Goal: Task Accomplishment & Management: Manage account settings

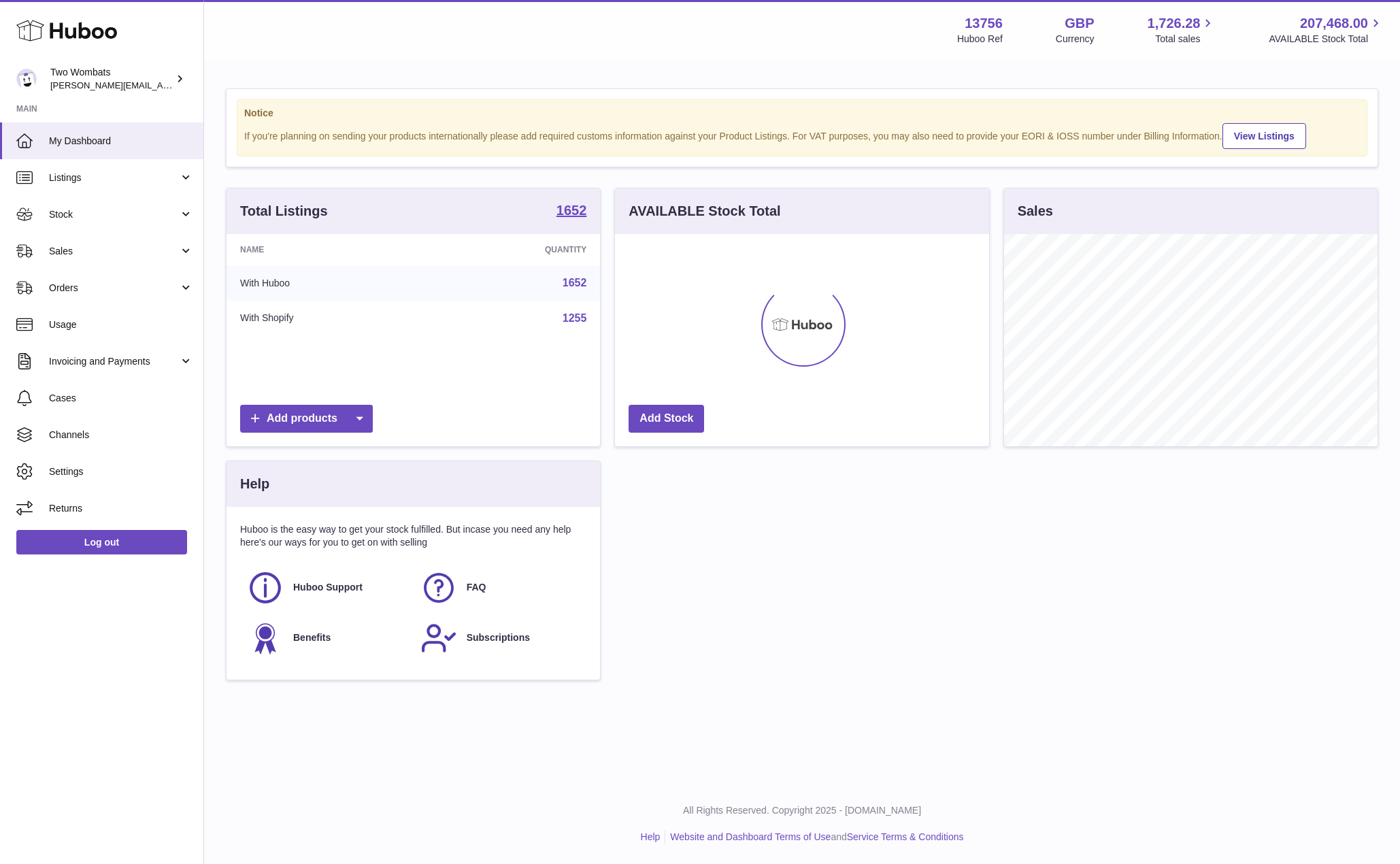
scroll to position [212, 374]
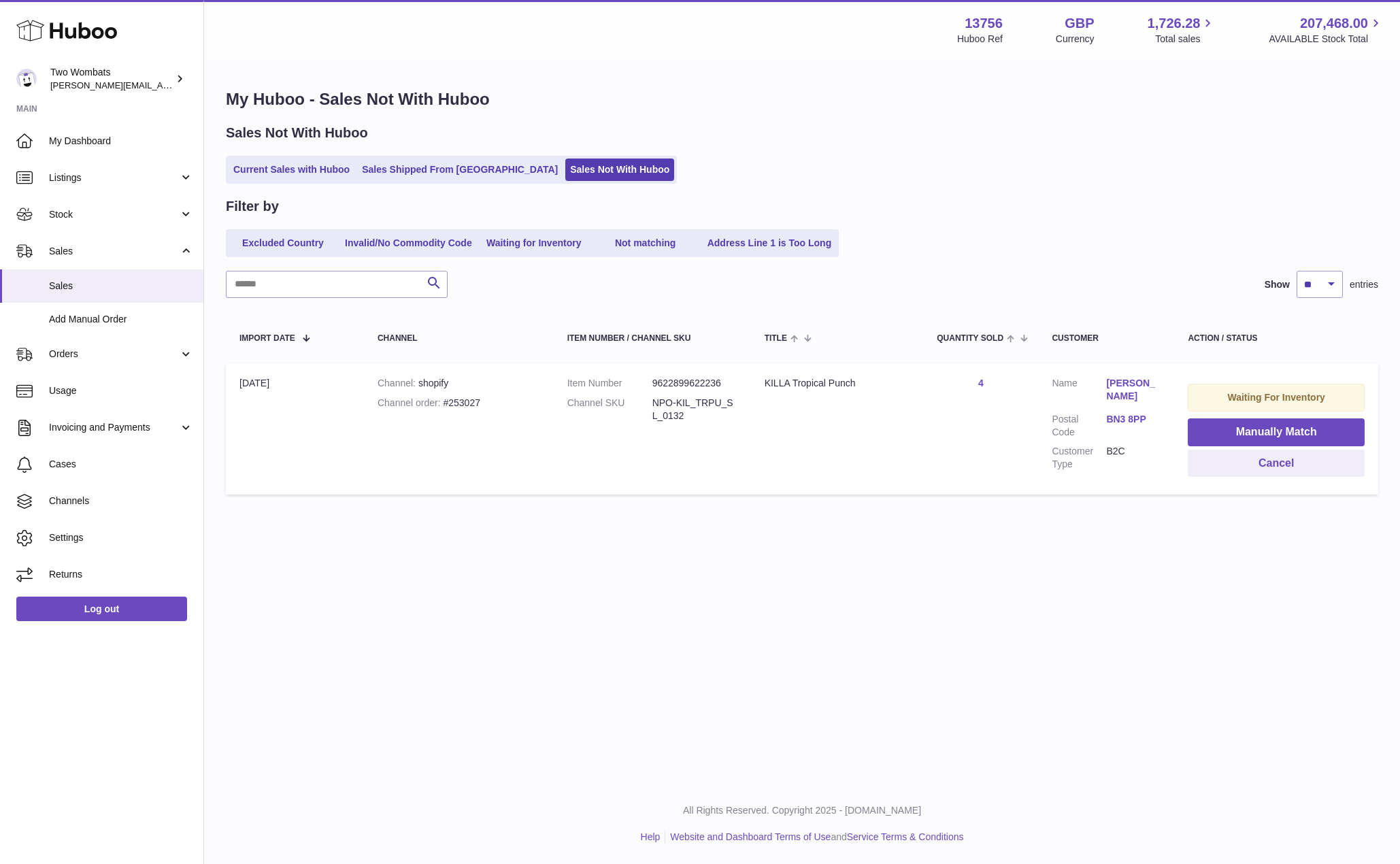
click at [705, 404] on dd "NPO-KIL_TRPU_SL_0132" at bounding box center [695, 409] width 85 height 26
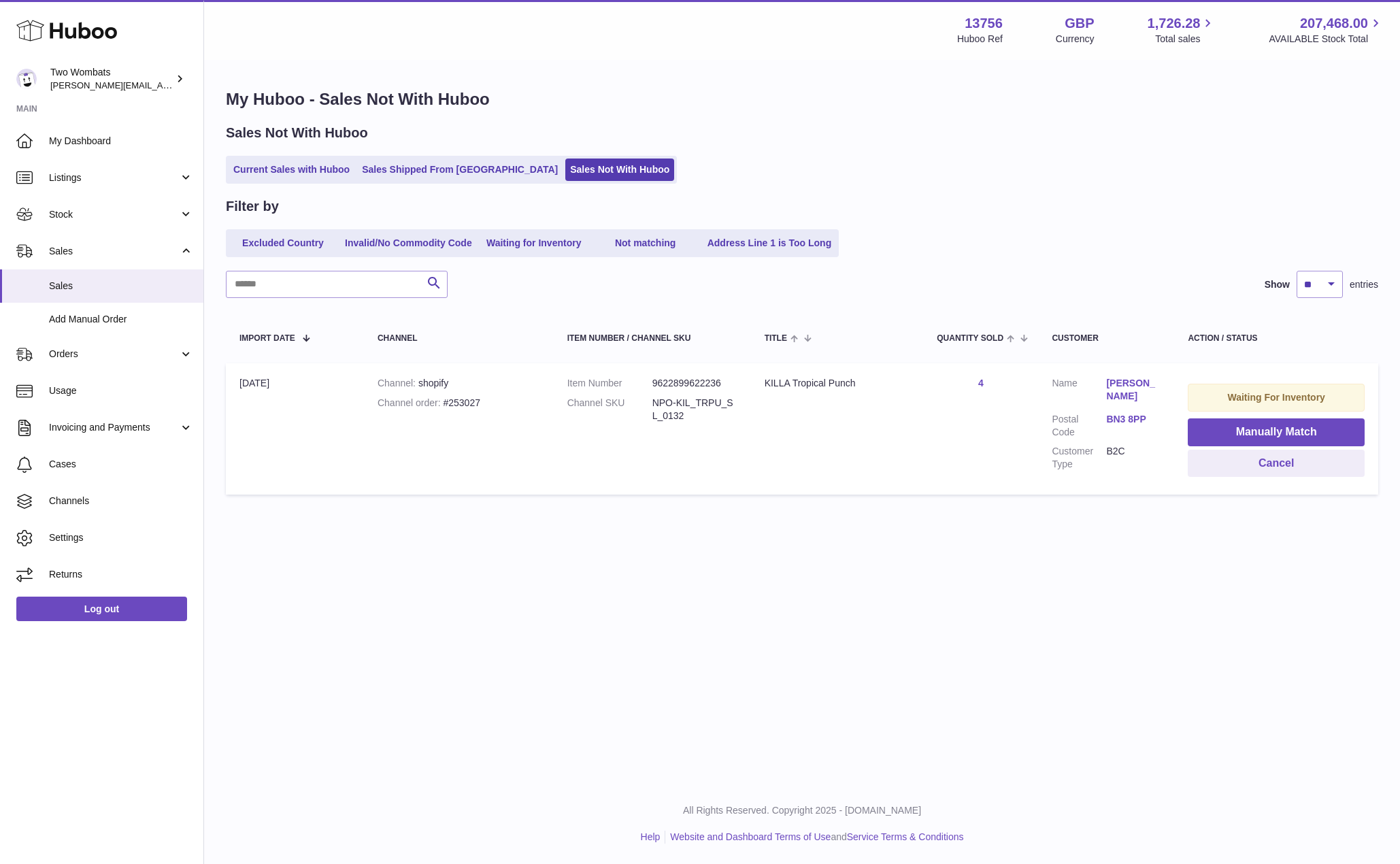
click at [472, 405] on div "Channel order #253027" at bounding box center [459, 403] width 162 height 13
copy div "253027"
click at [706, 384] on dd "9622899622236" at bounding box center [695, 384] width 85 height 13
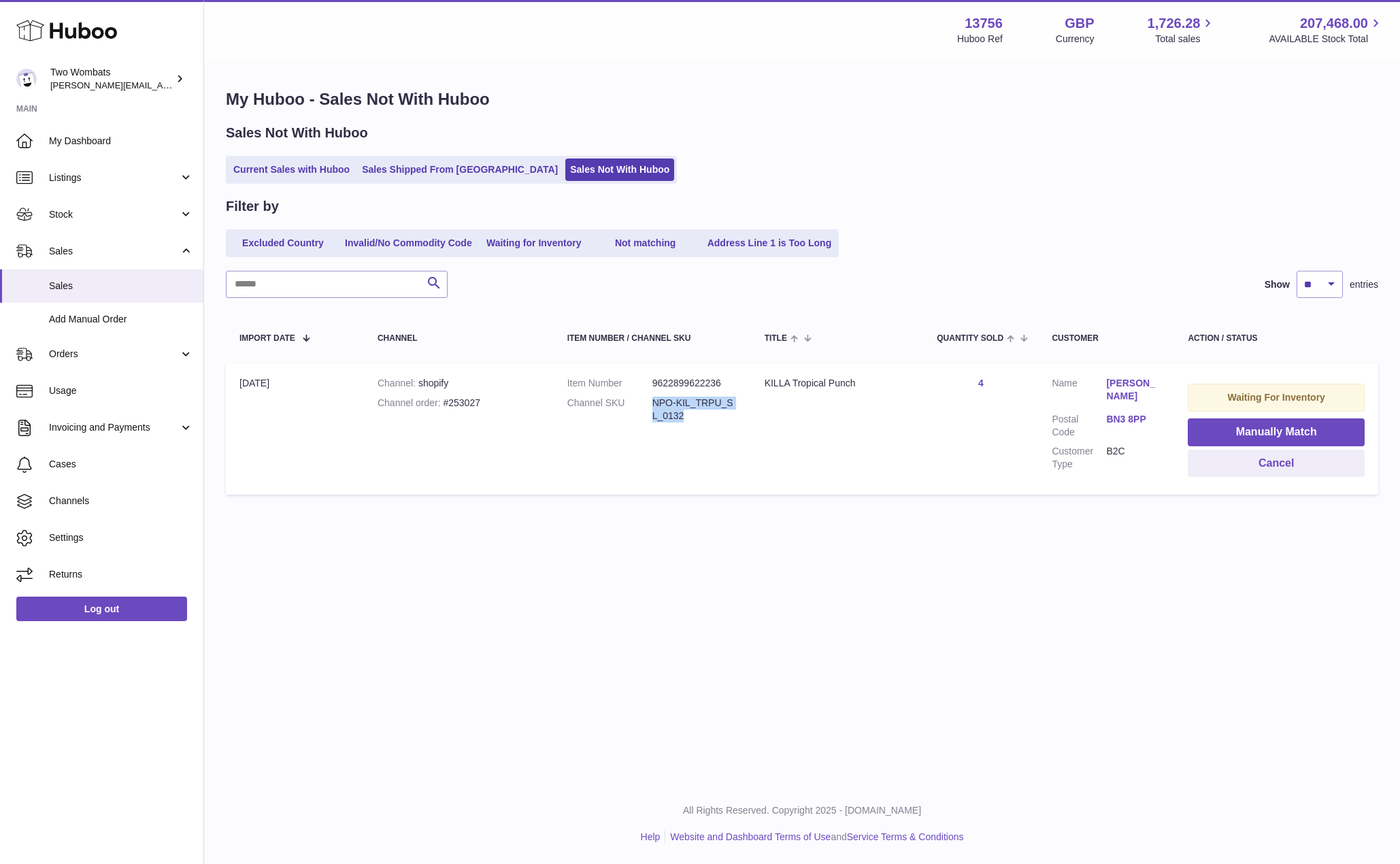
drag, startPoint x: 692, startPoint y: 417, endPoint x: 647, endPoint y: 405, distance: 46.6
click at [647, 405] on dl "Item Number 9622899622236 Channel SKU NPO-KIL_TRPU_SL_0132" at bounding box center [652, 403] width 170 height 52
copy dl "NPO-KIL_TRPU_SL_0132"
click at [788, 472] on td "Title KILLA Tropical Punch" at bounding box center [837, 428] width 173 height 132
click at [94, 350] on span "Orders" at bounding box center [114, 354] width 130 height 13
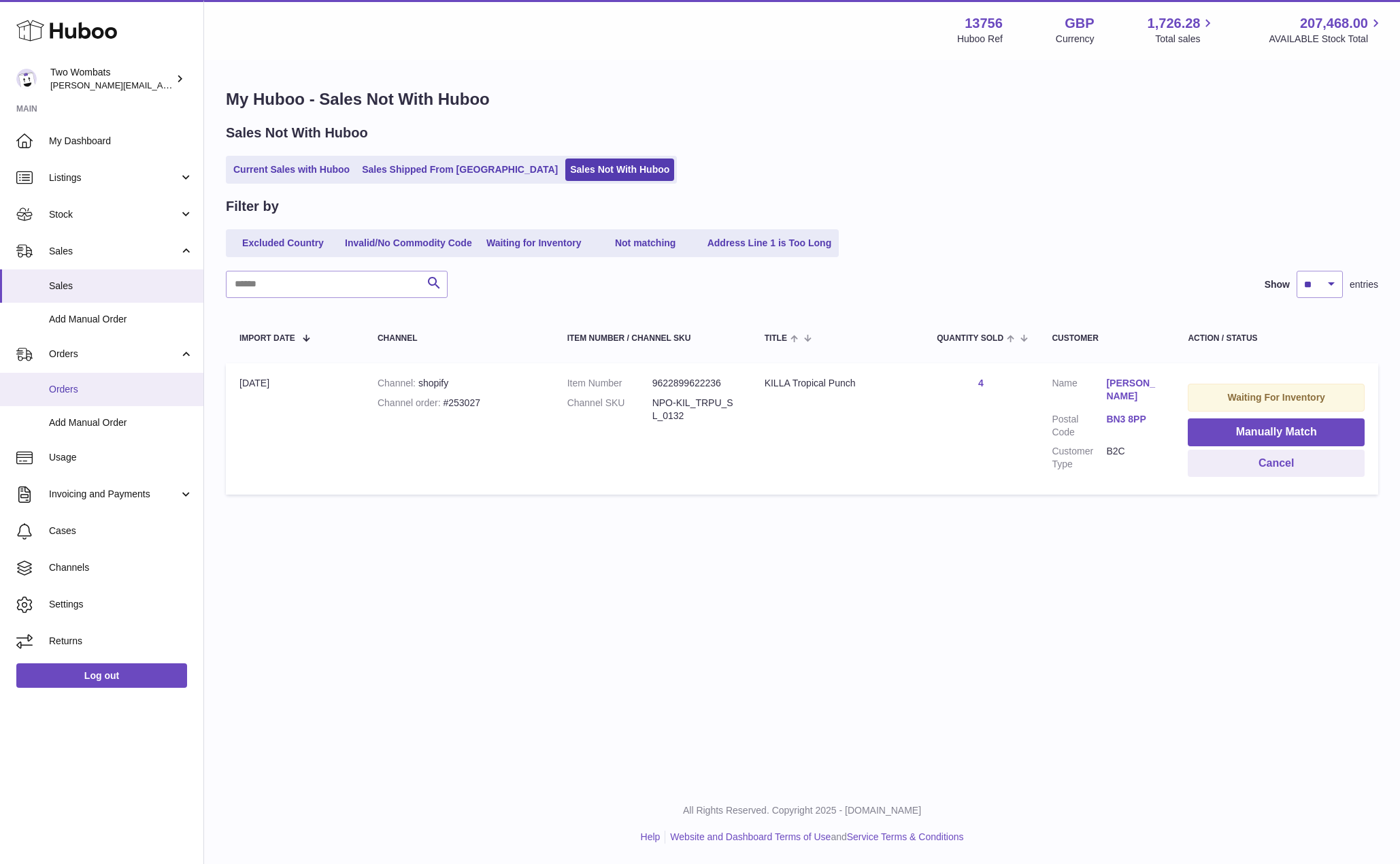
click at [90, 395] on span "Orders" at bounding box center [121, 389] width 144 height 13
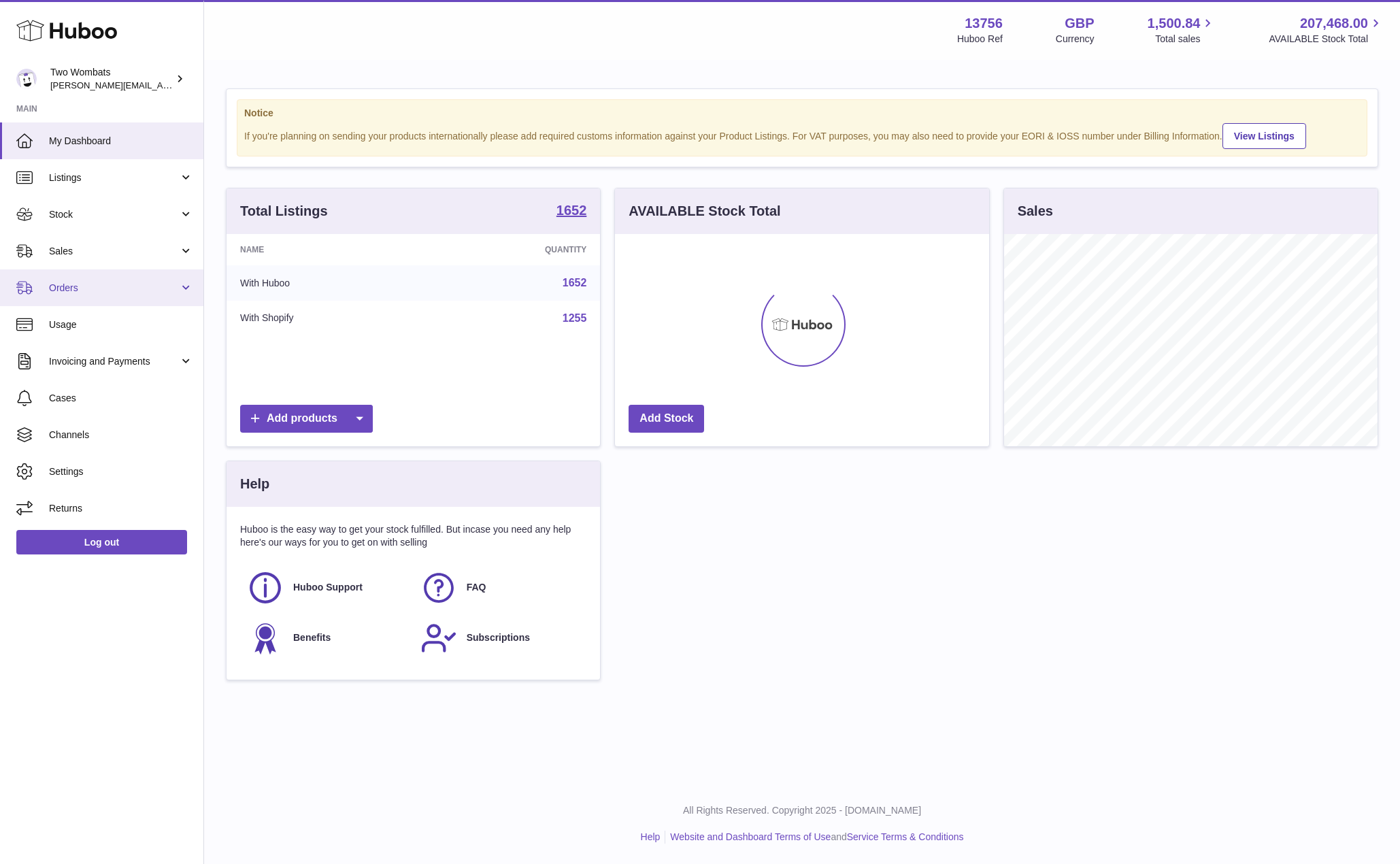
scroll to position [212, 374]
click at [49, 212] on link "Stock" at bounding box center [101, 215] width 204 height 37
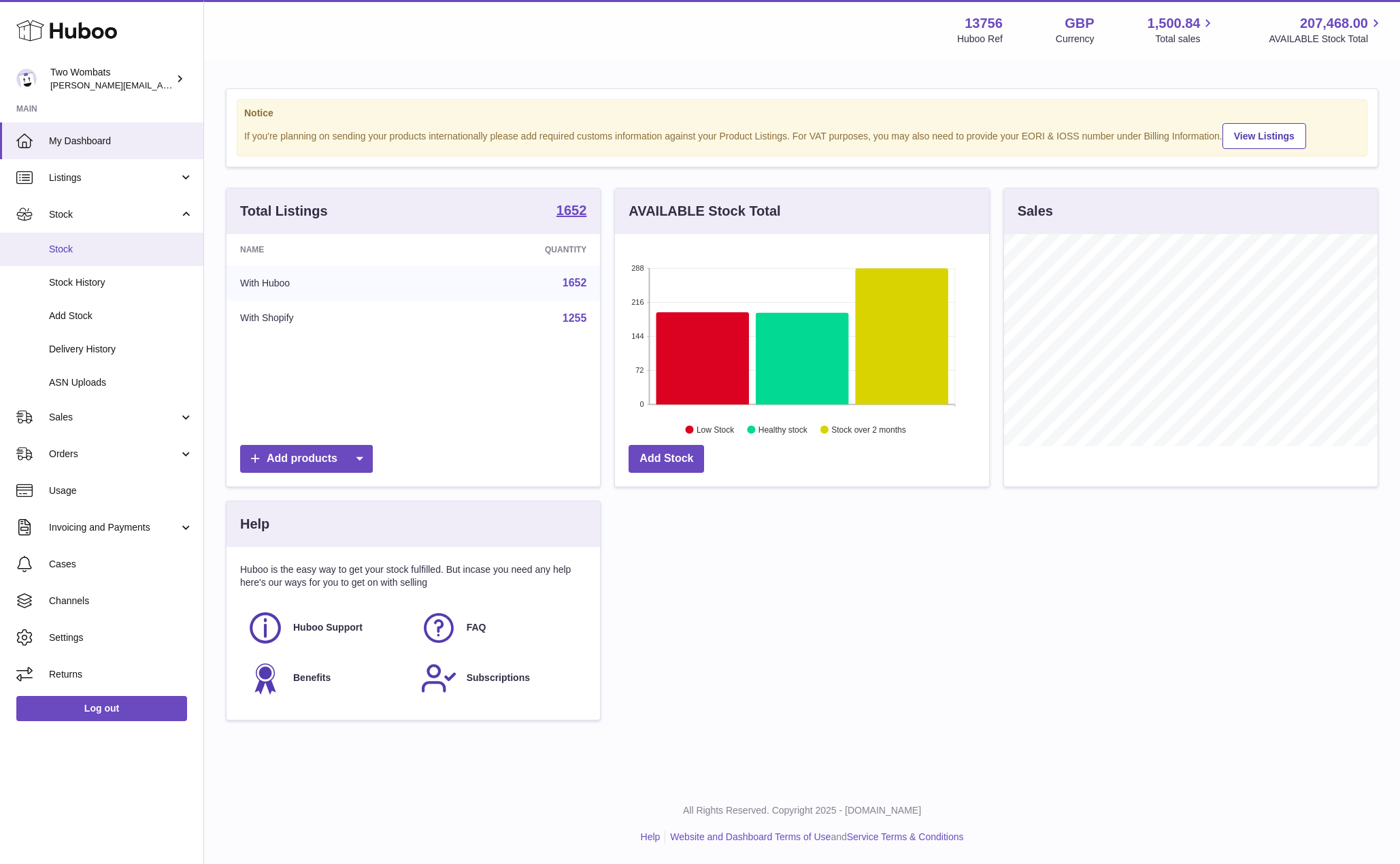
click at [86, 245] on span "Stock" at bounding box center [121, 250] width 144 height 13
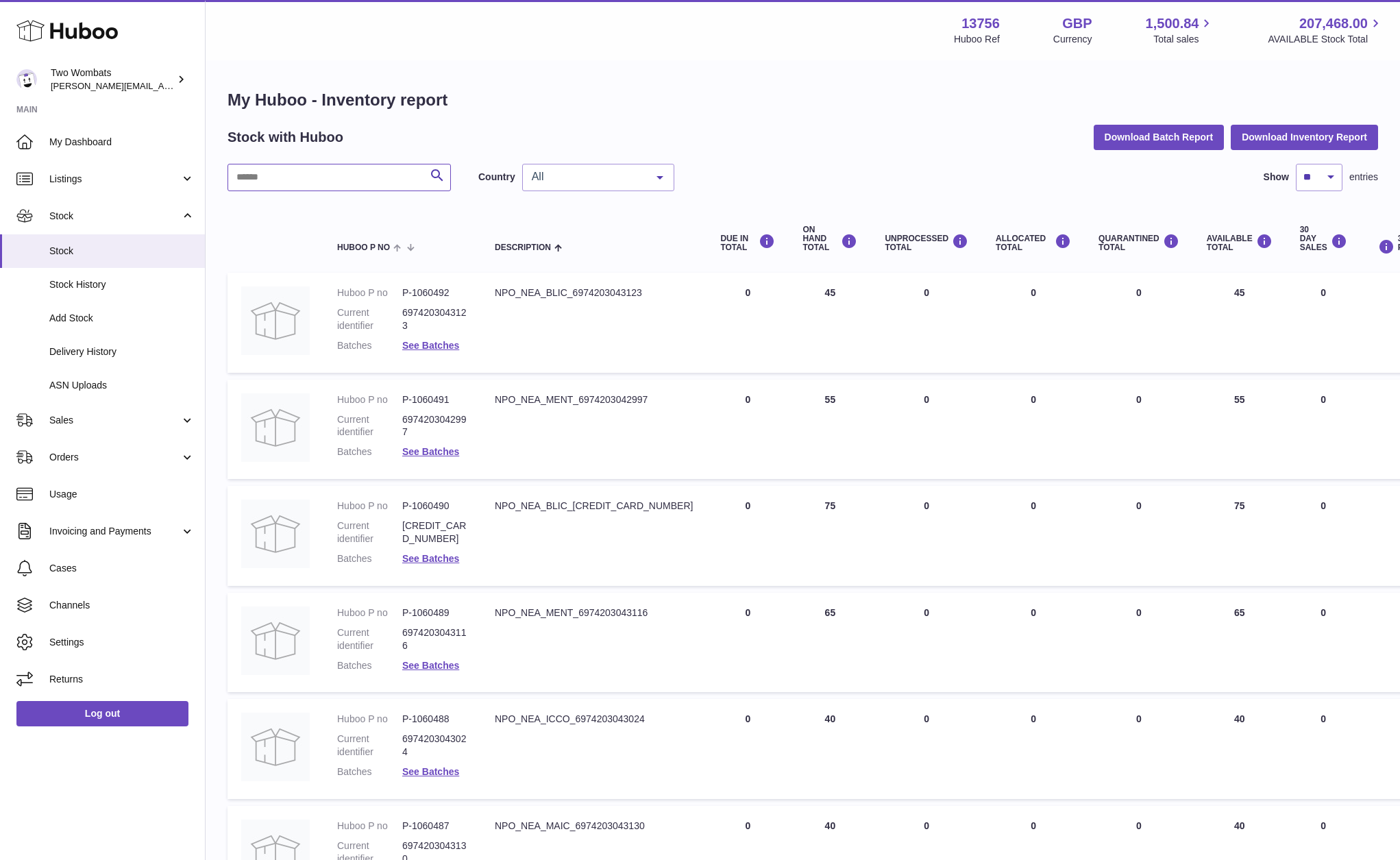
click at [309, 187] on input "text" at bounding box center [339, 177] width 224 height 27
paste input "*******"
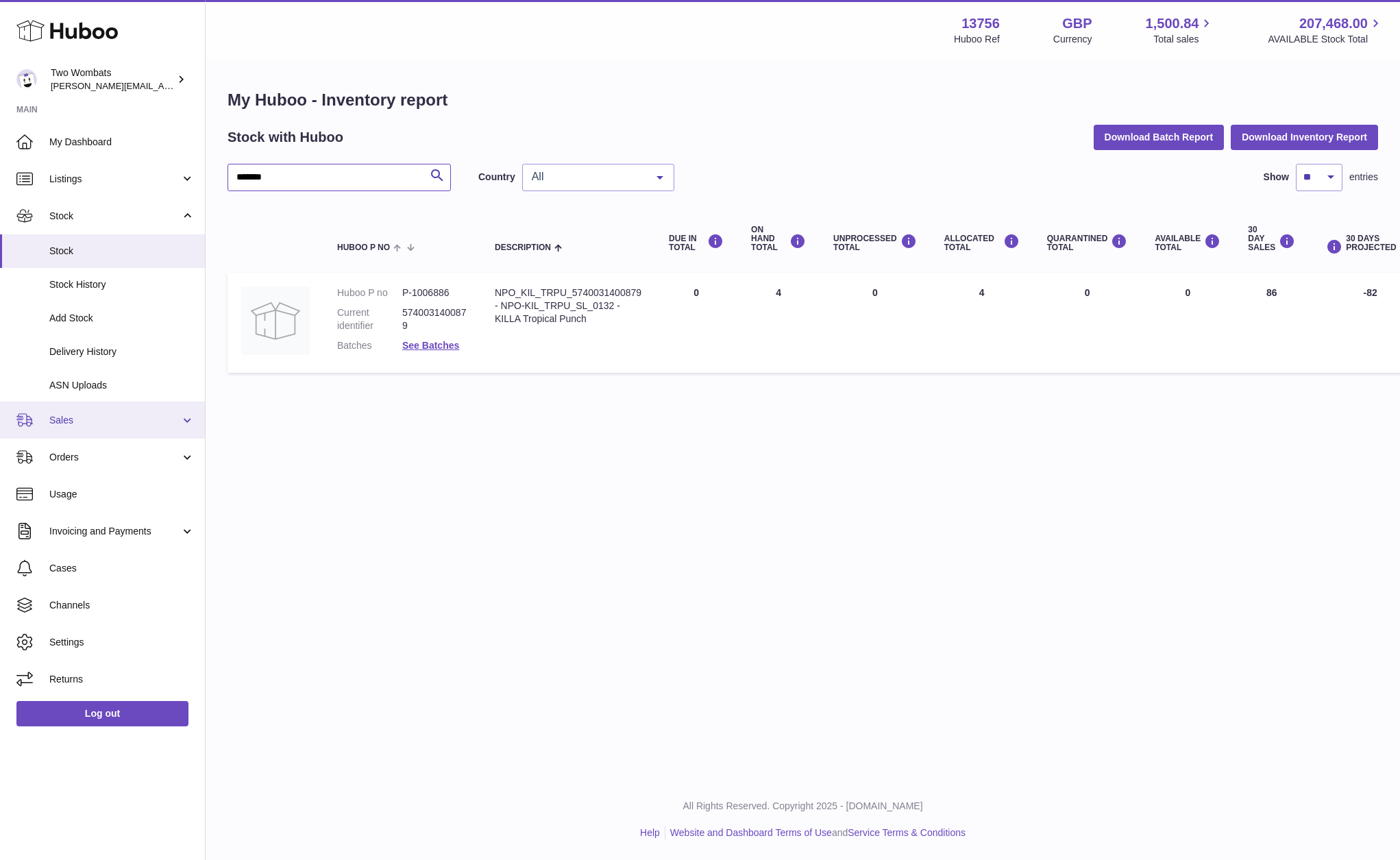
type input "*******"
click at [79, 409] on link "Sales" at bounding box center [102, 420] width 205 height 37
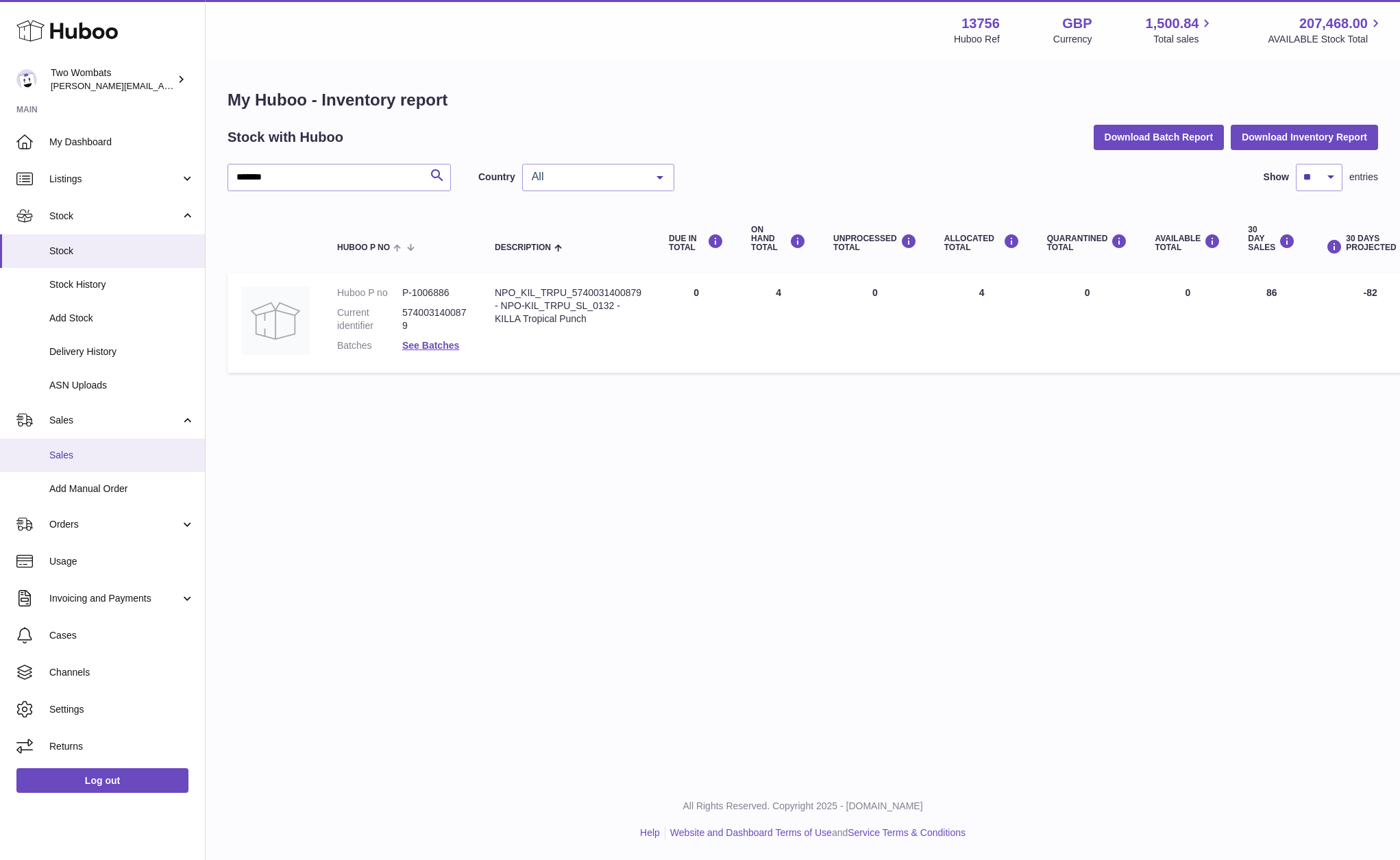
click at [88, 449] on span "Sales" at bounding box center [122, 455] width 145 height 13
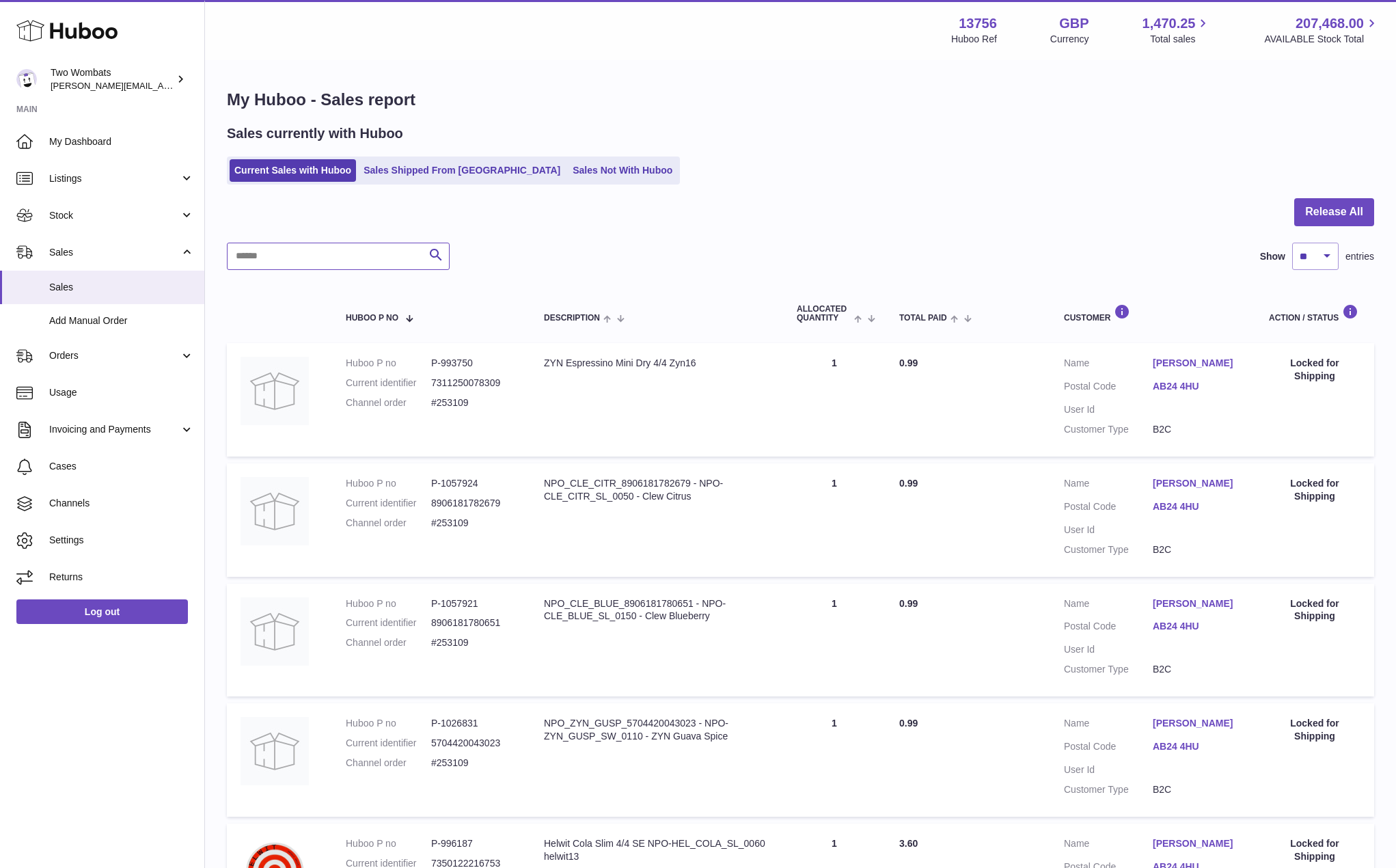
click at [351, 252] on input "text" at bounding box center [338, 256] width 223 height 27
paste input "*******"
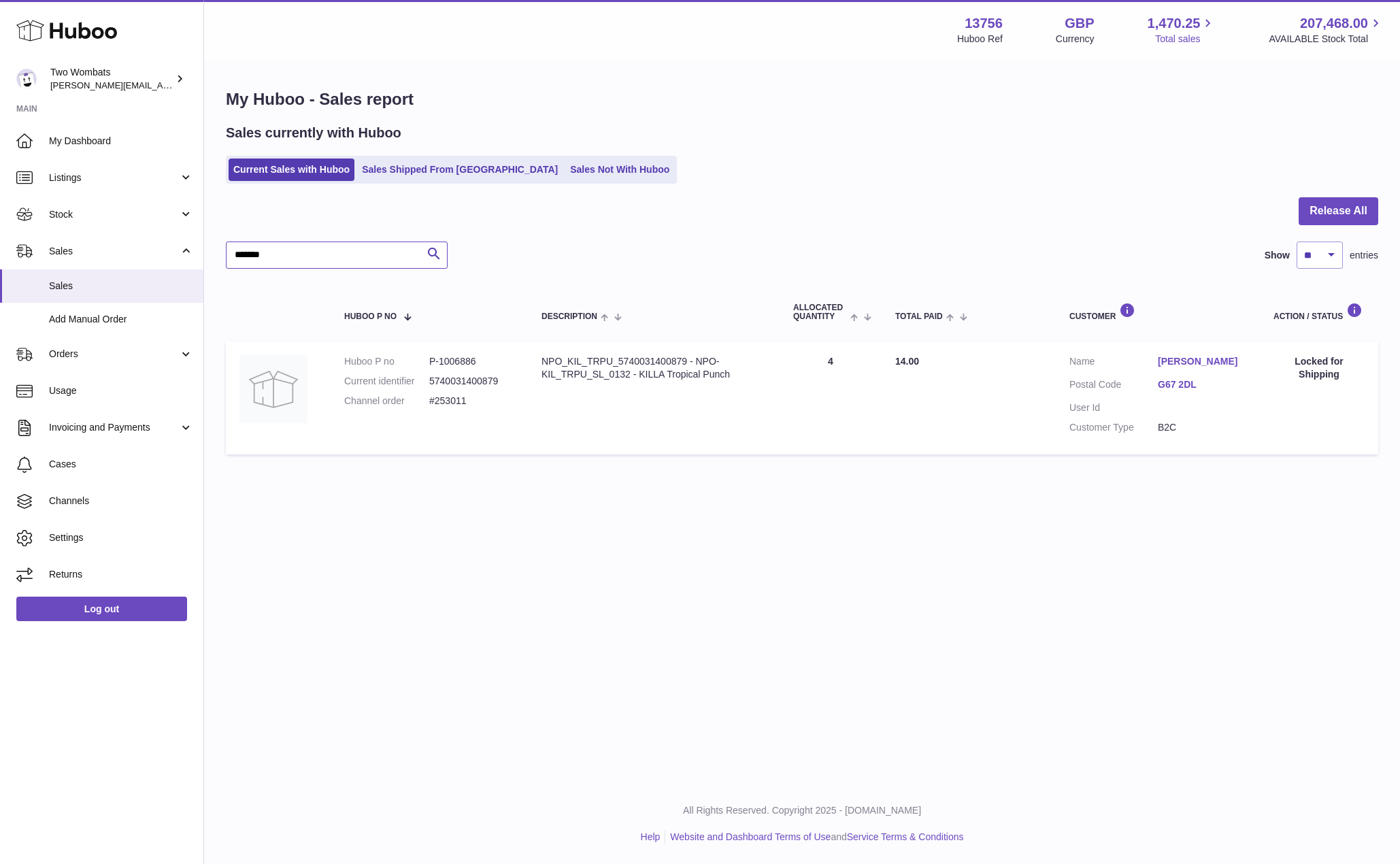
type input "*******"
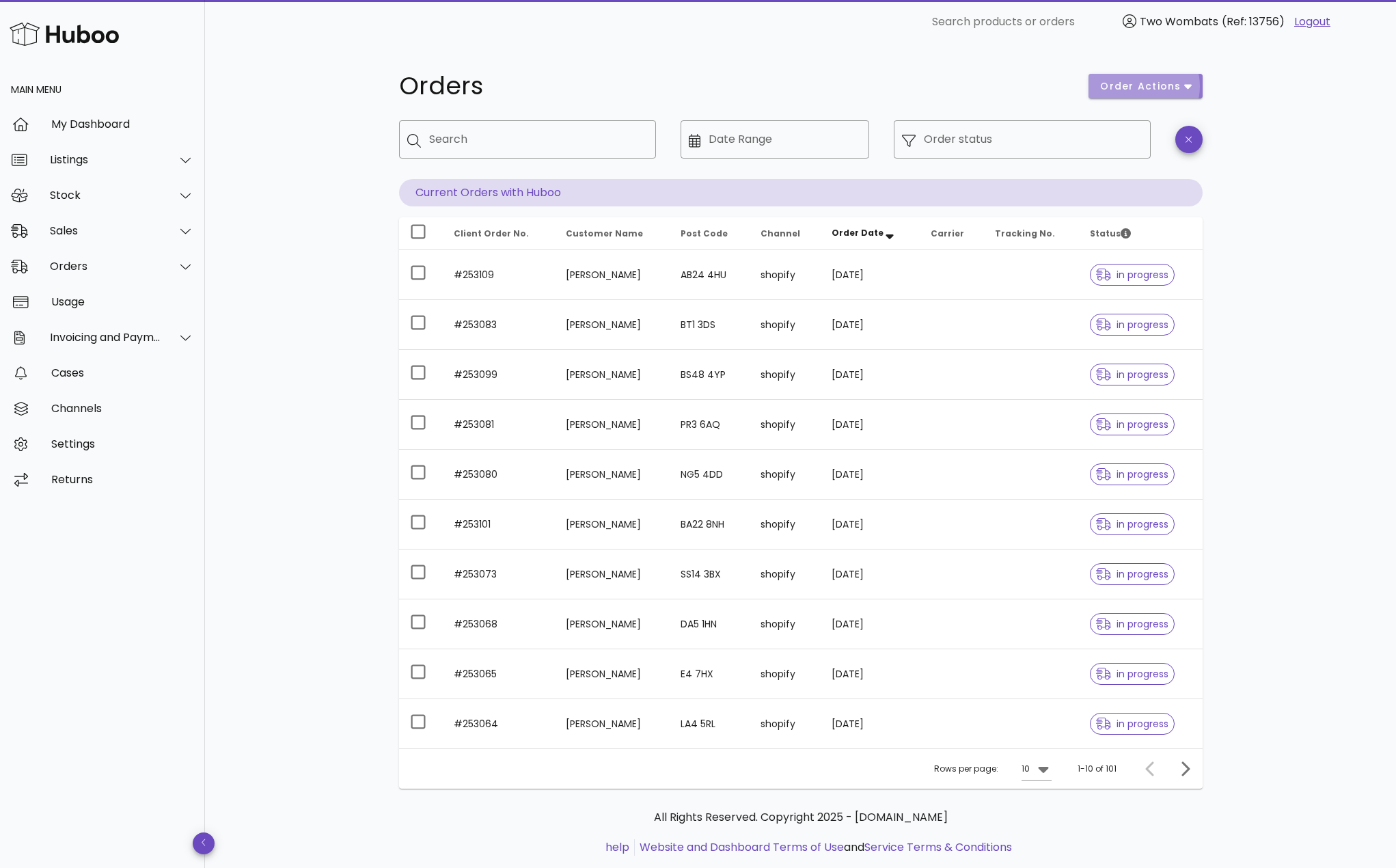
click at [1146, 94] on button "order actions" at bounding box center [1146, 86] width 114 height 24
click at [1056, 94] on h1 "Orders" at bounding box center [736, 86] width 674 height 24
click at [1099, 146] on input "Order status" at bounding box center [1034, 140] width 219 height 22
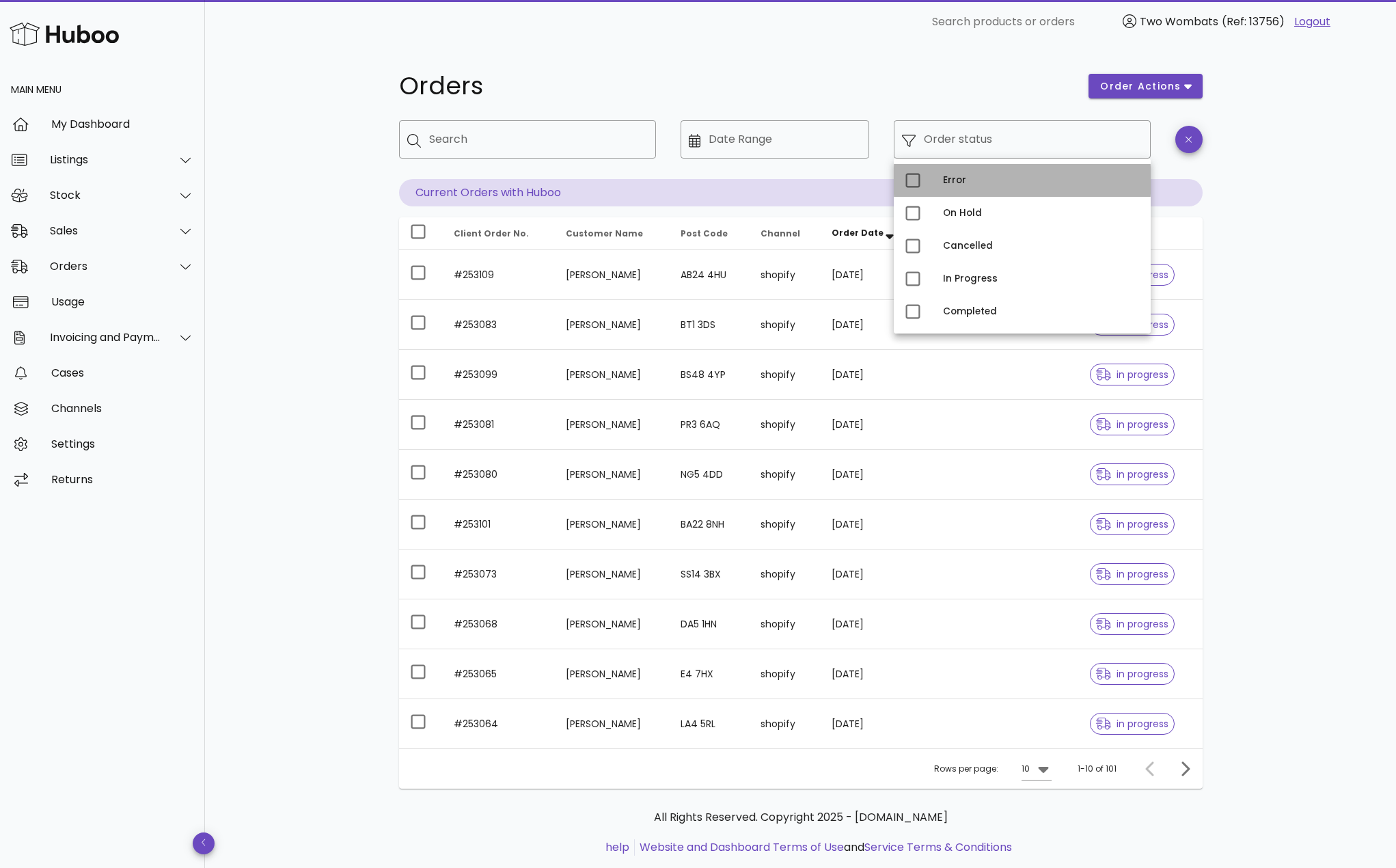
click at [965, 187] on div "Error" at bounding box center [1042, 181] width 197 height 22
type input "**********"
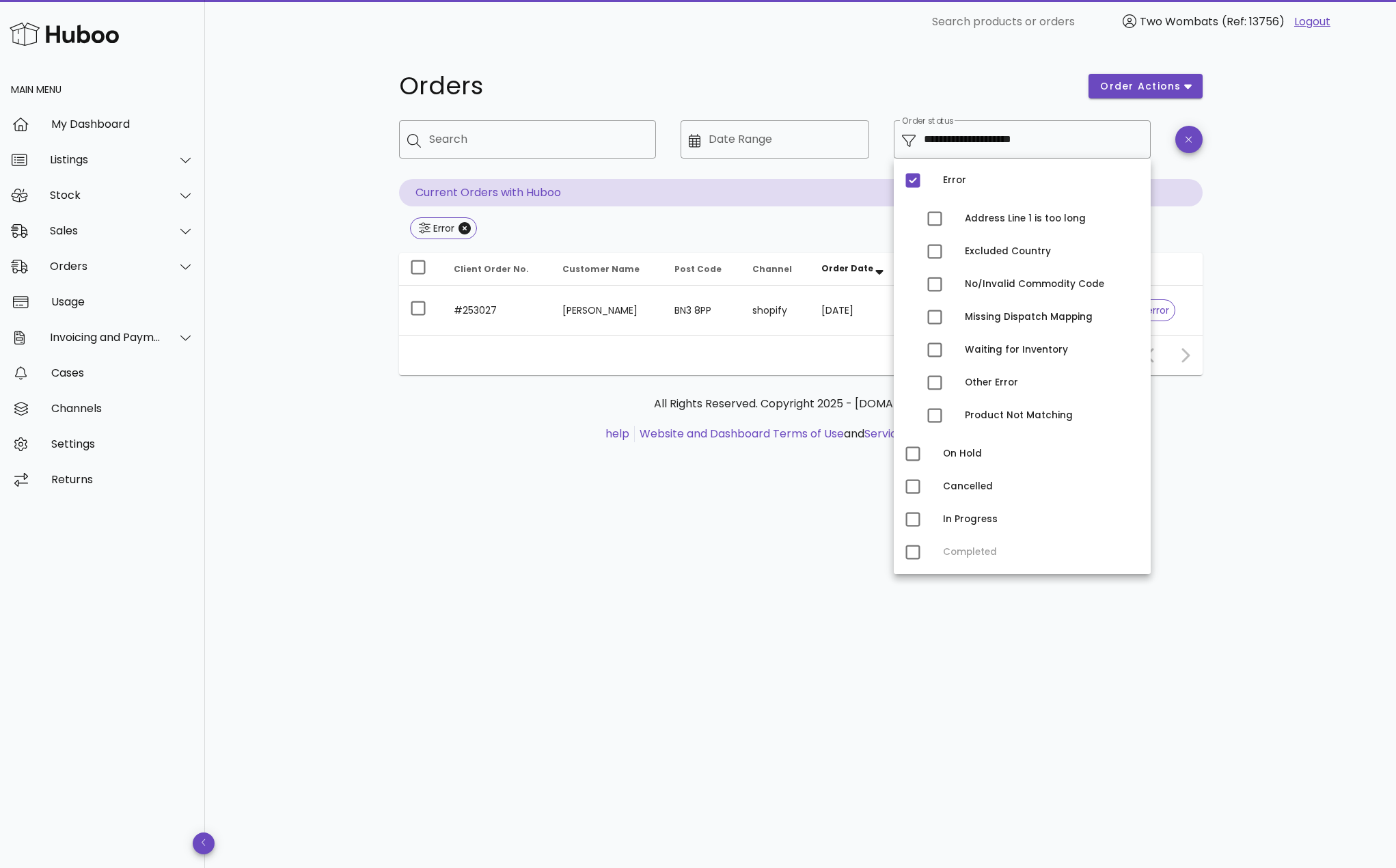
click at [1285, 178] on div "**********" at bounding box center [801, 455] width 1192 height 824
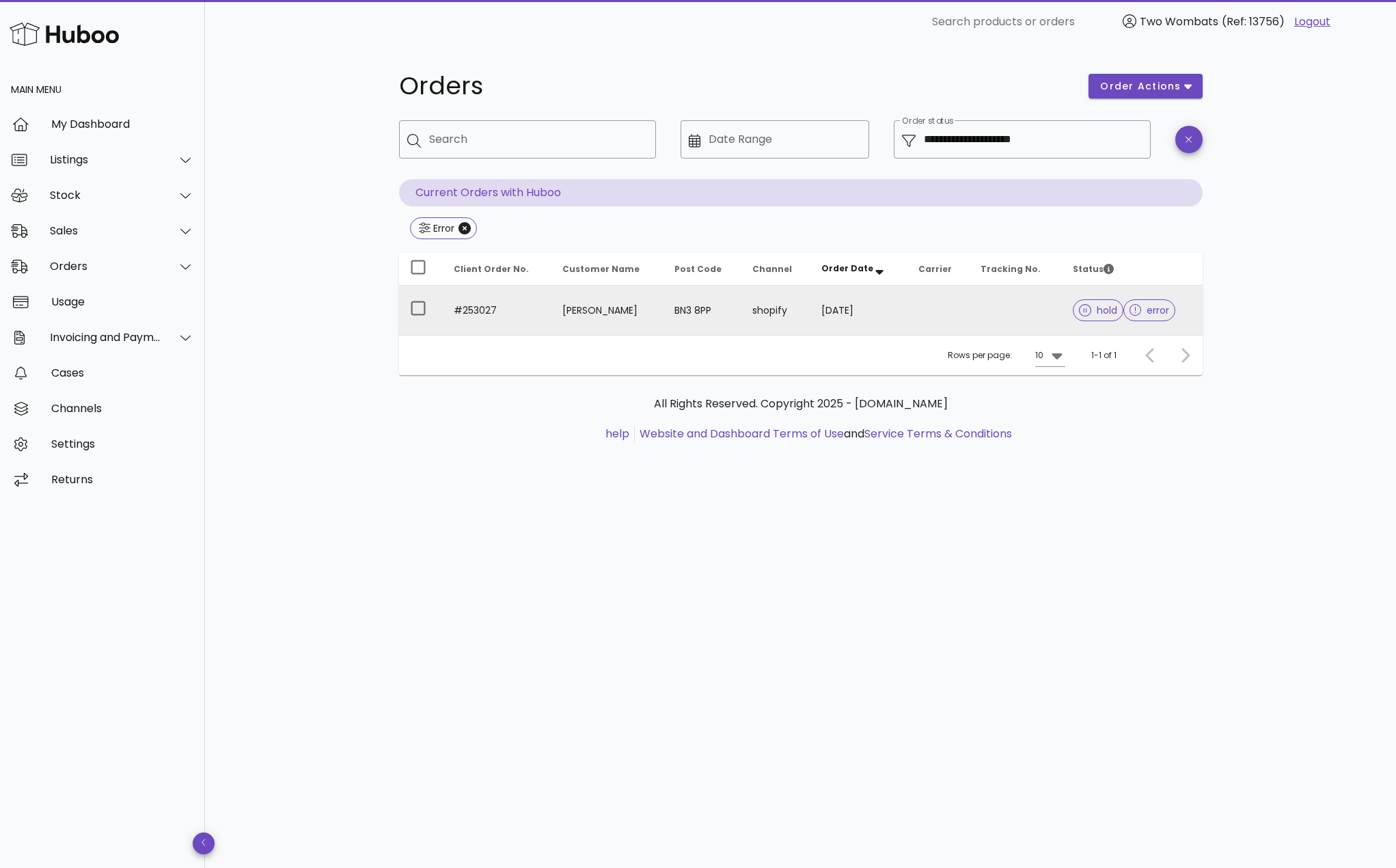
click at [924, 304] on td at bounding box center [938, 310] width 62 height 49
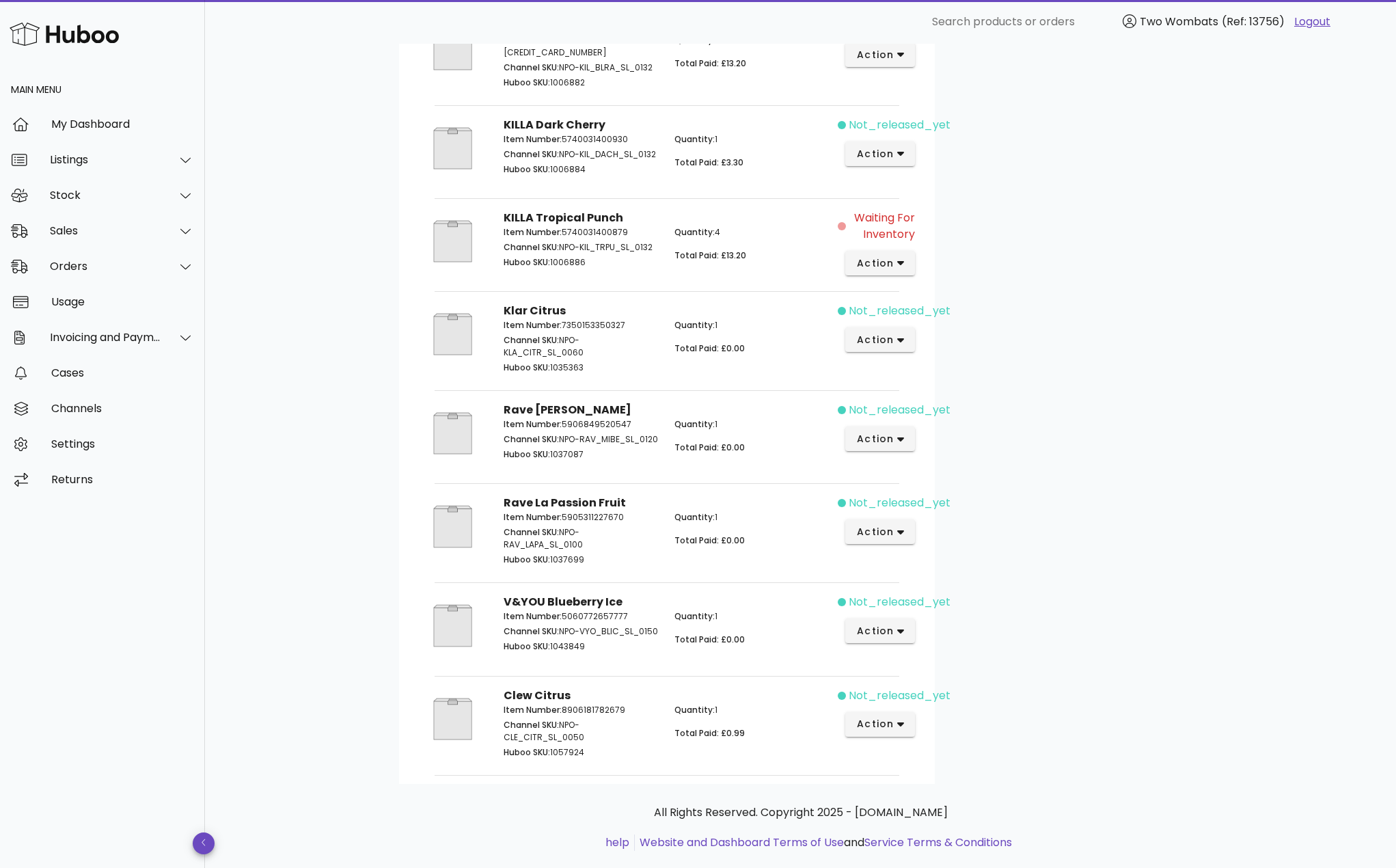
scroll to position [886, 0]
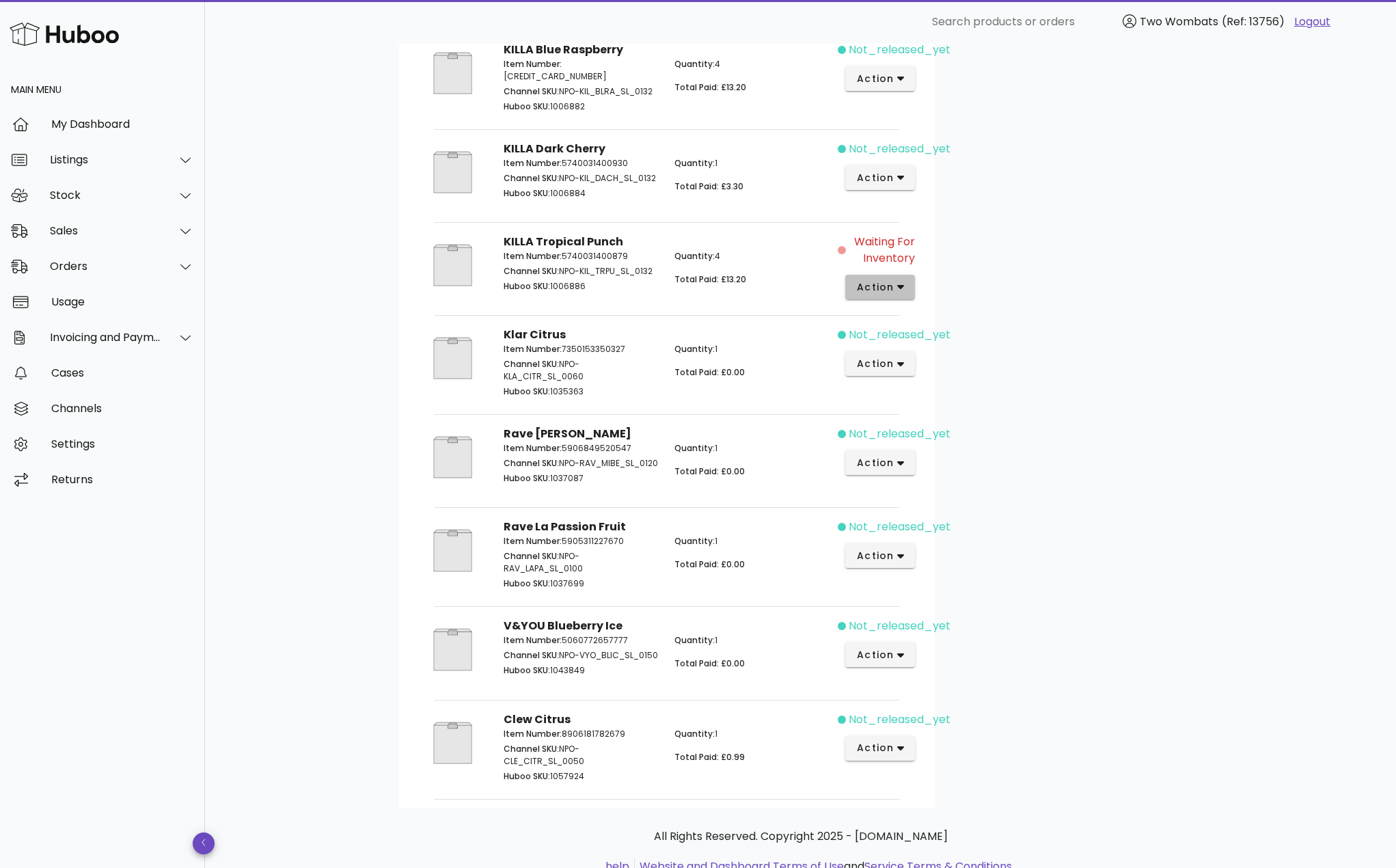
click at [899, 290] on icon "button" at bounding box center [901, 288] width 7 height 4
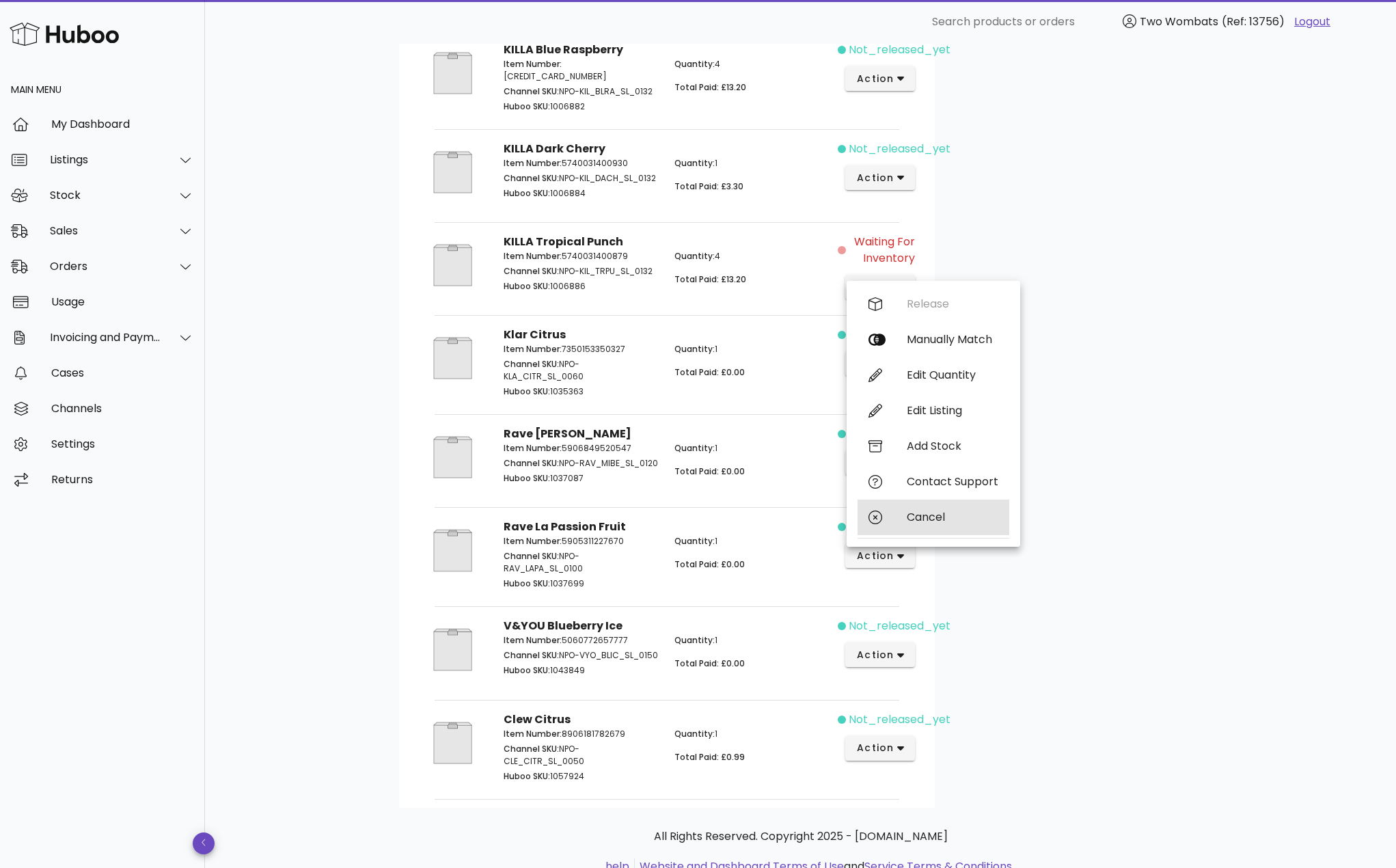
click at [926, 506] on div "Cancel" at bounding box center [934, 517] width 152 height 35
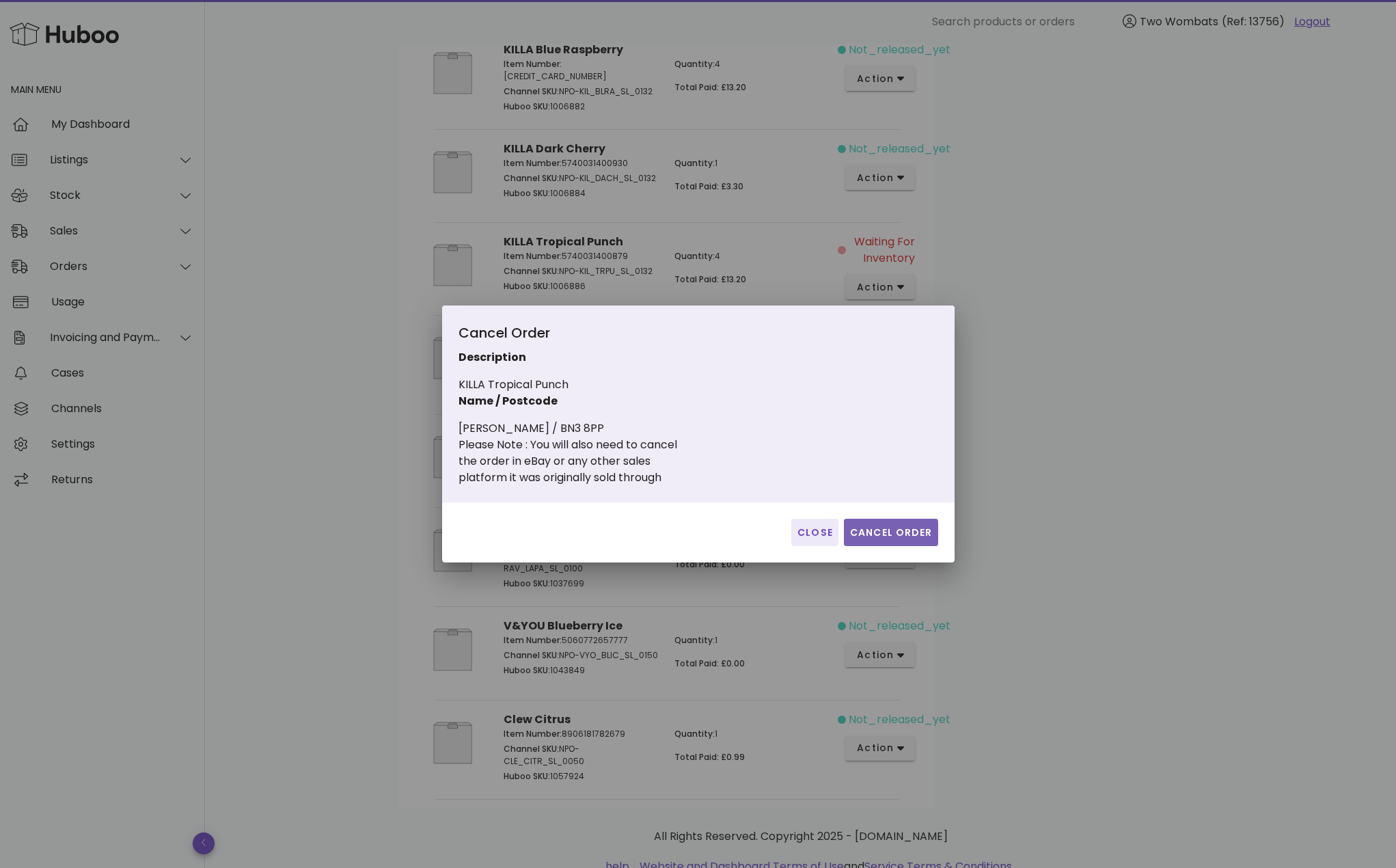
click at [887, 534] on span "Cancel Order" at bounding box center [891, 532] width 83 height 14
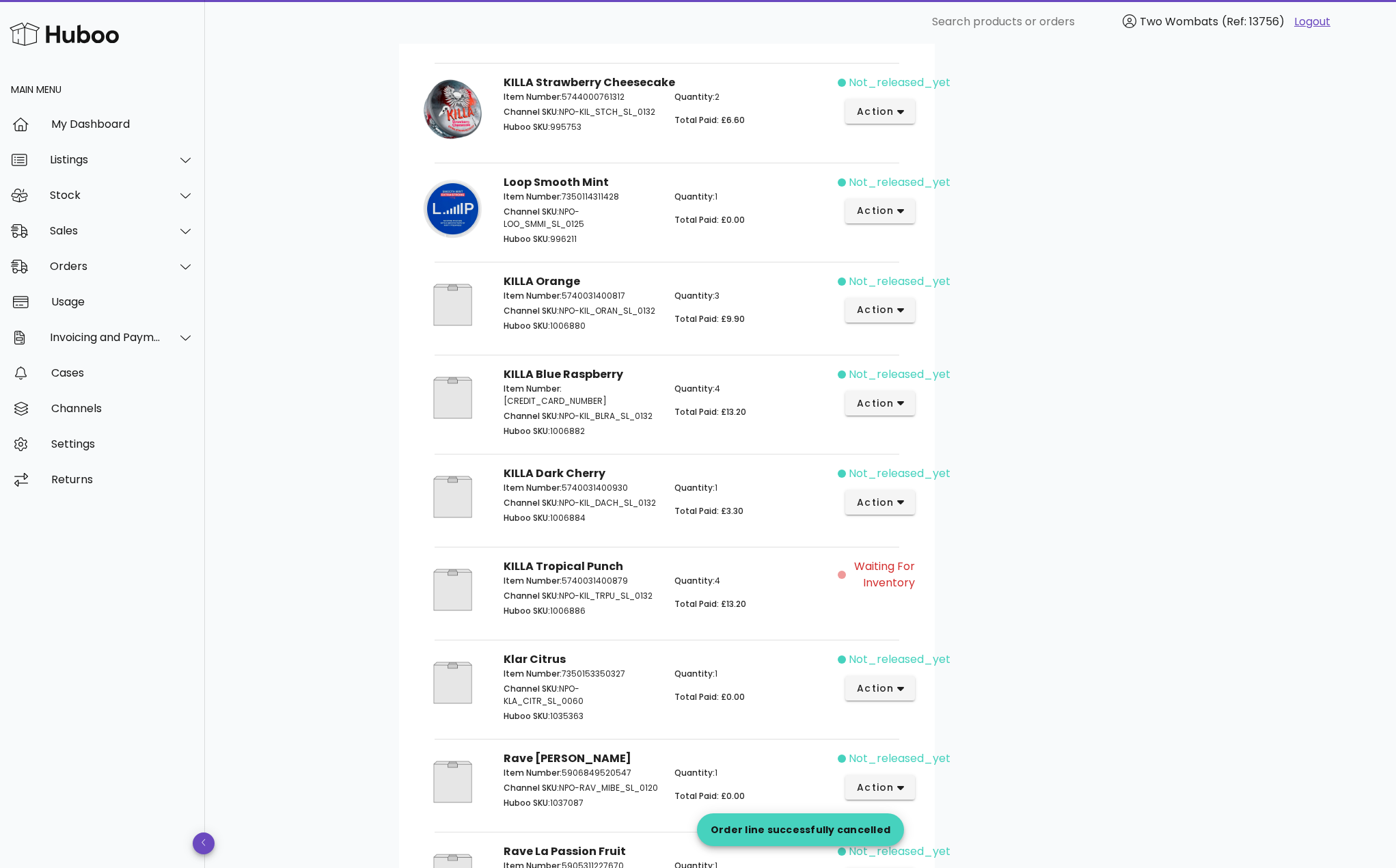
scroll to position [0, 0]
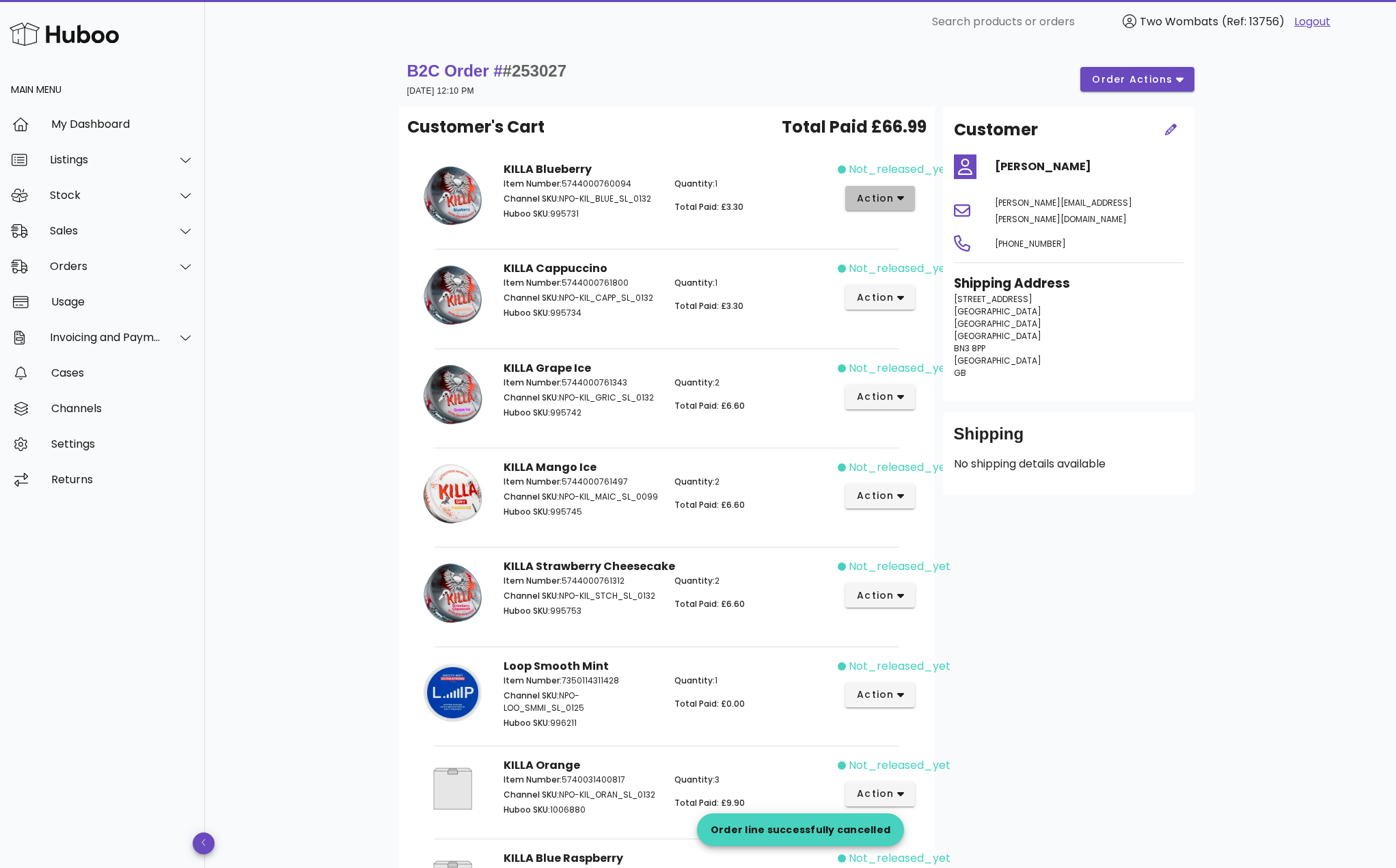
click at [880, 199] on span "action" at bounding box center [876, 198] width 38 height 14
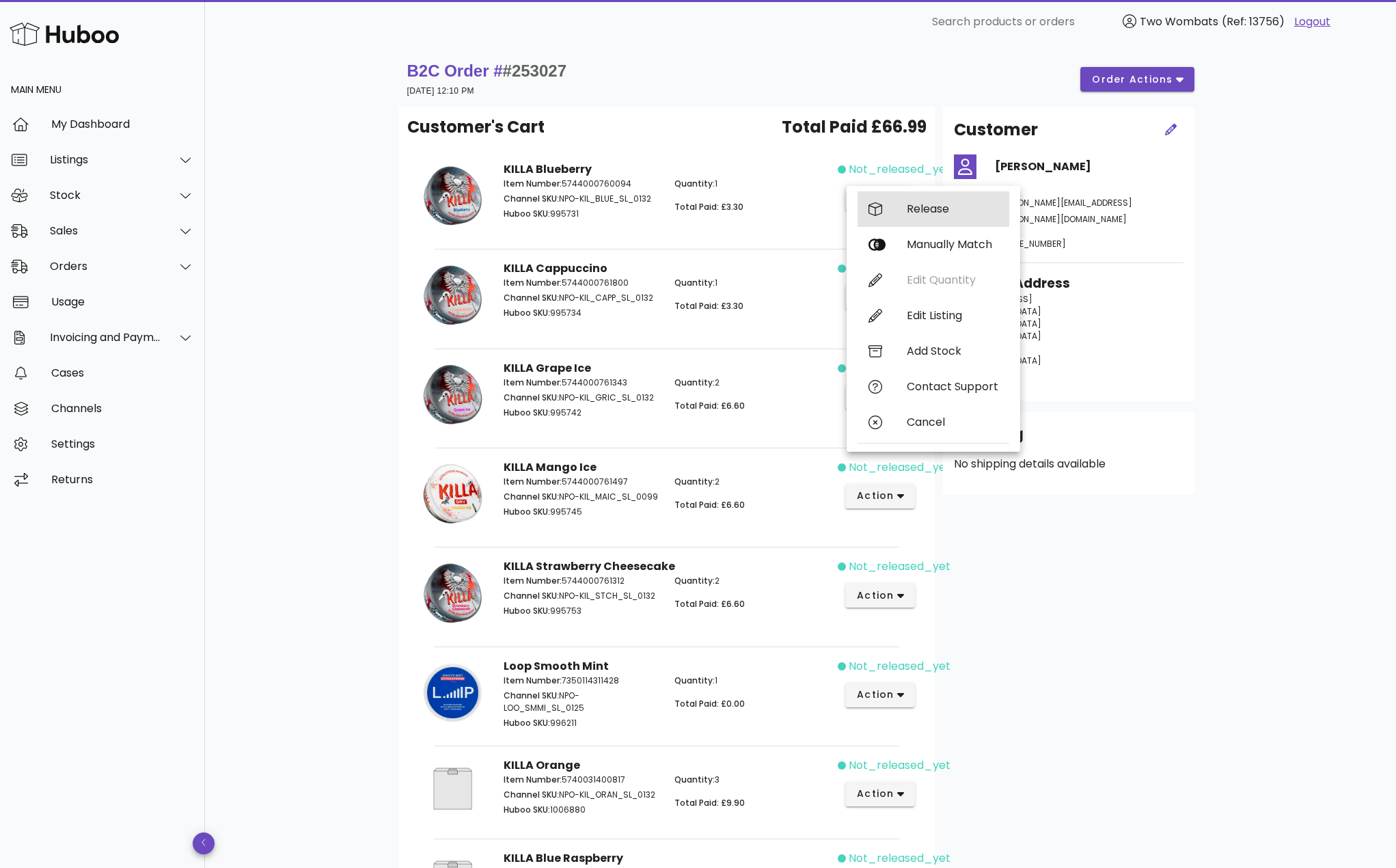
click at [889, 218] on div "Release" at bounding box center [934, 209] width 152 height 35
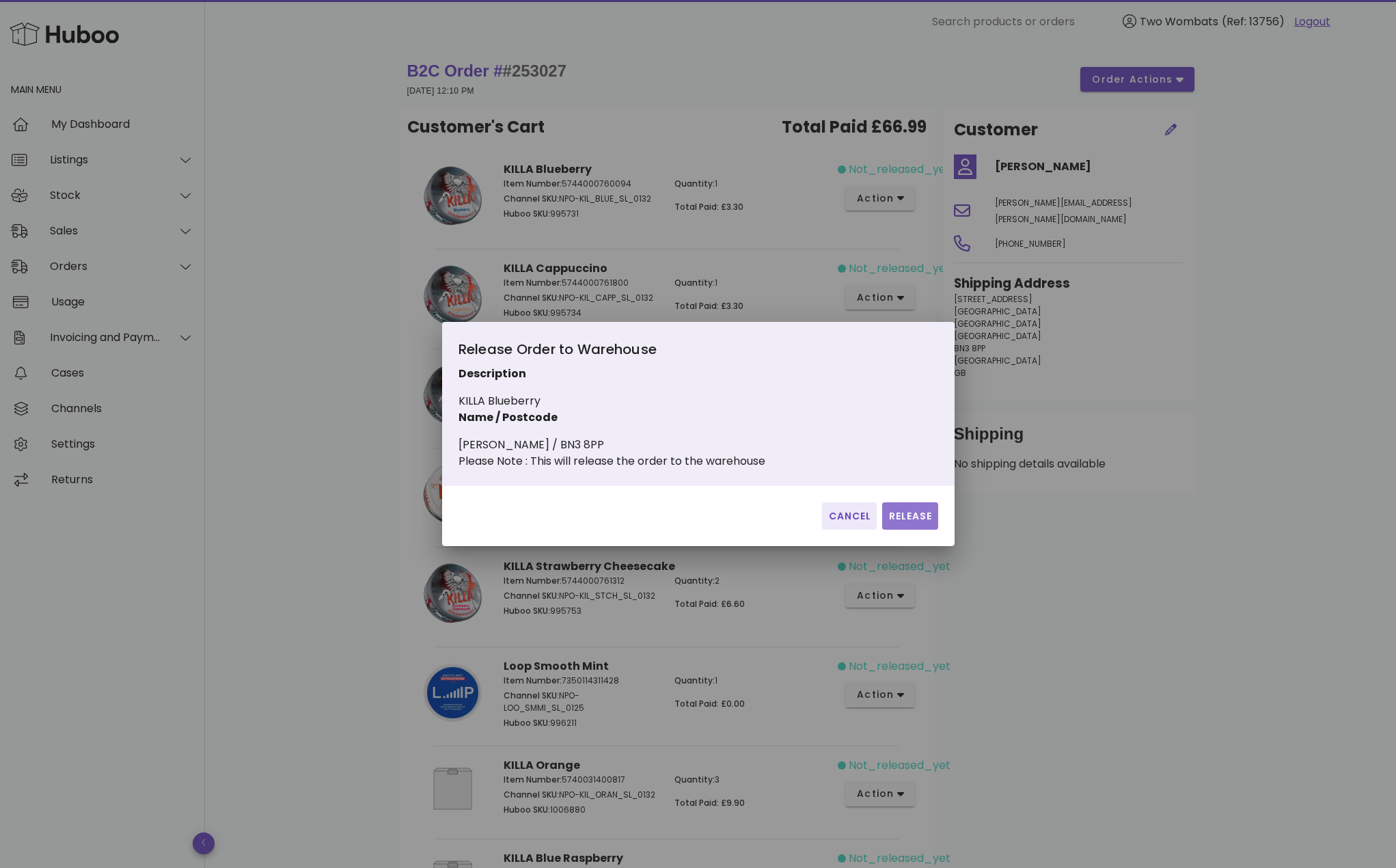
click at [904, 530] on button "Release" at bounding box center [910, 515] width 55 height 27
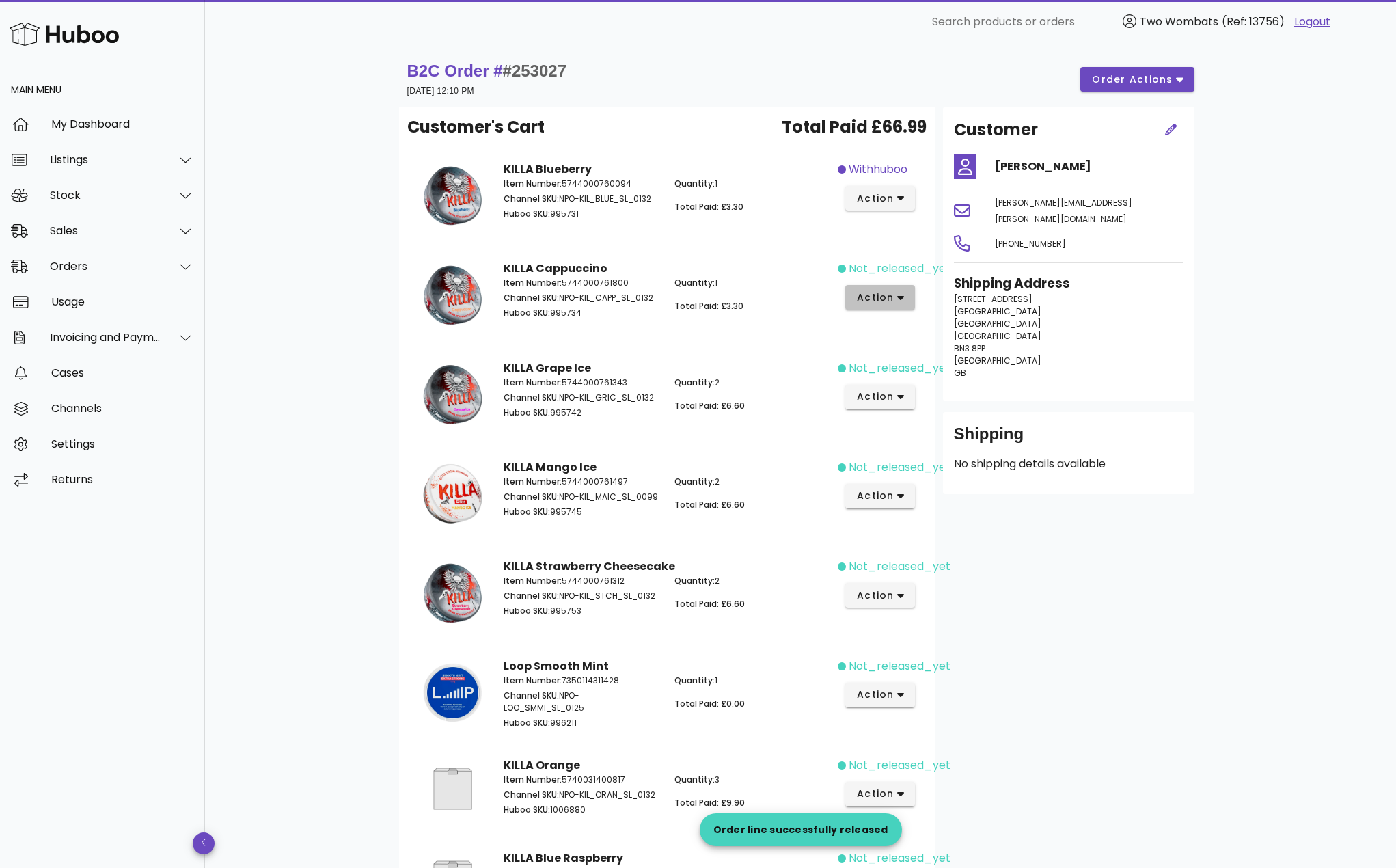
click at [880, 298] on span "action" at bounding box center [876, 297] width 38 height 14
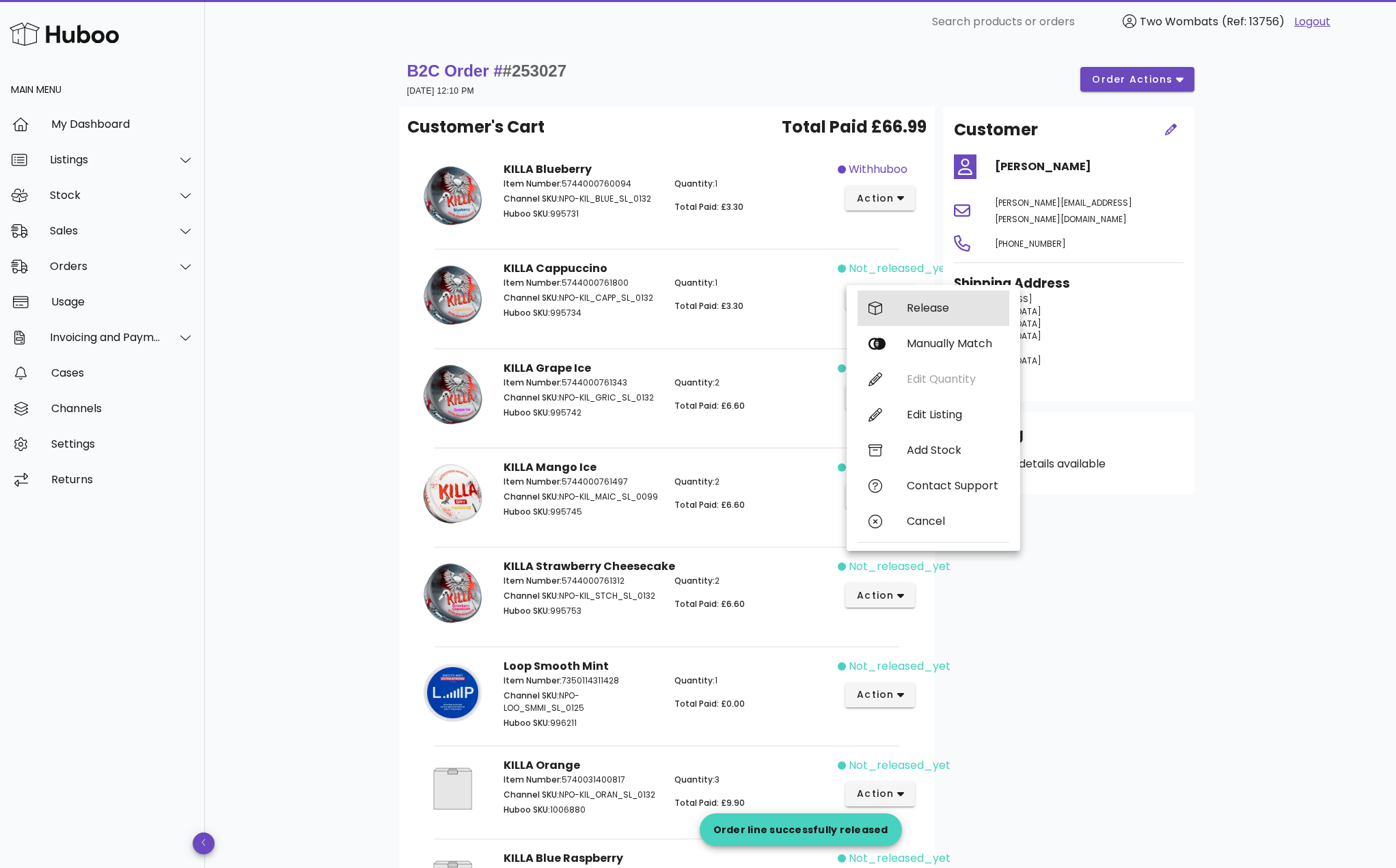
click at [898, 310] on div "Release" at bounding box center [934, 308] width 152 height 35
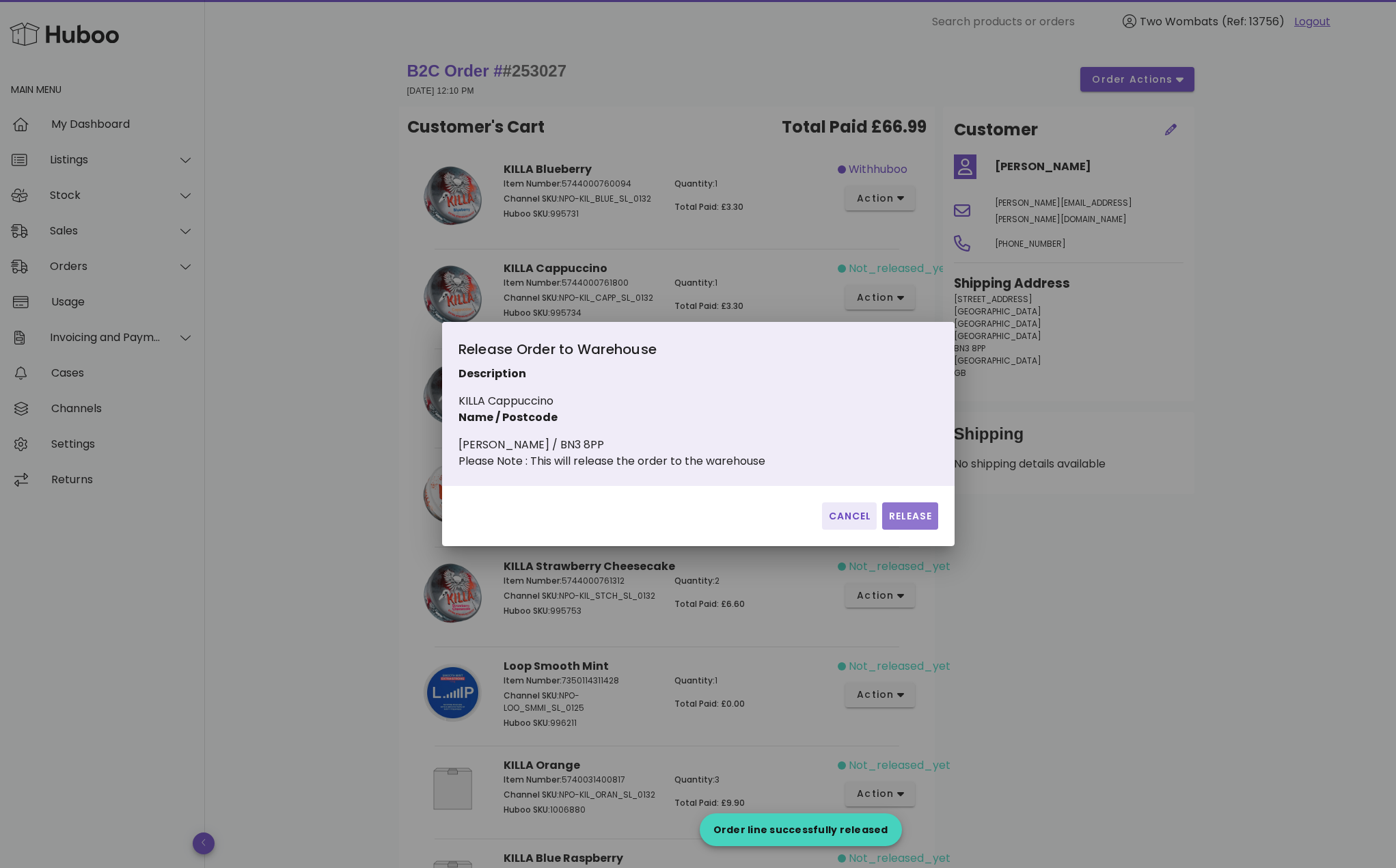
click at [915, 522] on span "Release" at bounding box center [910, 516] width 44 height 14
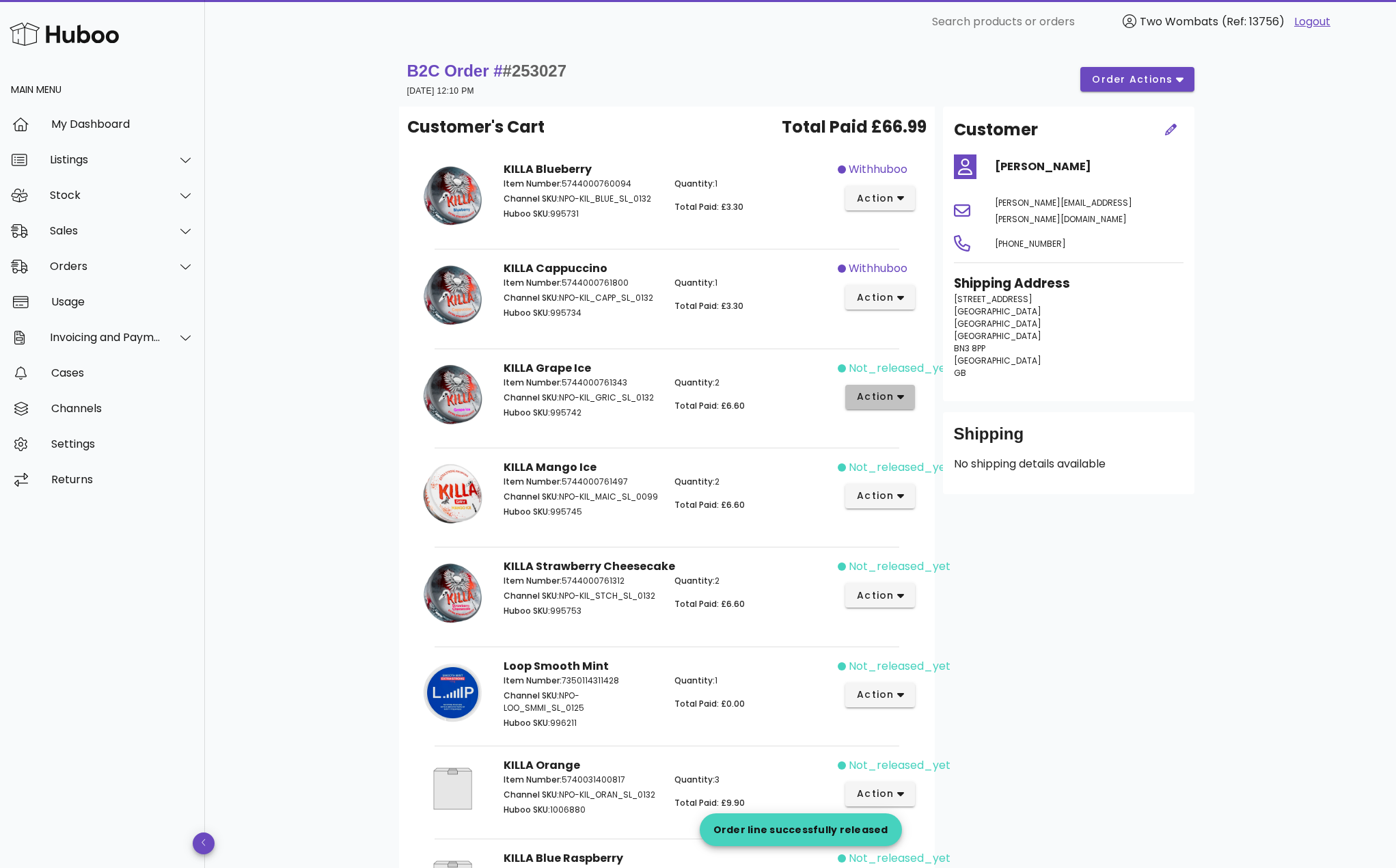
click at [897, 388] on button "action" at bounding box center [880, 396] width 70 height 24
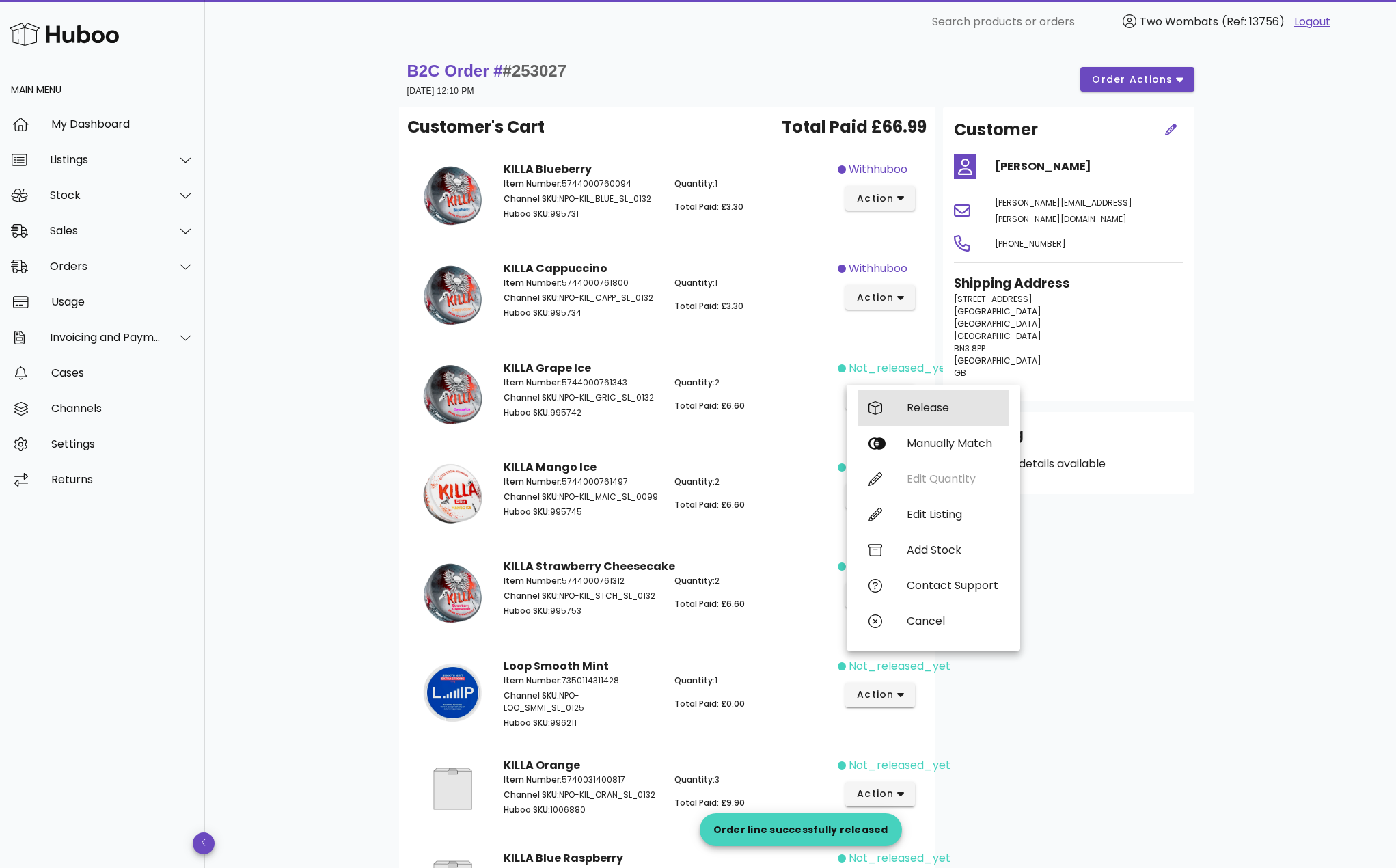
click at [917, 416] on div "Release" at bounding box center [934, 408] width 152 height 35
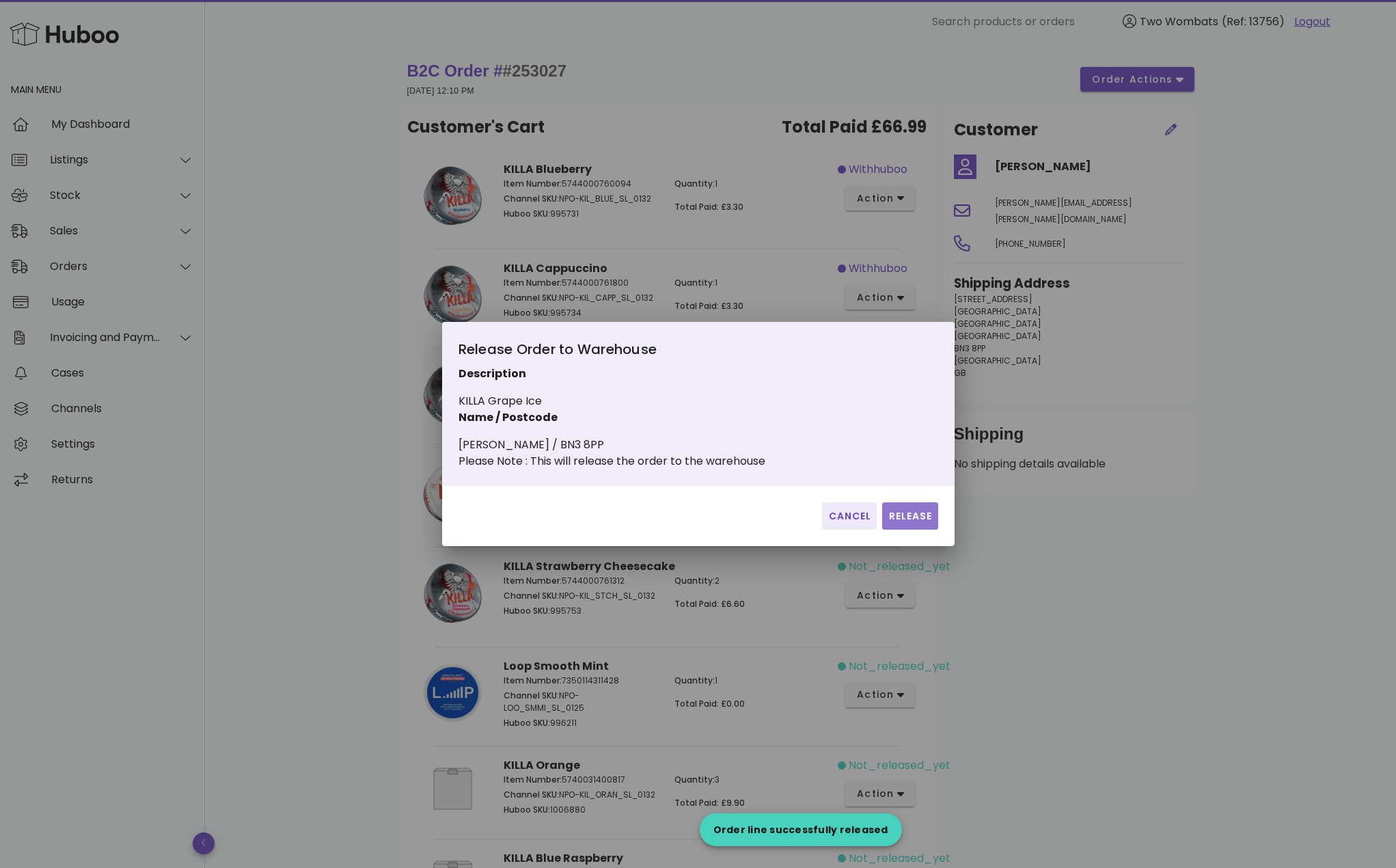
click at [901, 523] on span "Release" at bounding box center [910, 516] width 44 height 14
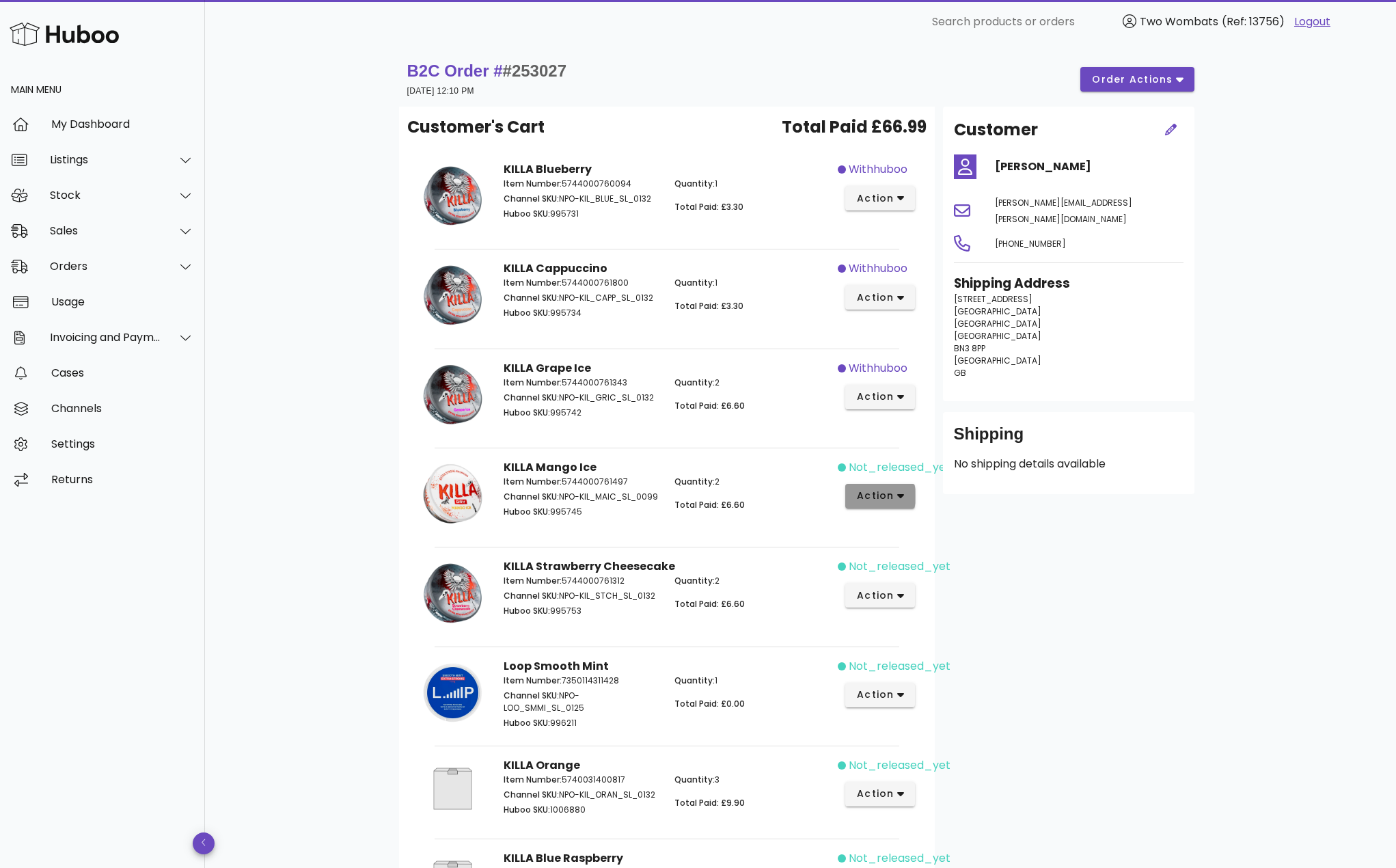
click at [898, 502] on icon "button" at bounding box center [901, 496] width 7 height 13
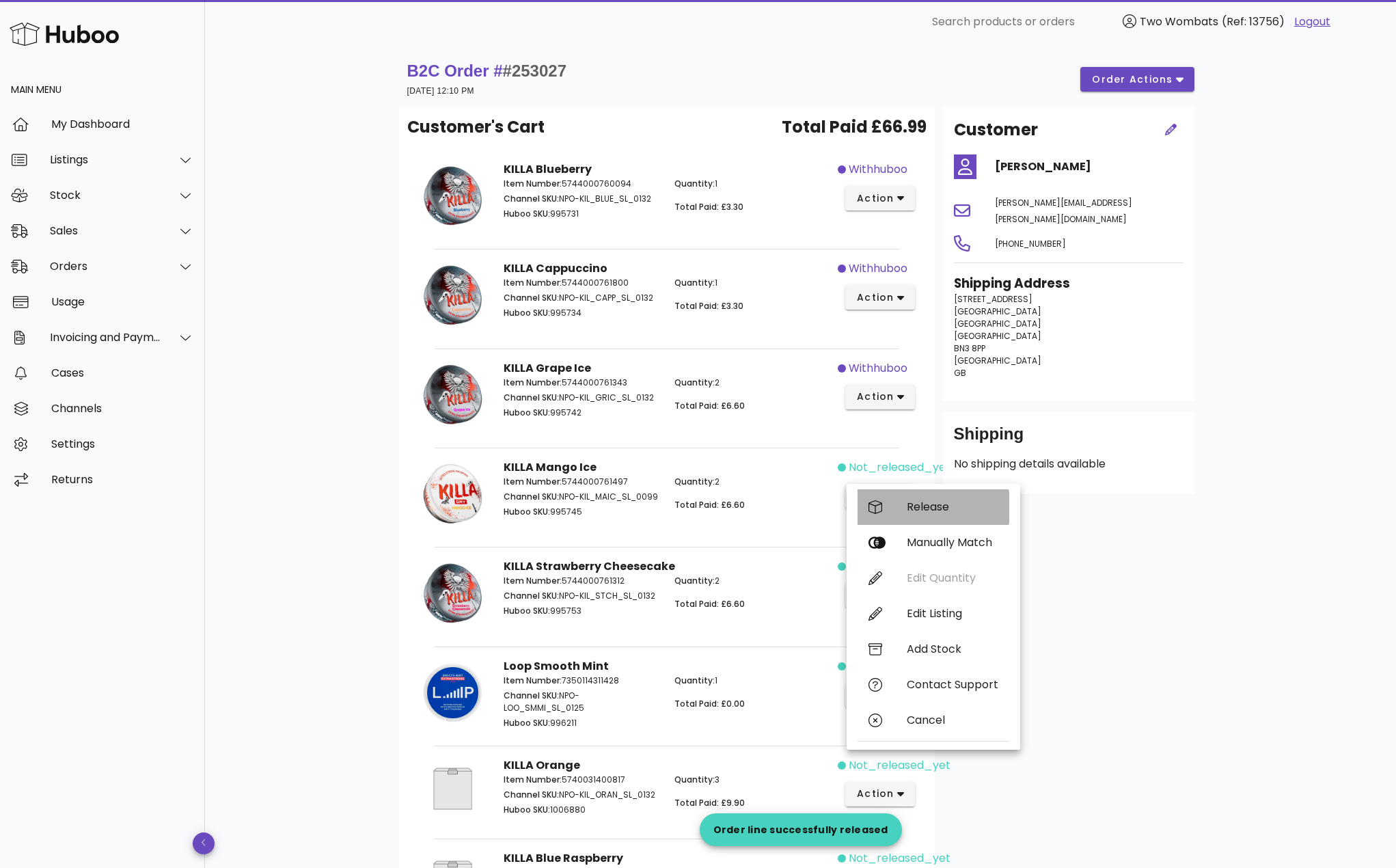
click at [903, 502] on div "Release" at bounding box center [934, 507] width 152 height 35
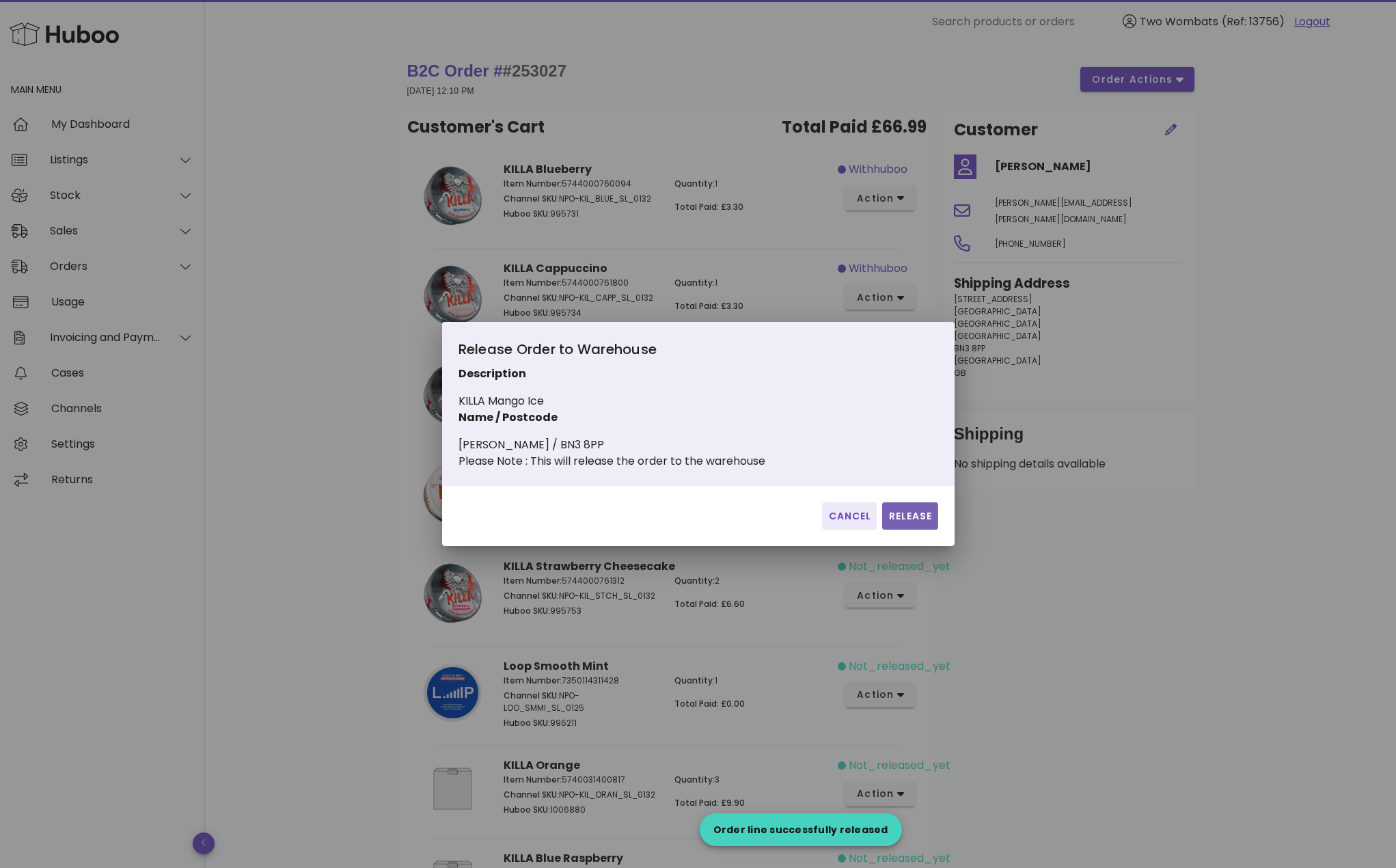
click at [916, 530] on button "Release" at bounding box center [910, 515] width 55 height 27
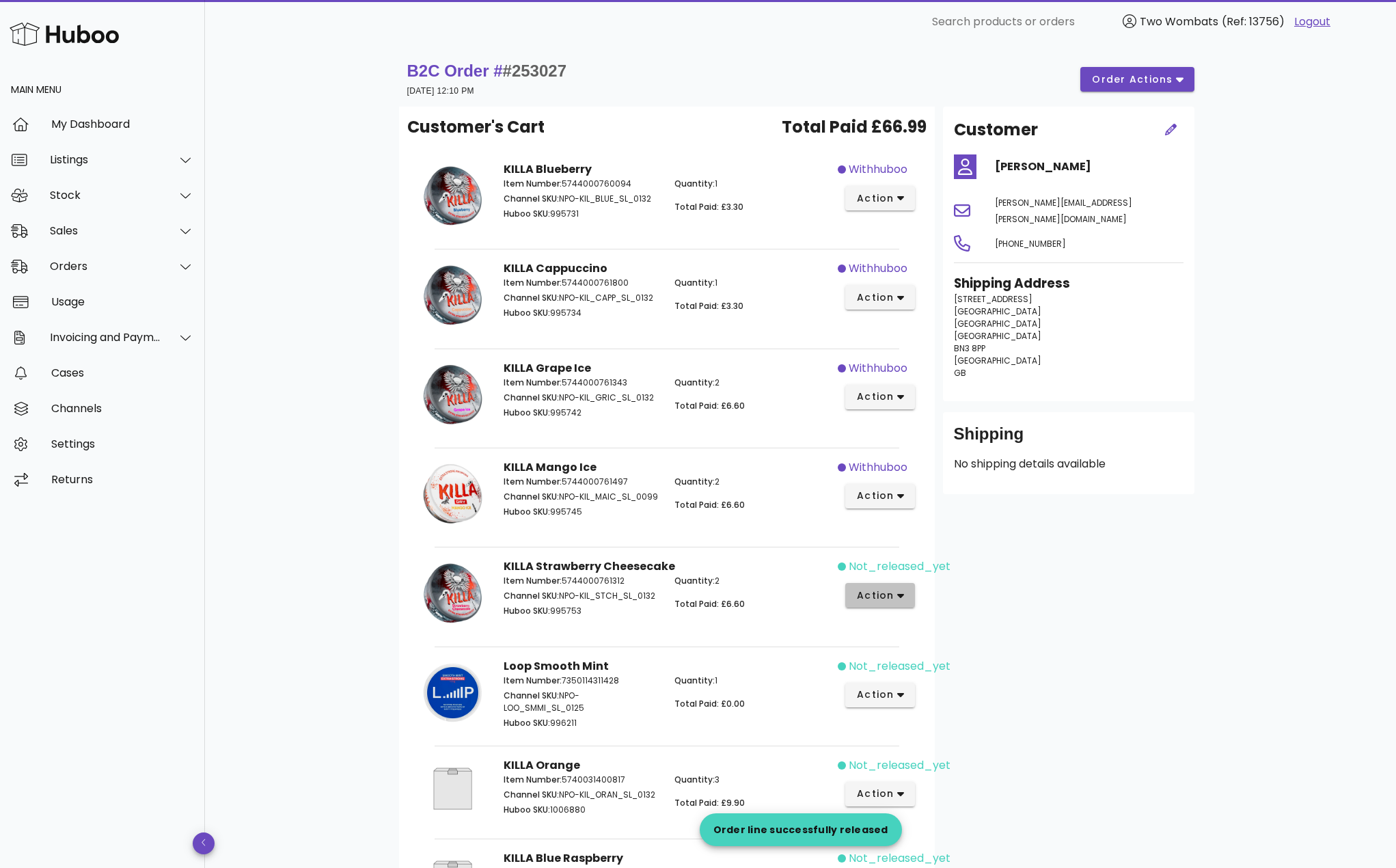
click at [896, 585] on button "action" at bounding box center [880, 595] width 70 height 24
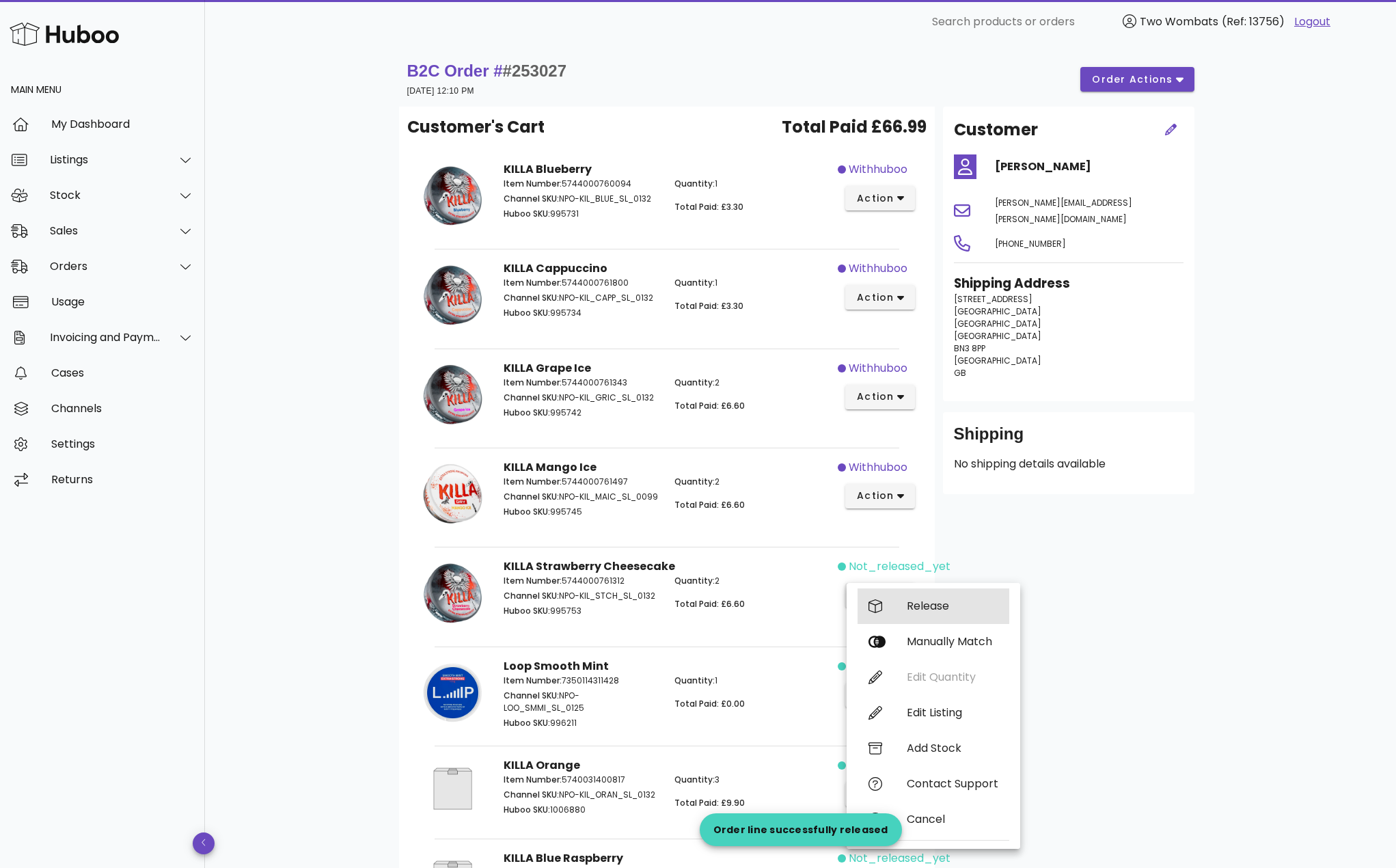
click at [903, 593] on div "Release" at bounding box center [934, 606] width 152 height 35
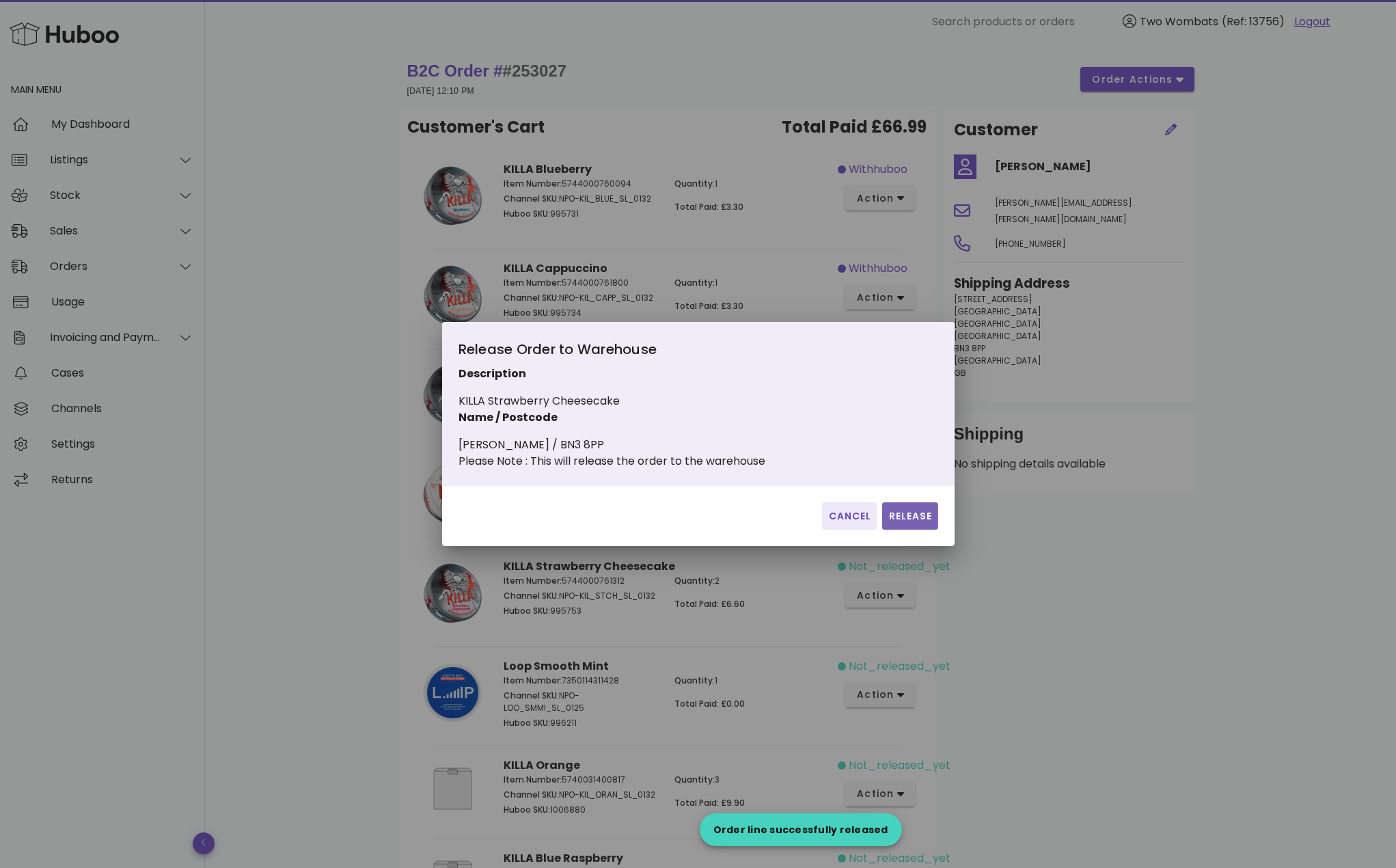
click at [906, 520] on span "Release" at bounding box center [910, 516] width 44 height 14
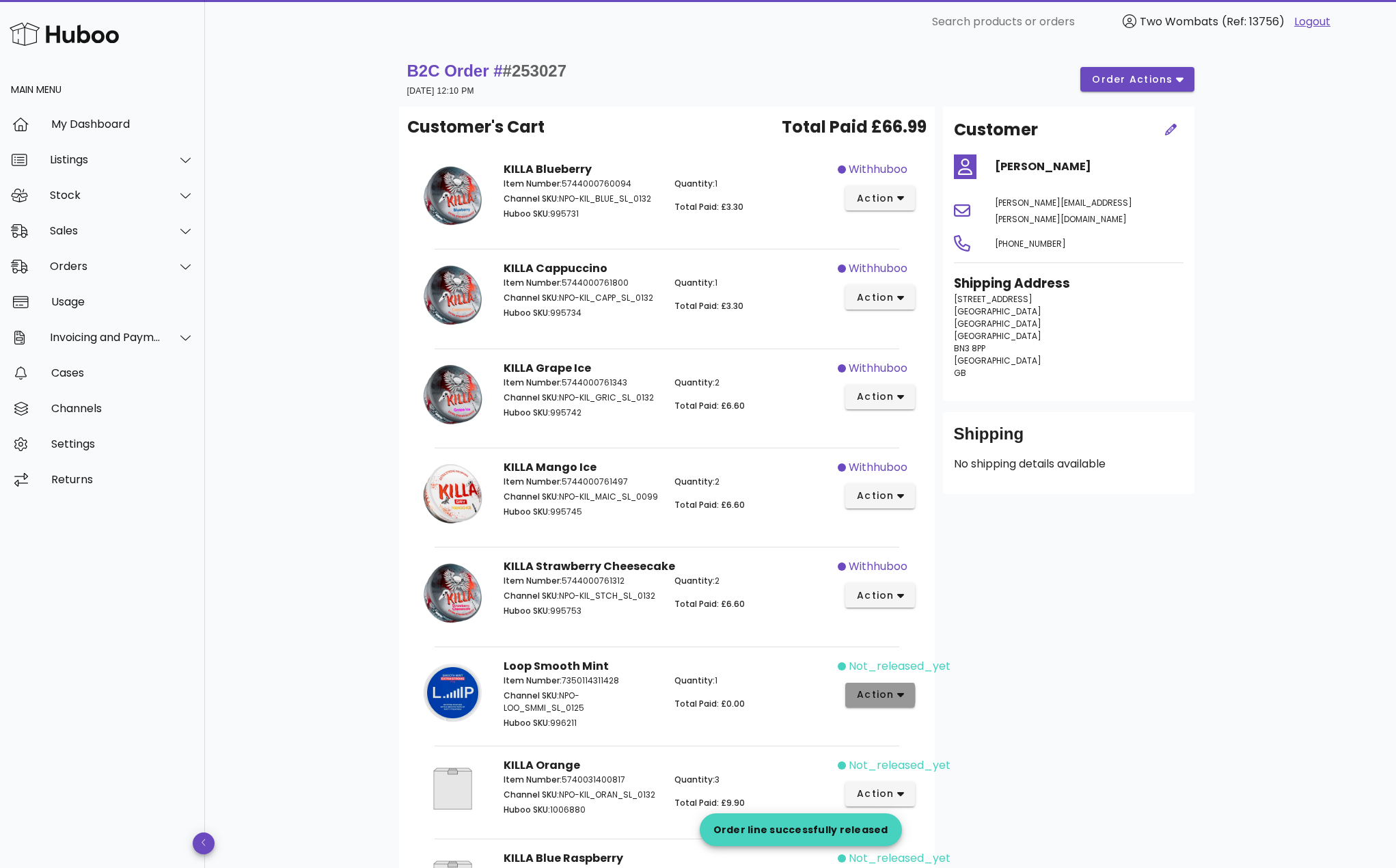
click at [882, 692] on span "action" at bounding box center [876, 694] width 38 height 14
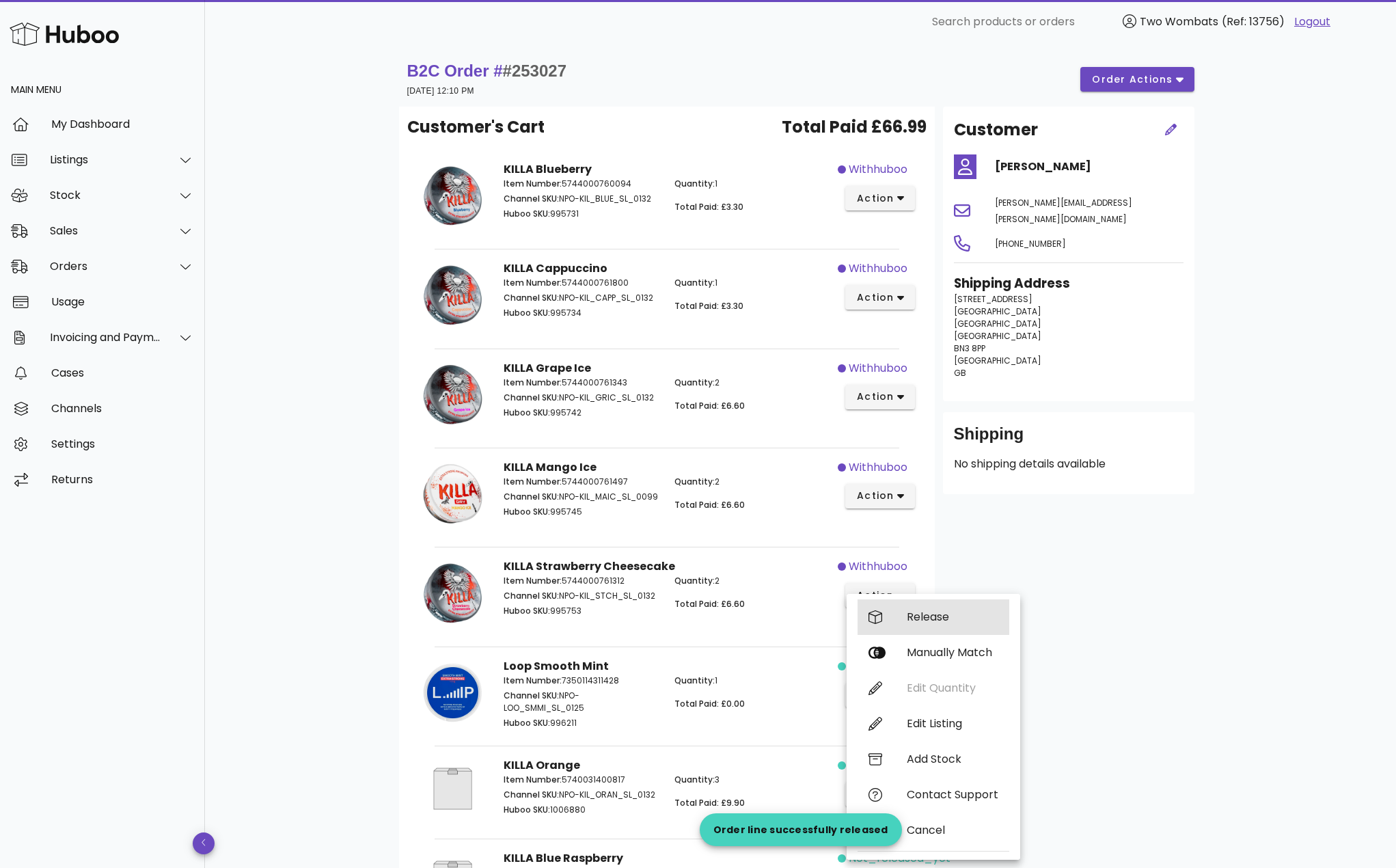
click at [924, 615] on div "Release" at bounding box center [953, 617] width 92 height 13
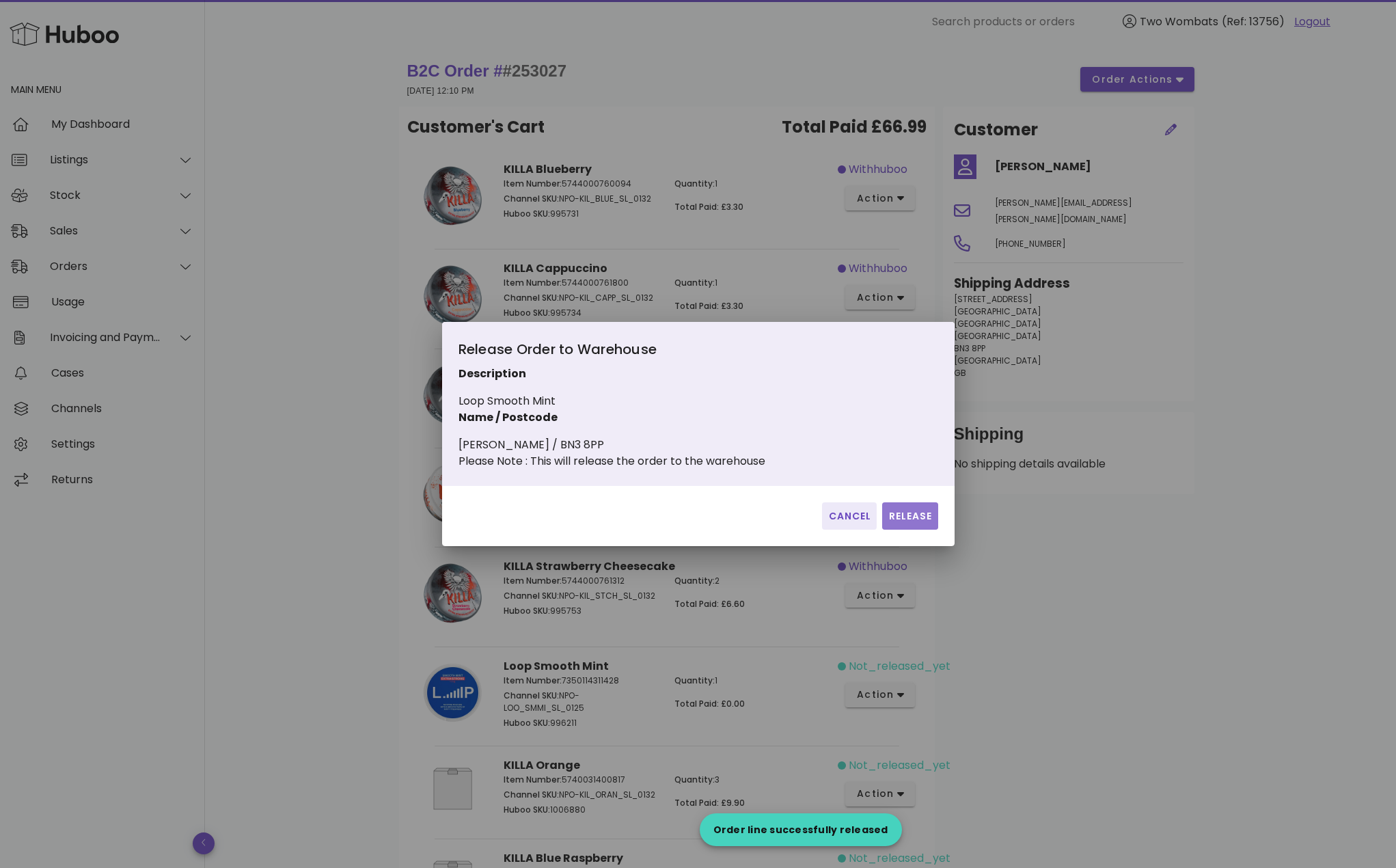
click at [912, 523] on span "Release" at bounding box center [910, 516] width 44 height 14
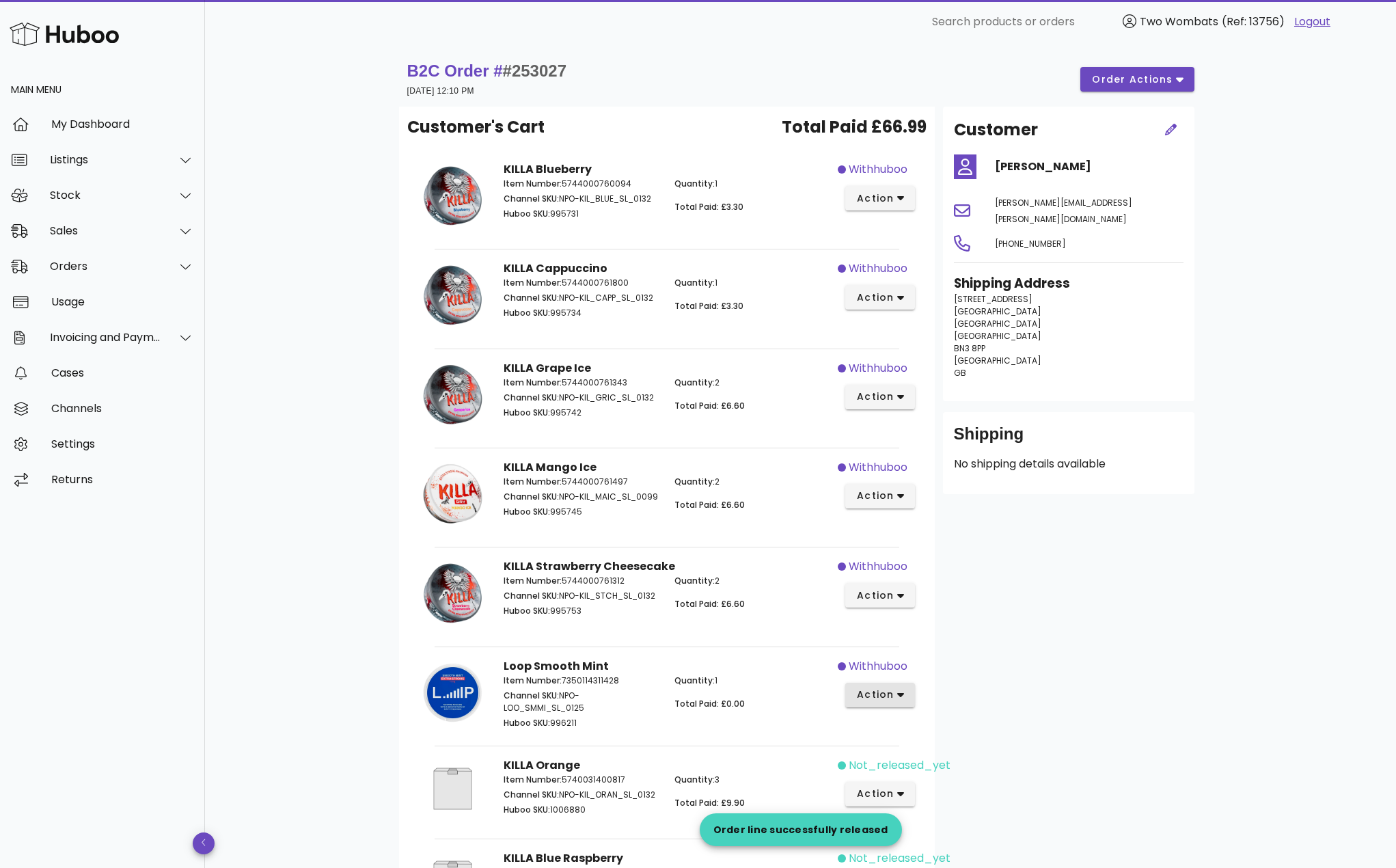
scroll to position [273, 0]
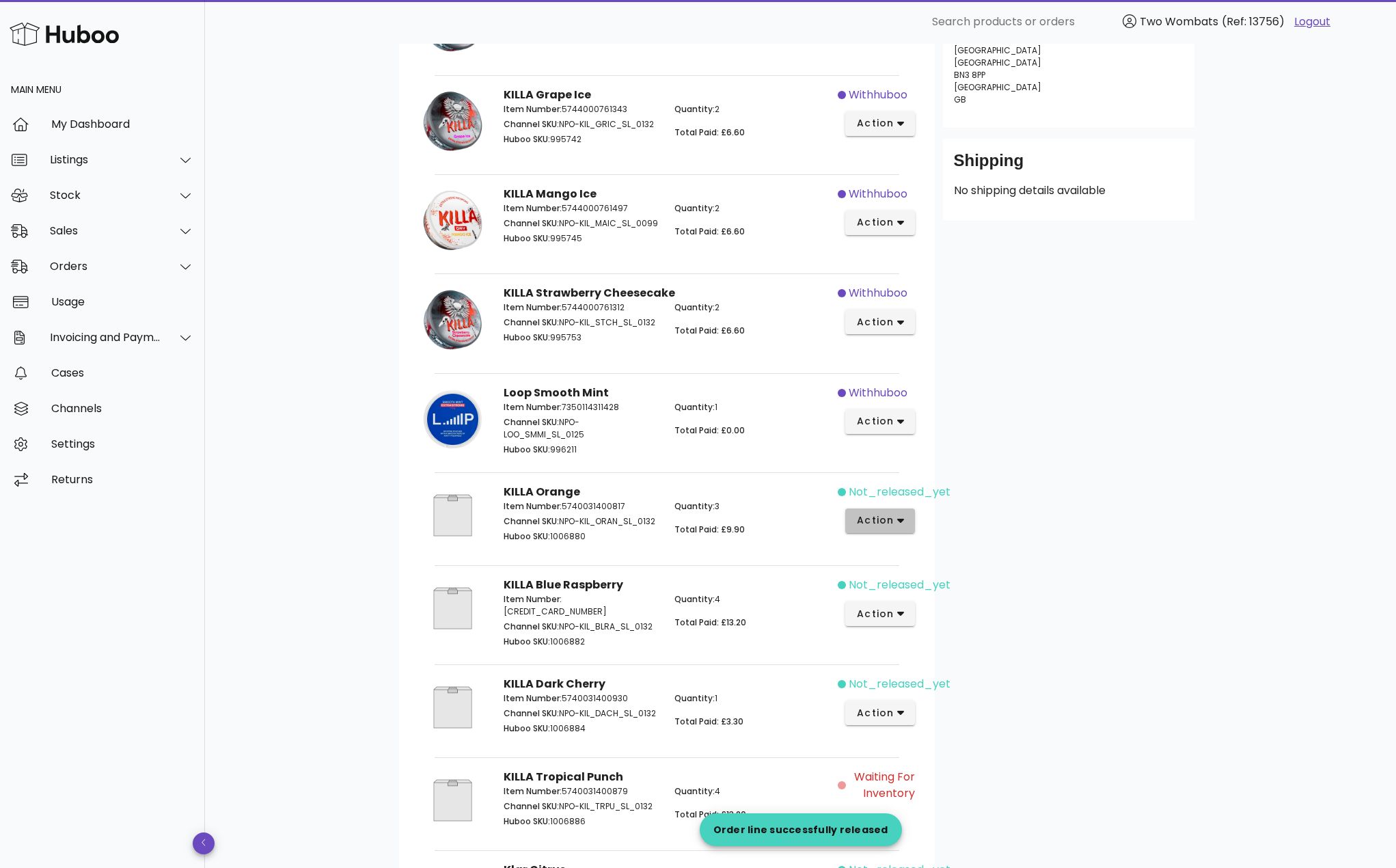
click at [904, 521] on icon "button" at bounding box center [901, 520] width 7 height 13
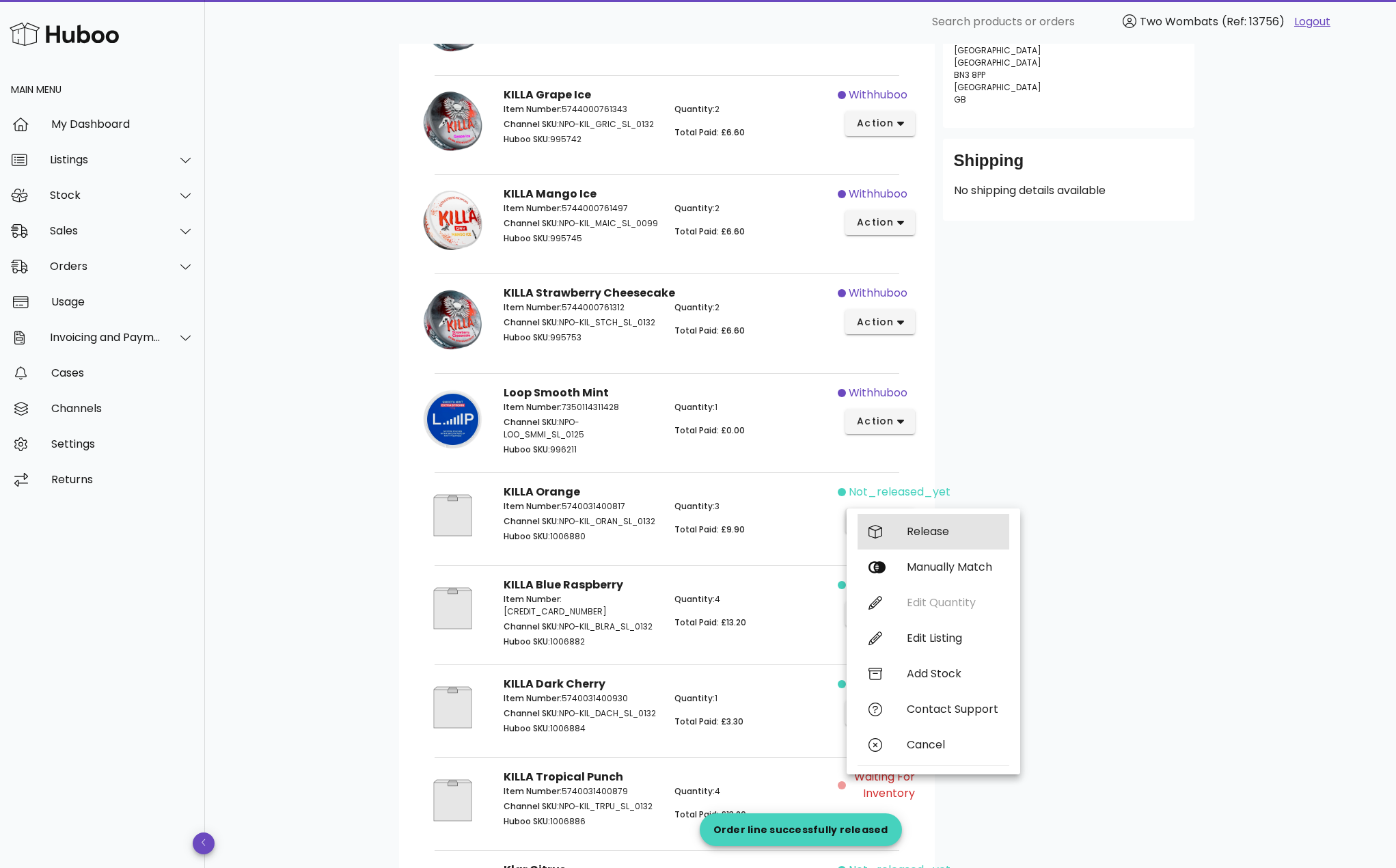
click at [910, 525] on div "Release" at bounding box center [934, 531] width 152 height 35
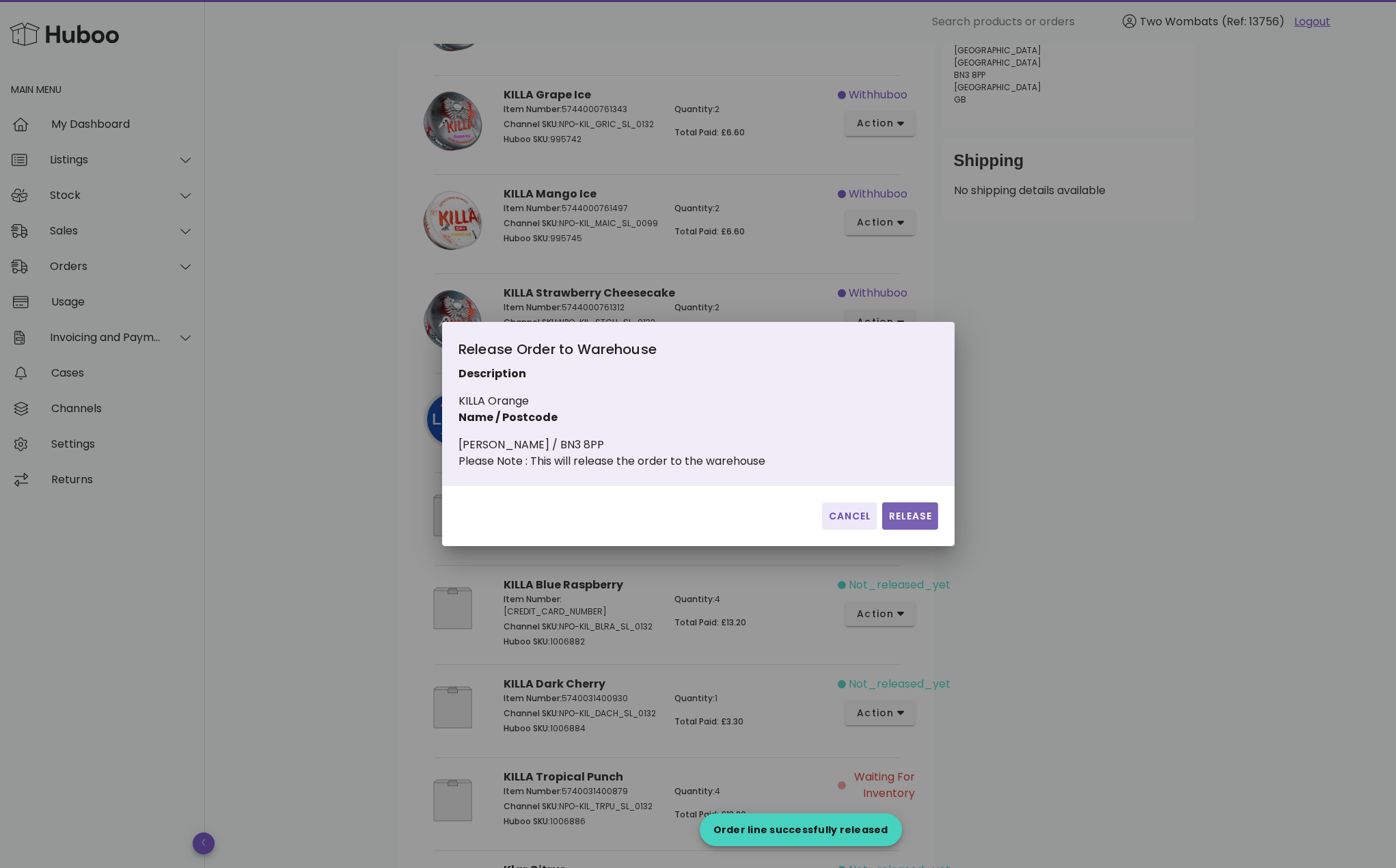
click at [910, 523] on span "Release" at bounding box center [910, 516] width 44 height 14
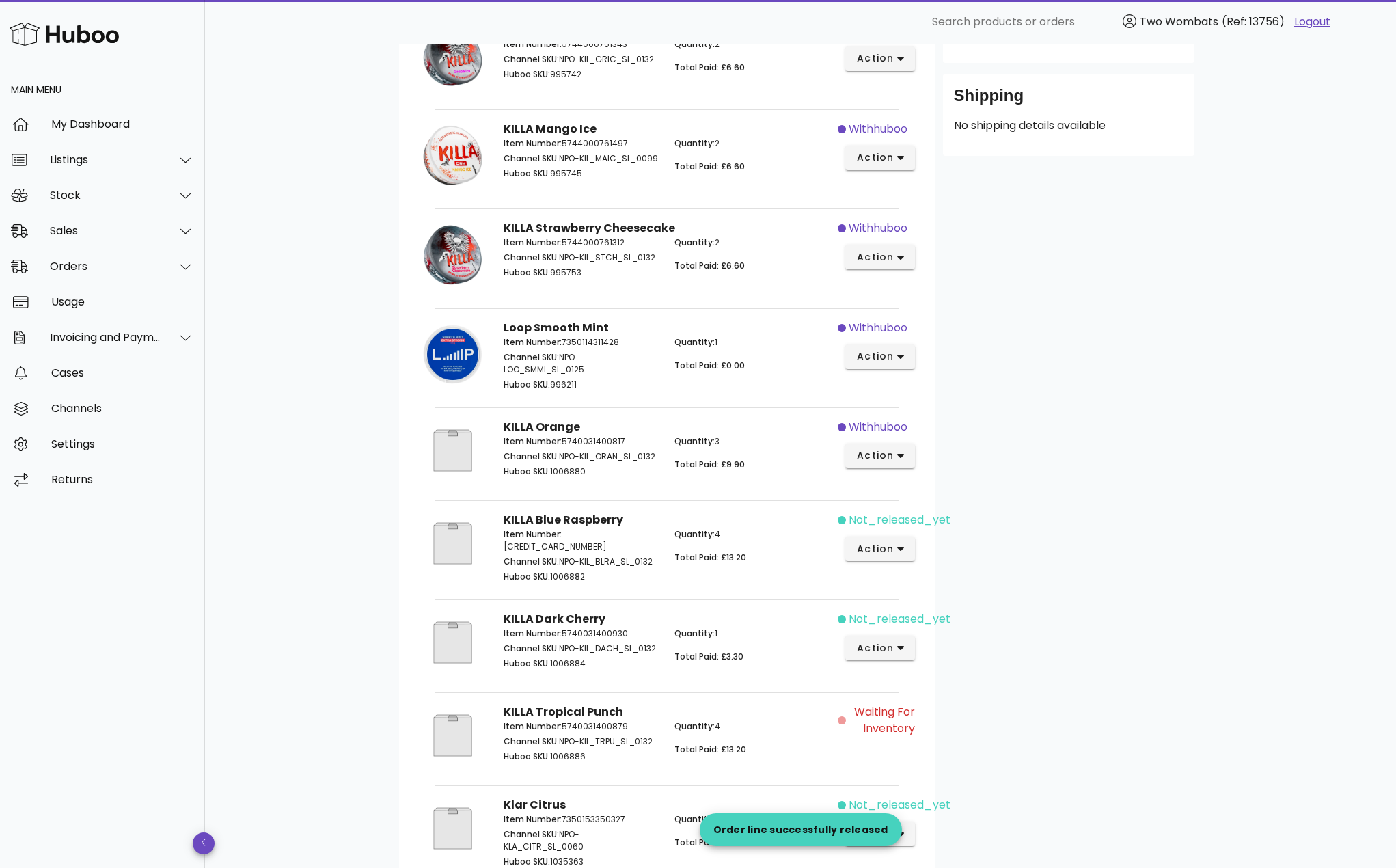
scroll to position [410, 0]
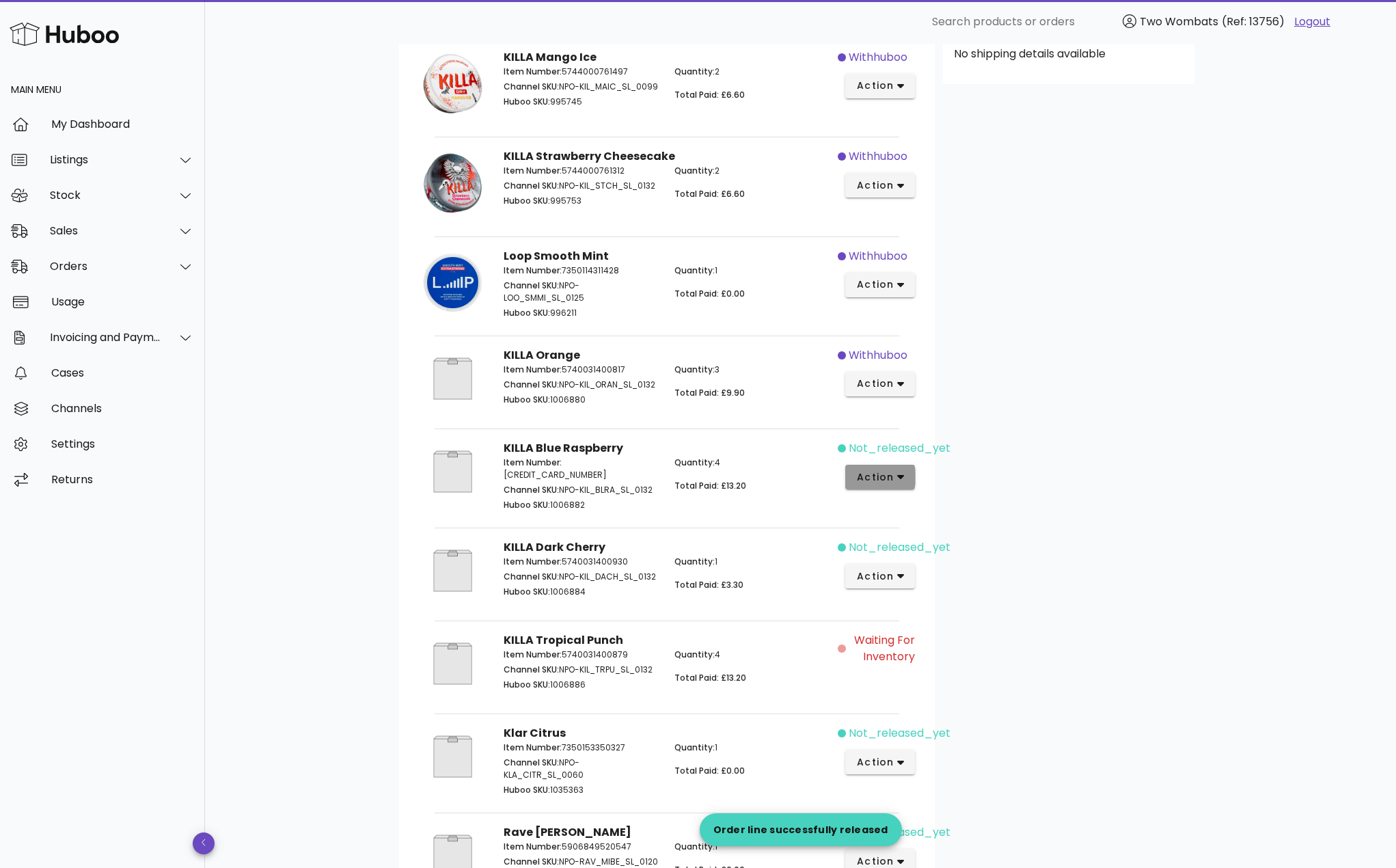
click at [909, 480] on button "action" at bounding box center [880, 477] width 70 height 24
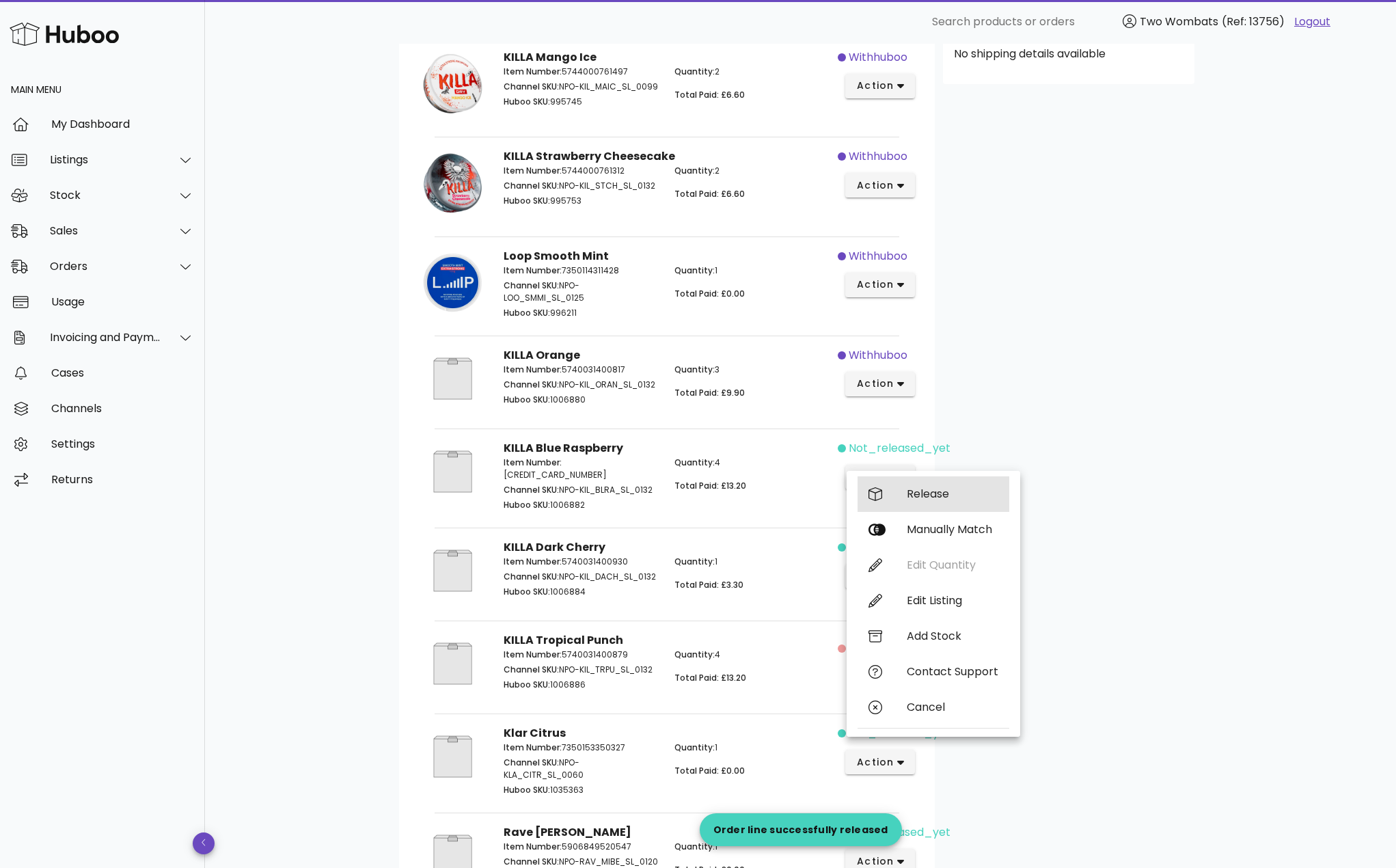
click at [926, 488] on div "Release" at bounding box center [953, 494] width 92 height 13
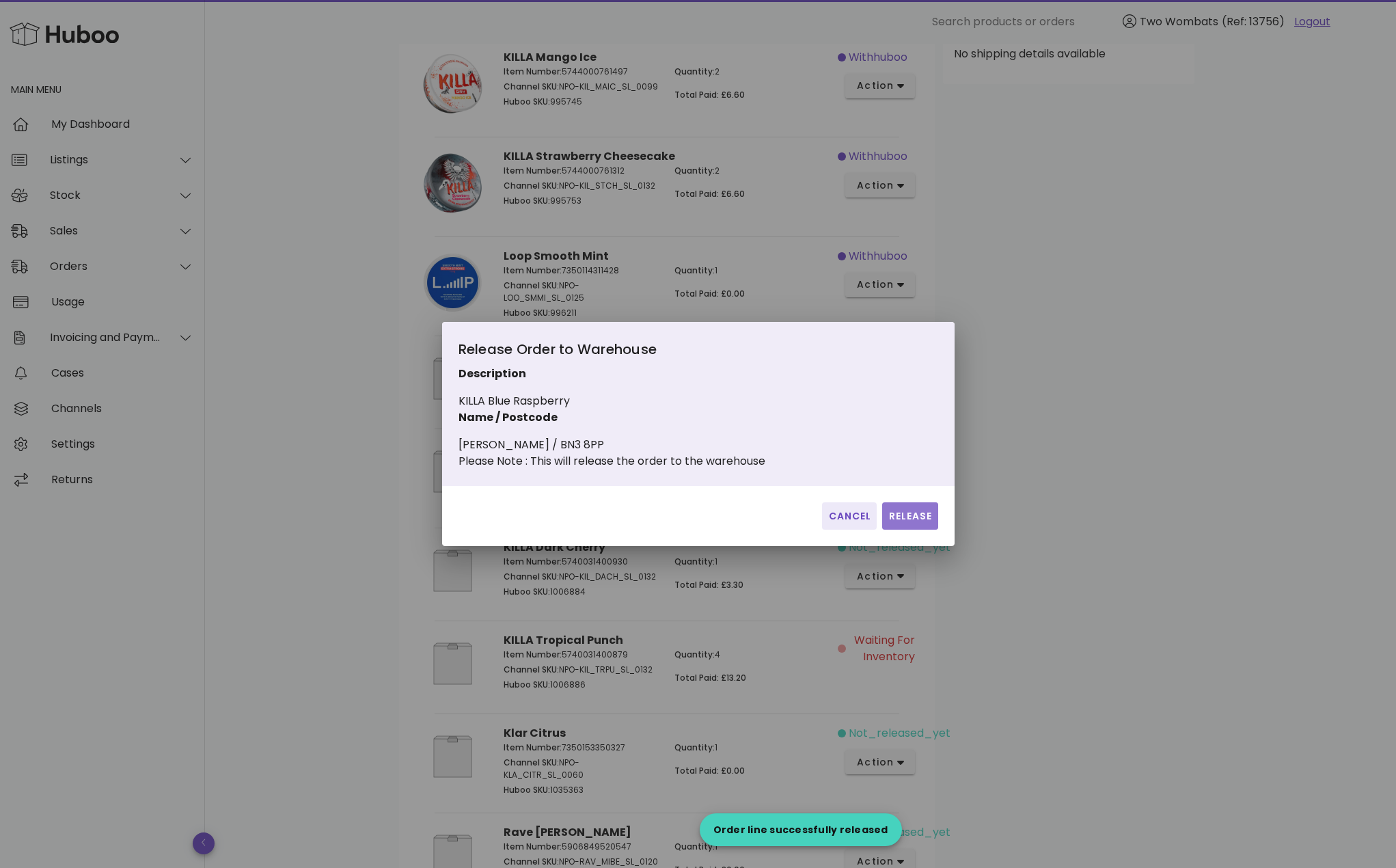
click at [921, 513] on button "Release" at bounding box center [910, 515] width 55 height 27
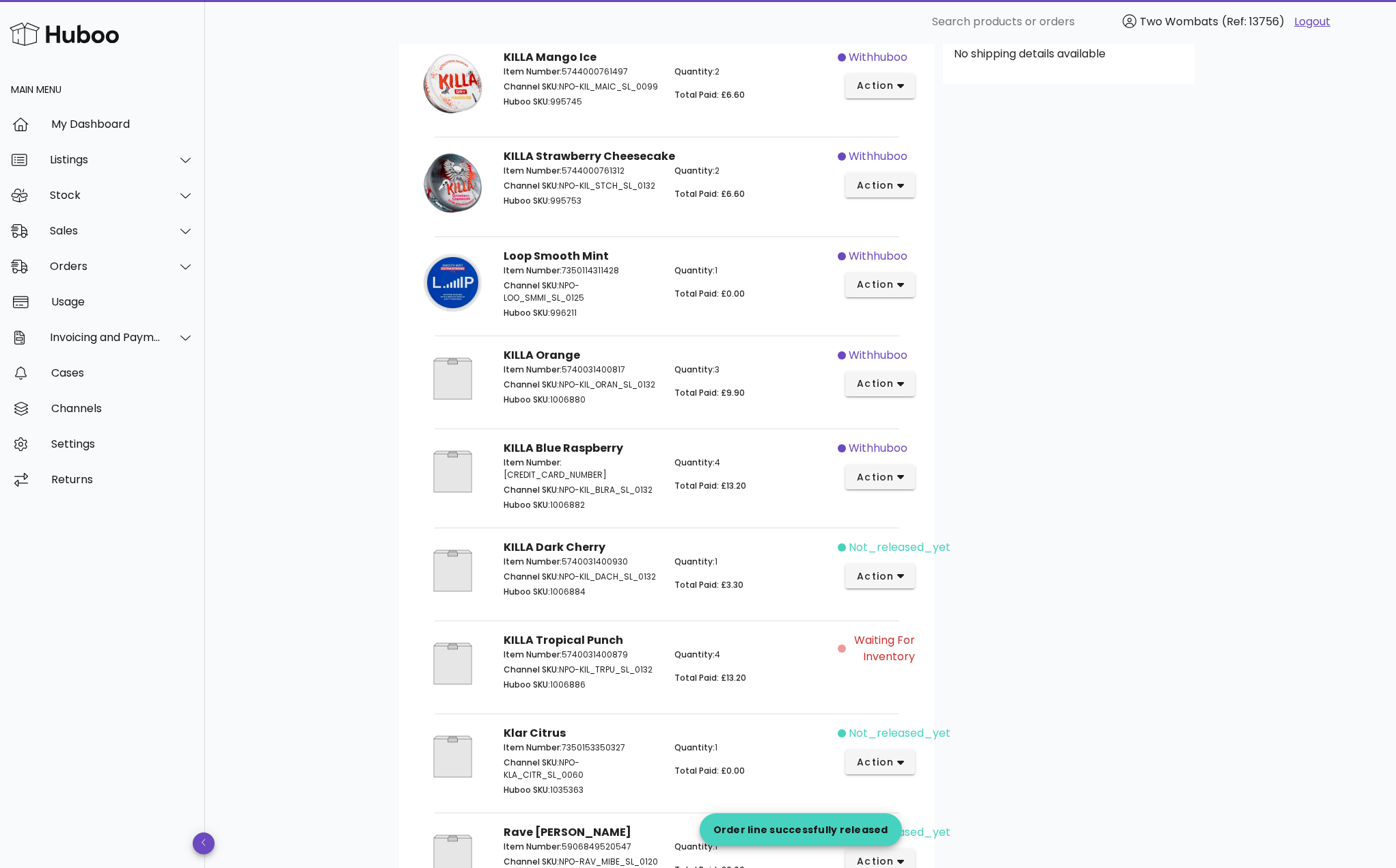
click at [880, 563] on div "not_released_yet action" at bounding box center [881, 573] width 86 height 84
click at [884, 568] on button "action" at bounding box center [880, 576] width 70 height 24
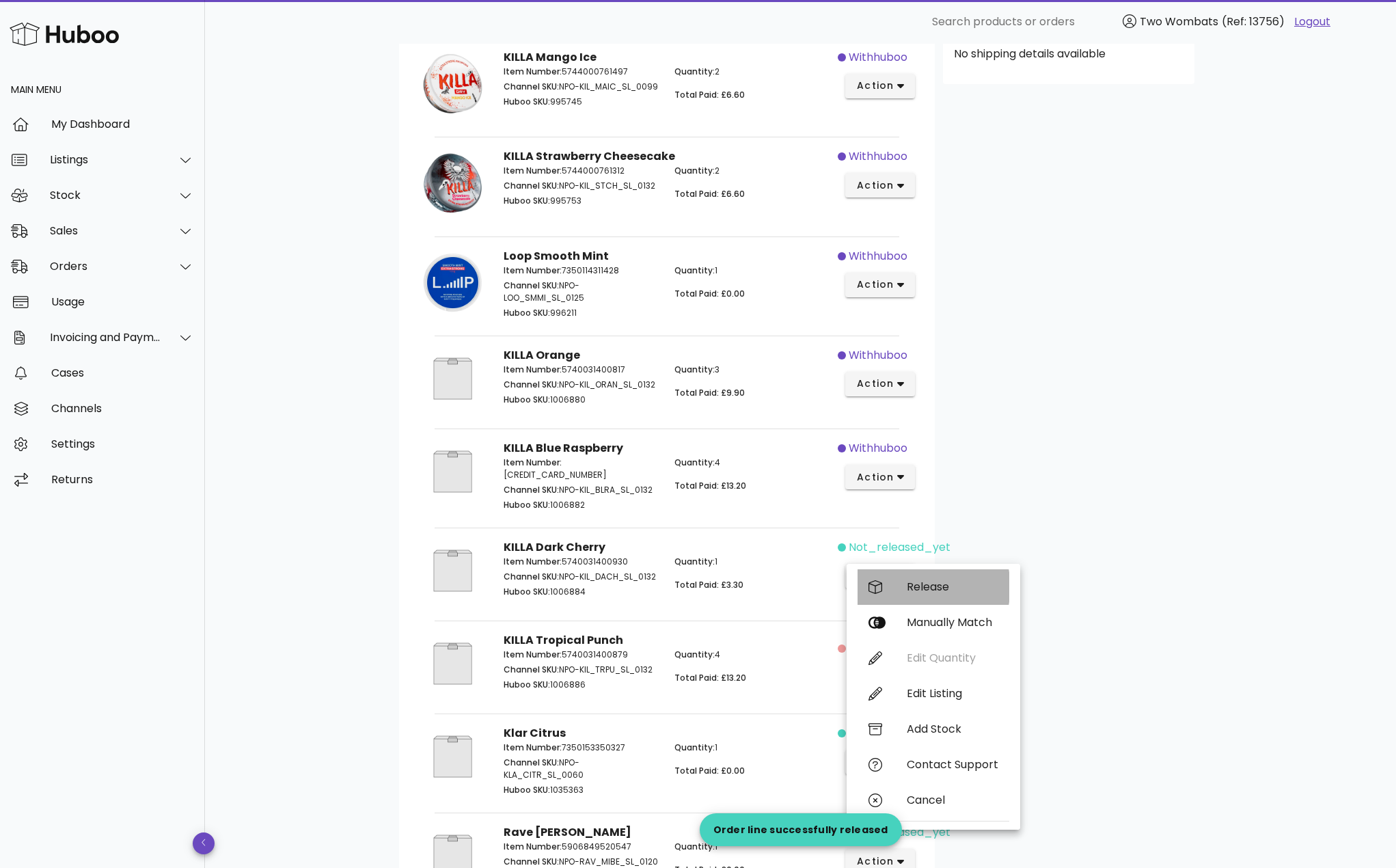
click at [899, 571] on div "Release" at bounding box center [934, 587] width 152 height 35
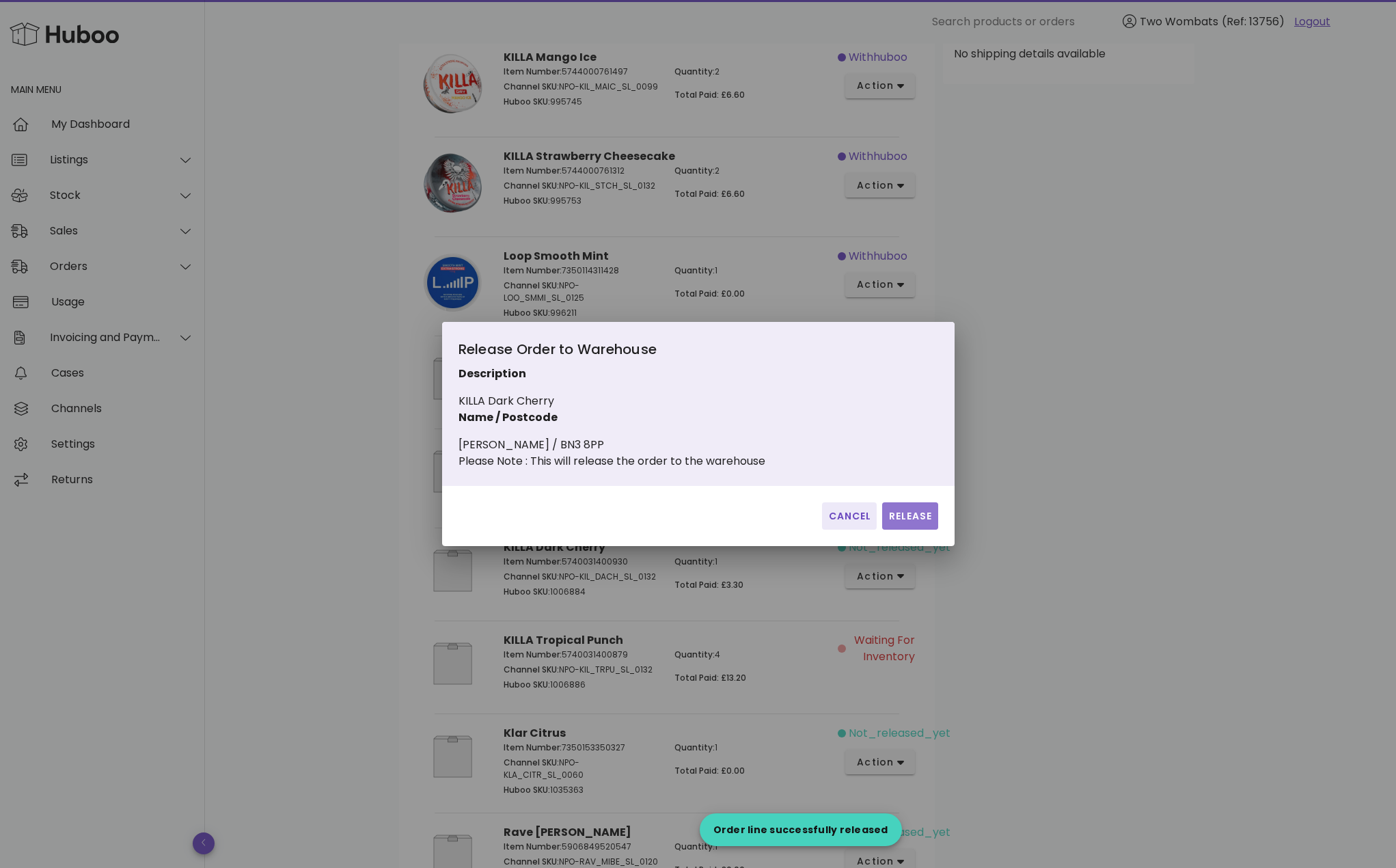
click at [907, 523] on span "Release" at bounding box center [910, 516] width 44 height 14
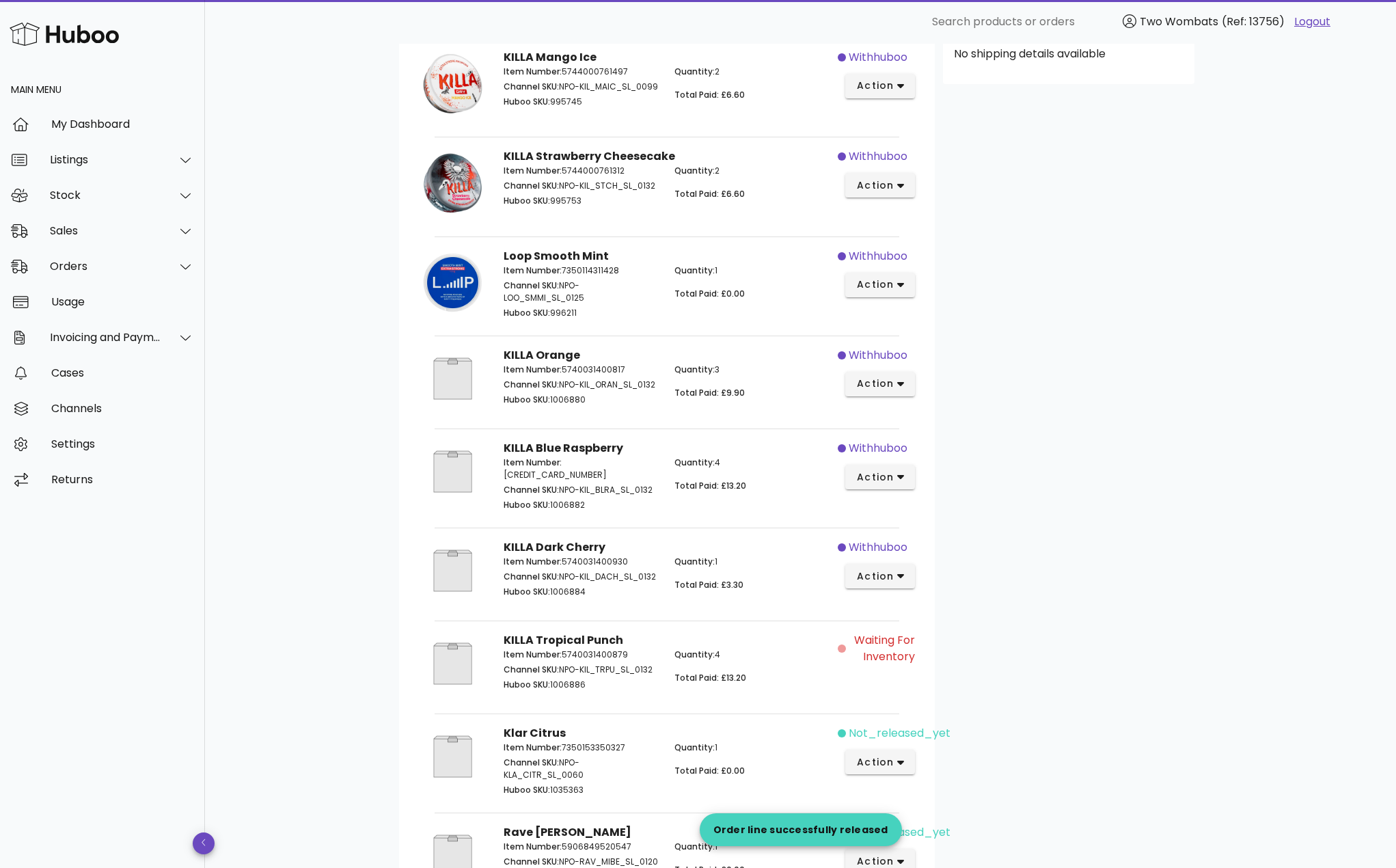
scroll to position [615, 0]
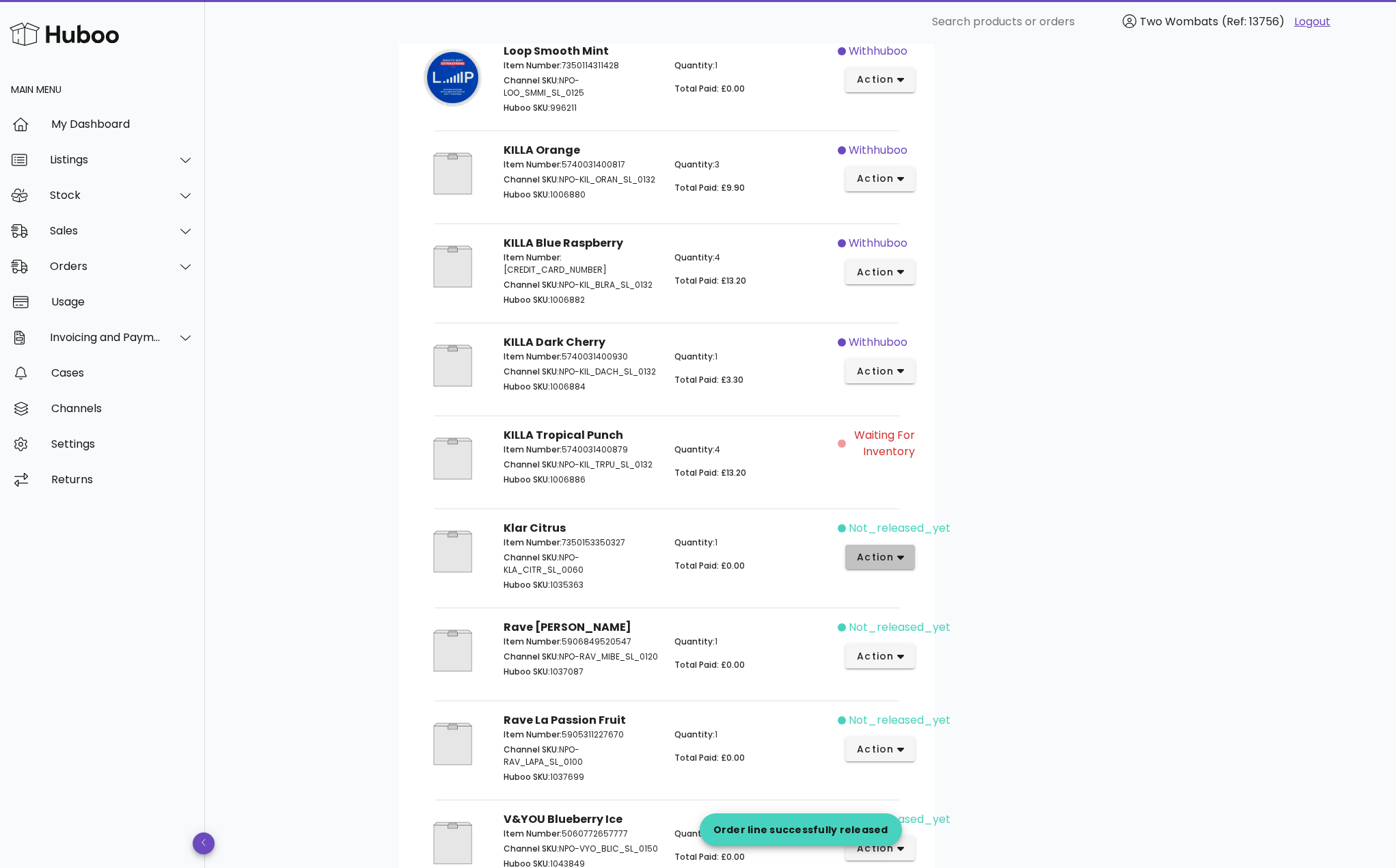
click at [887, 554] on button "action" at bounding box center [880, 557] width 70 height 24
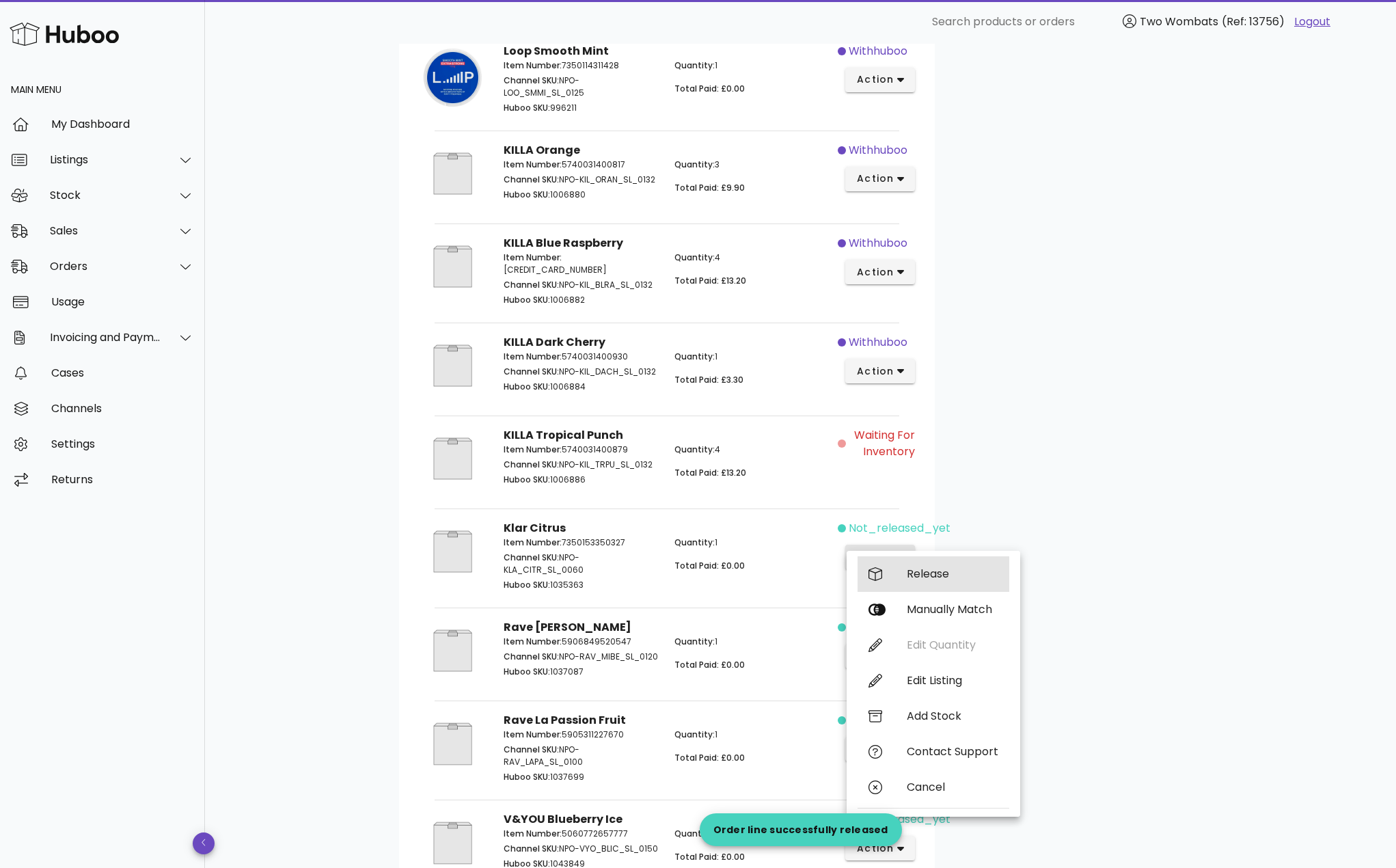
click at [910, 566] on div "Release" at bounding box center [934, 574] width 152 height 35
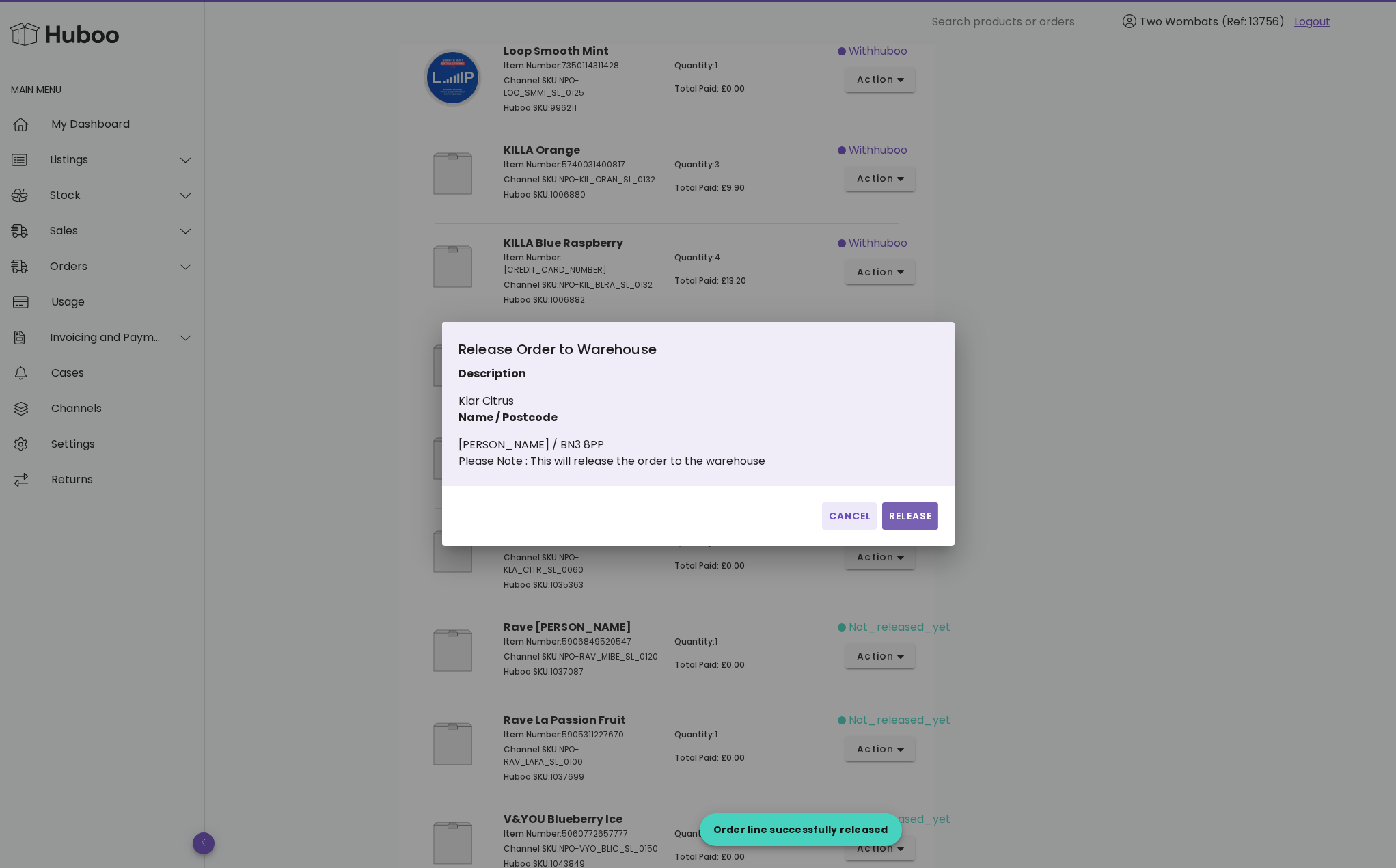
click at [915, 523] on span "Release" at bounding box center [910, 516] width 44 height 14
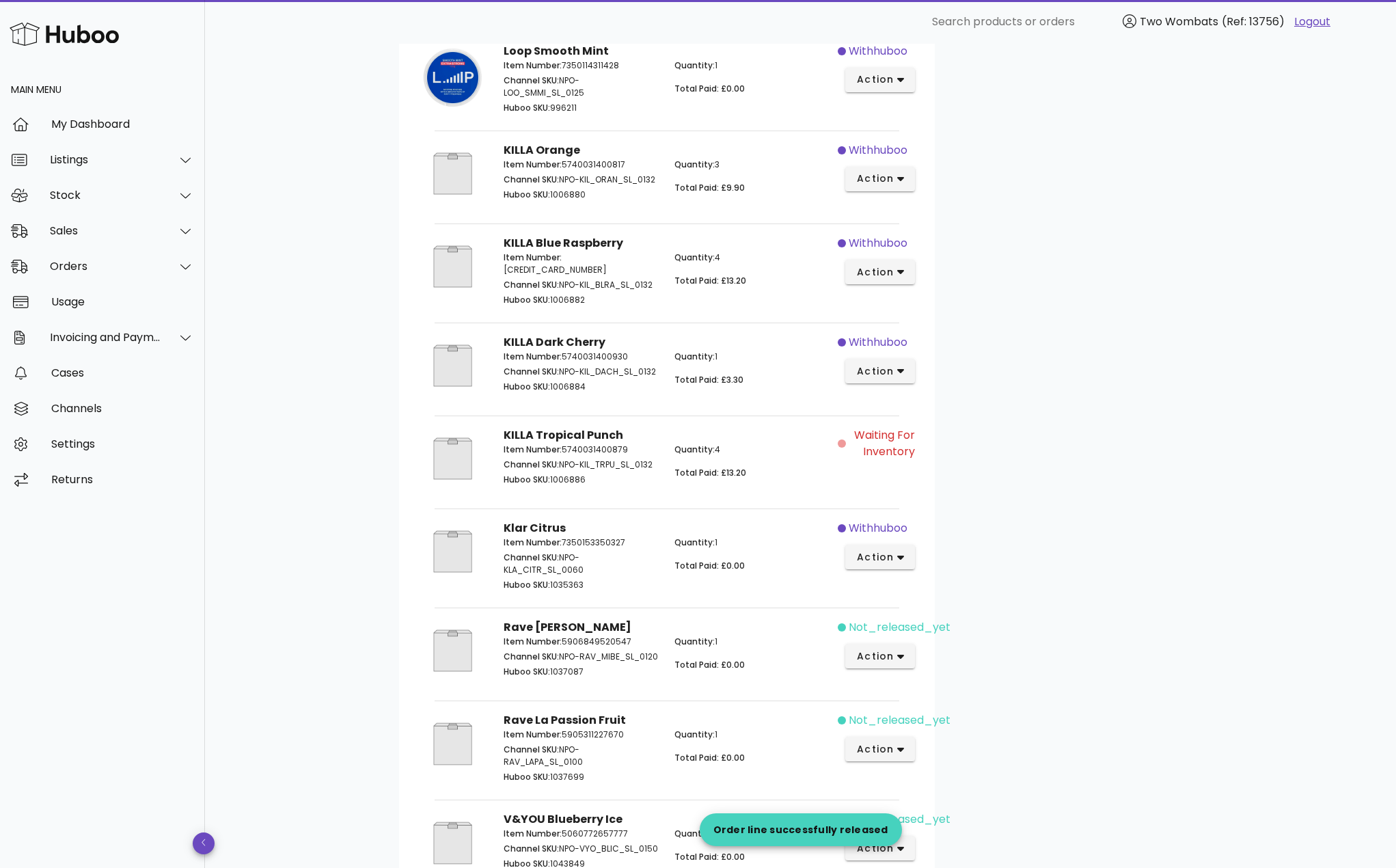
scroll to position [820, 0]
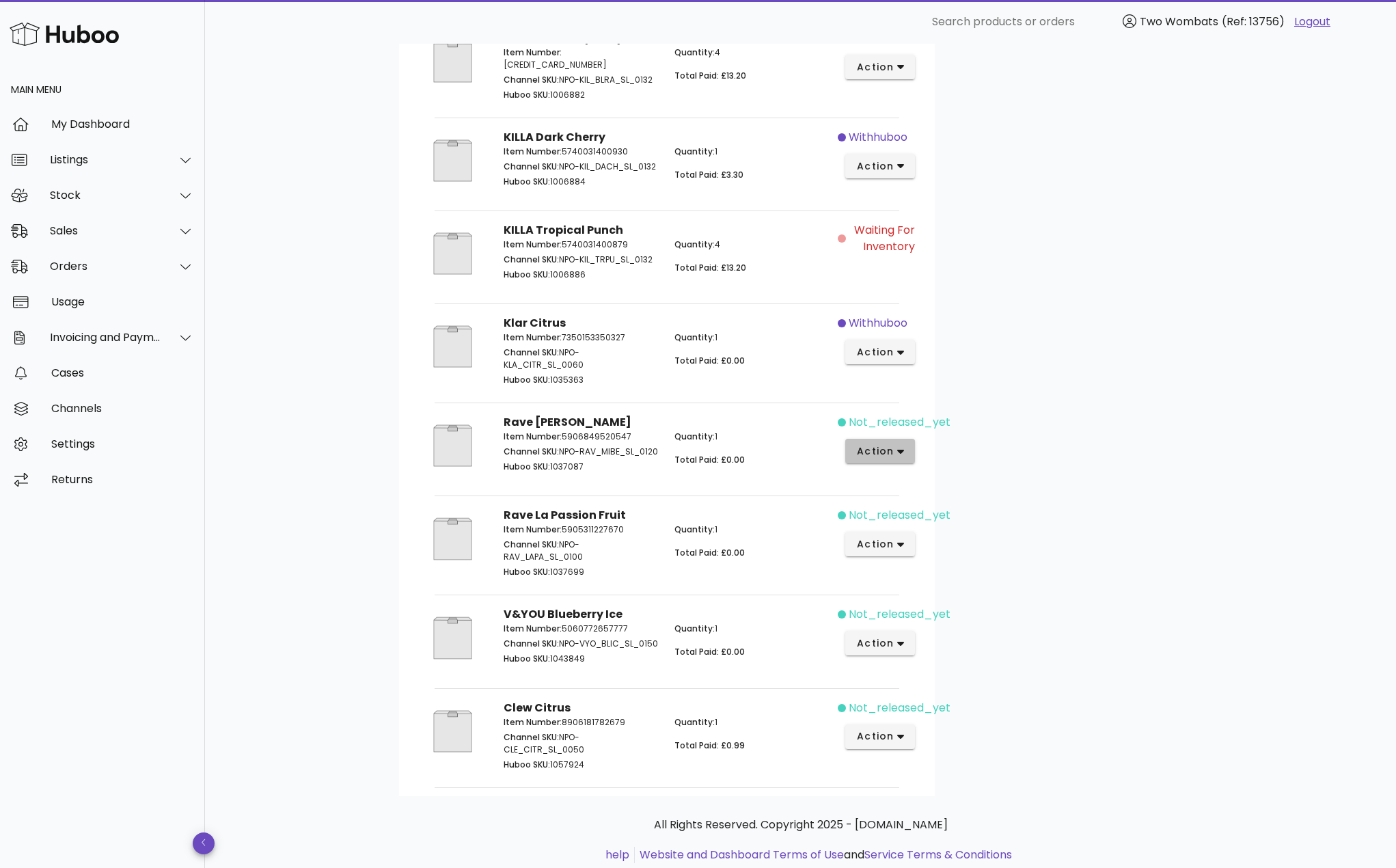
click at [889, 458] on span "action" at bounding box center [876, 451] width 38 height 14
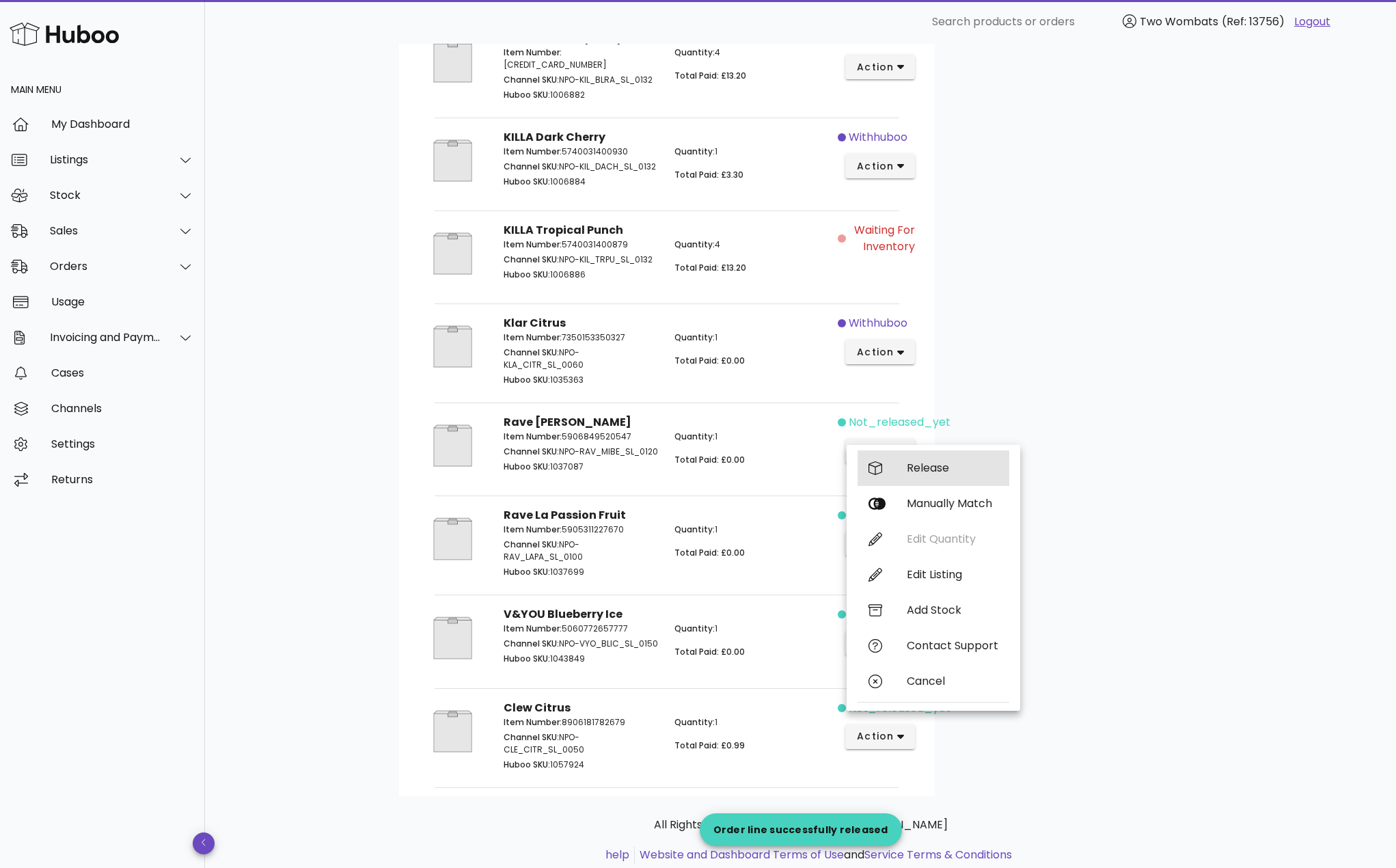
click at [898, 471] on div "Release" at bounding box center [934, 468] width 152 height 35
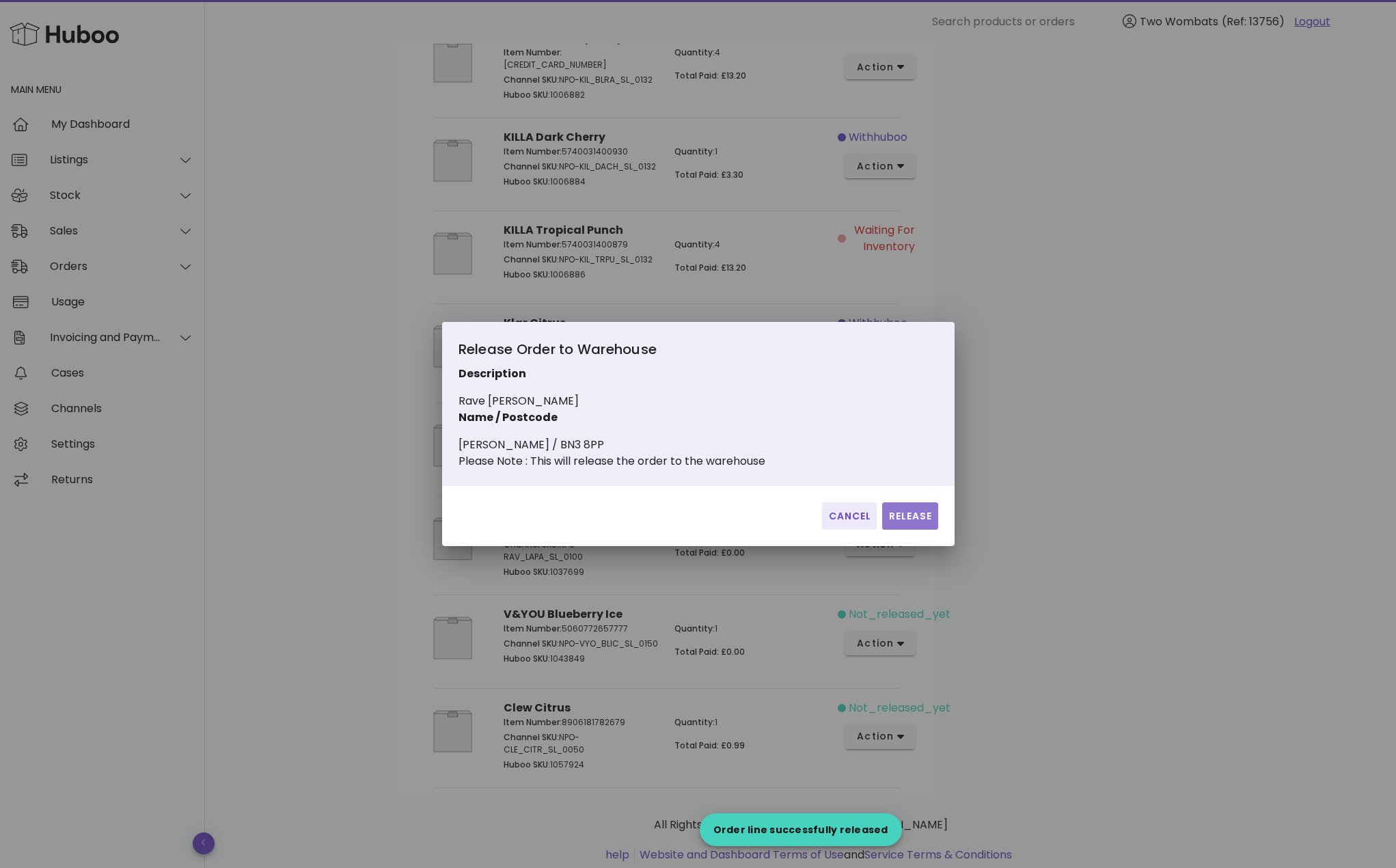
click at [910, 519] on span "Release" at bounding box center [910, 516] width 44 height 14
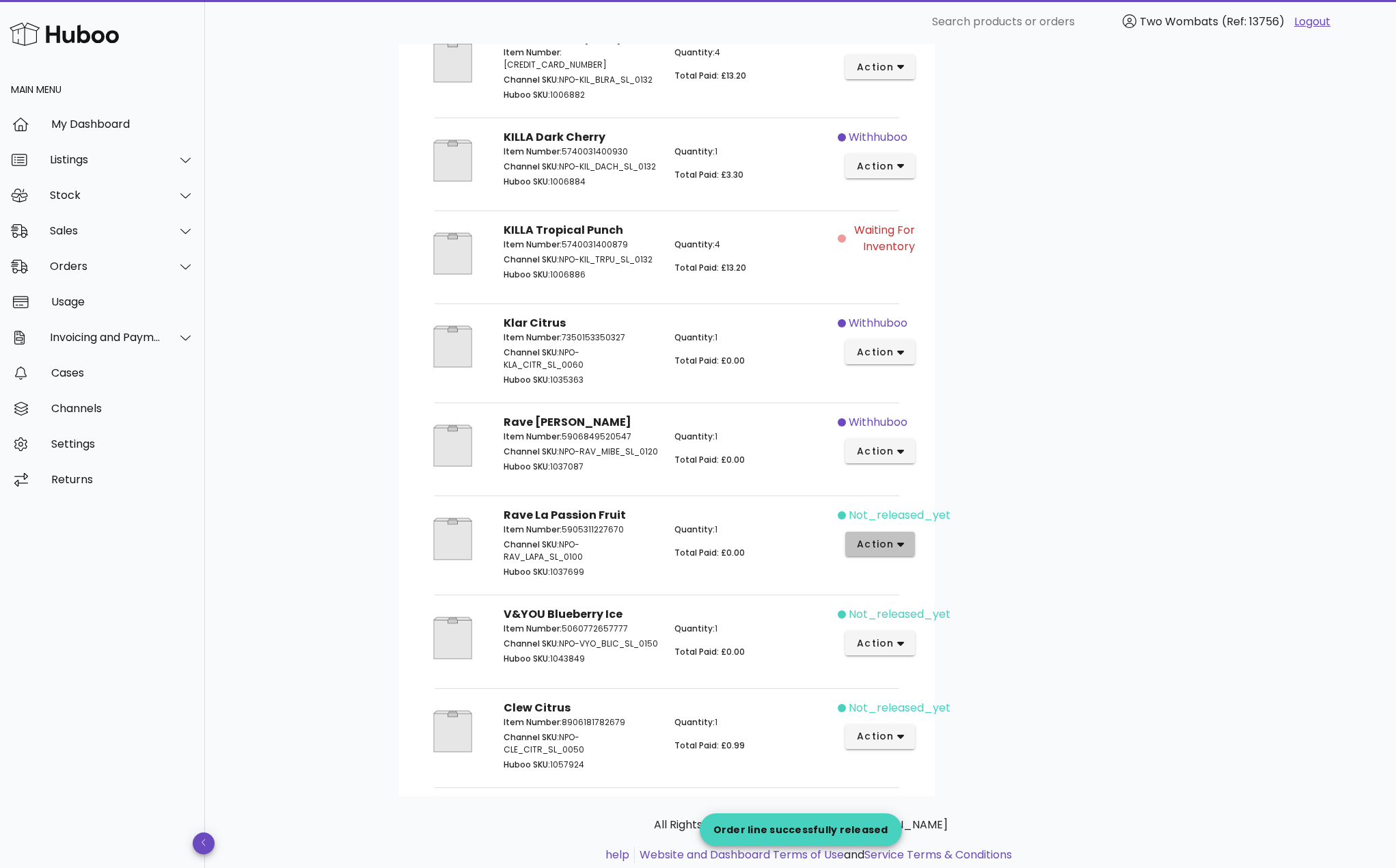
click at [898, 548] on icon "button" at bounding box center [901, 545] width 7 height 4
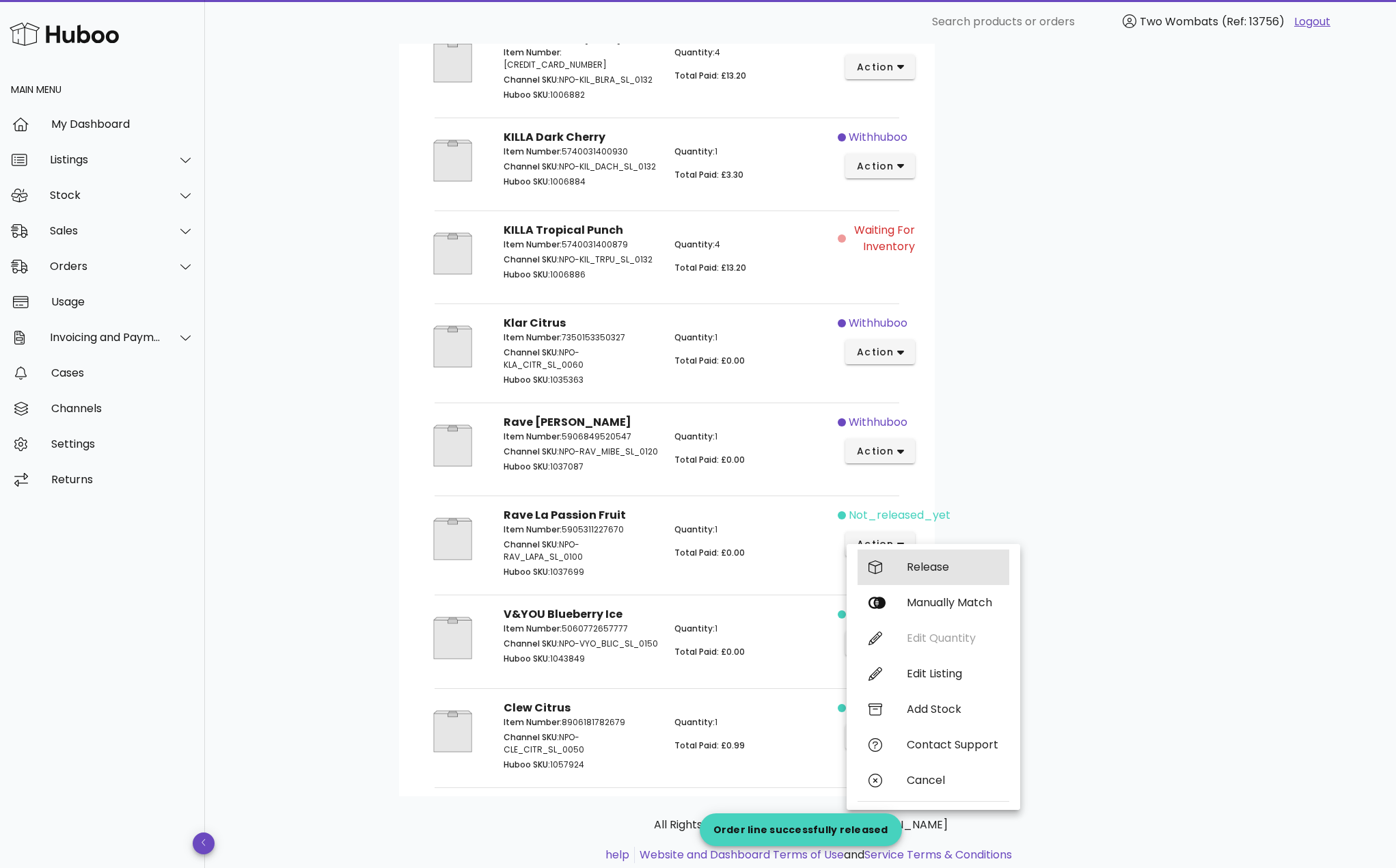
click at [921, 563] on div "Release" at bounding box center [953, 567] width 92 height 13
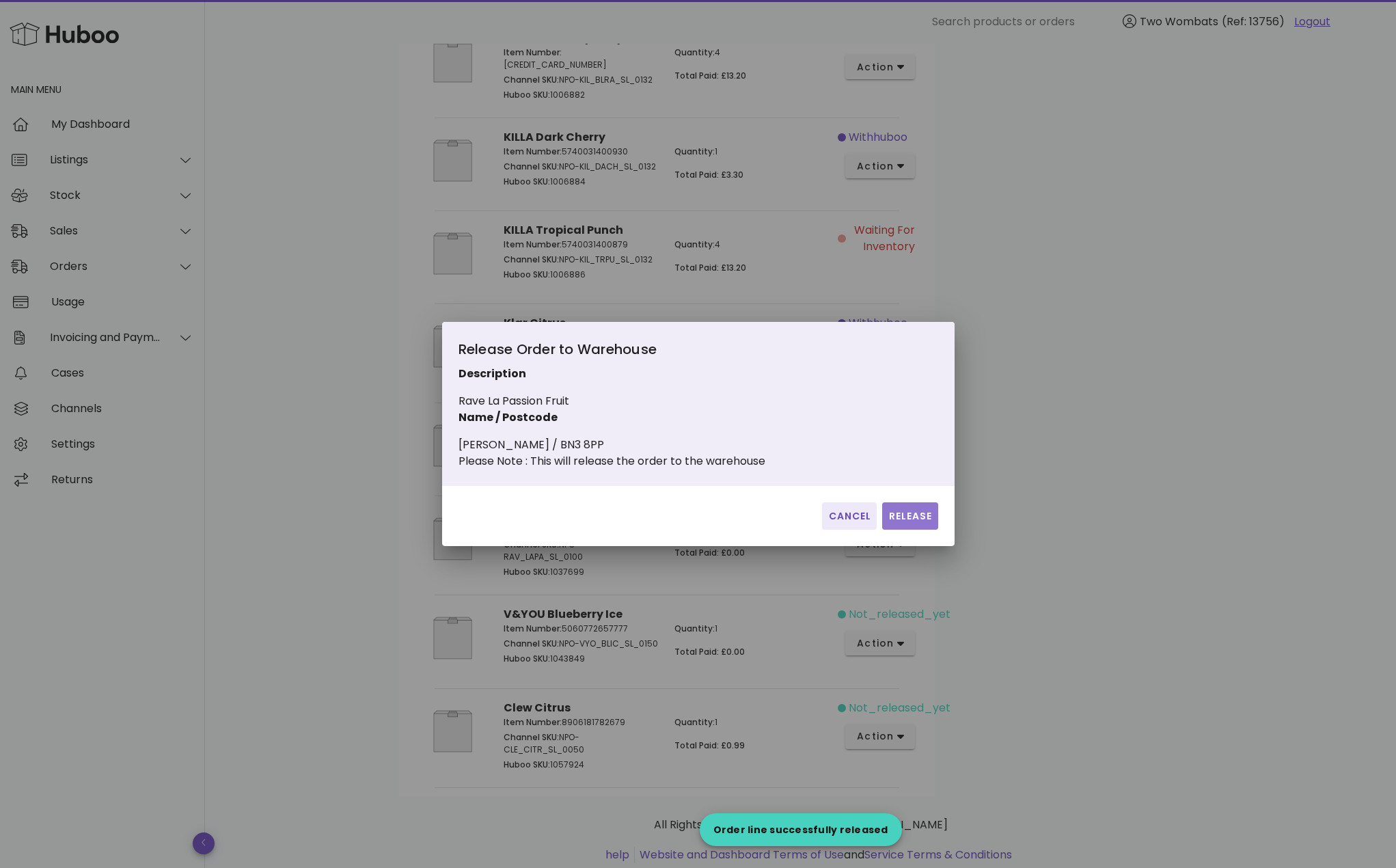
click at [916, 530] on button "Release" at bounding box center [910, 515] width 55 height 27
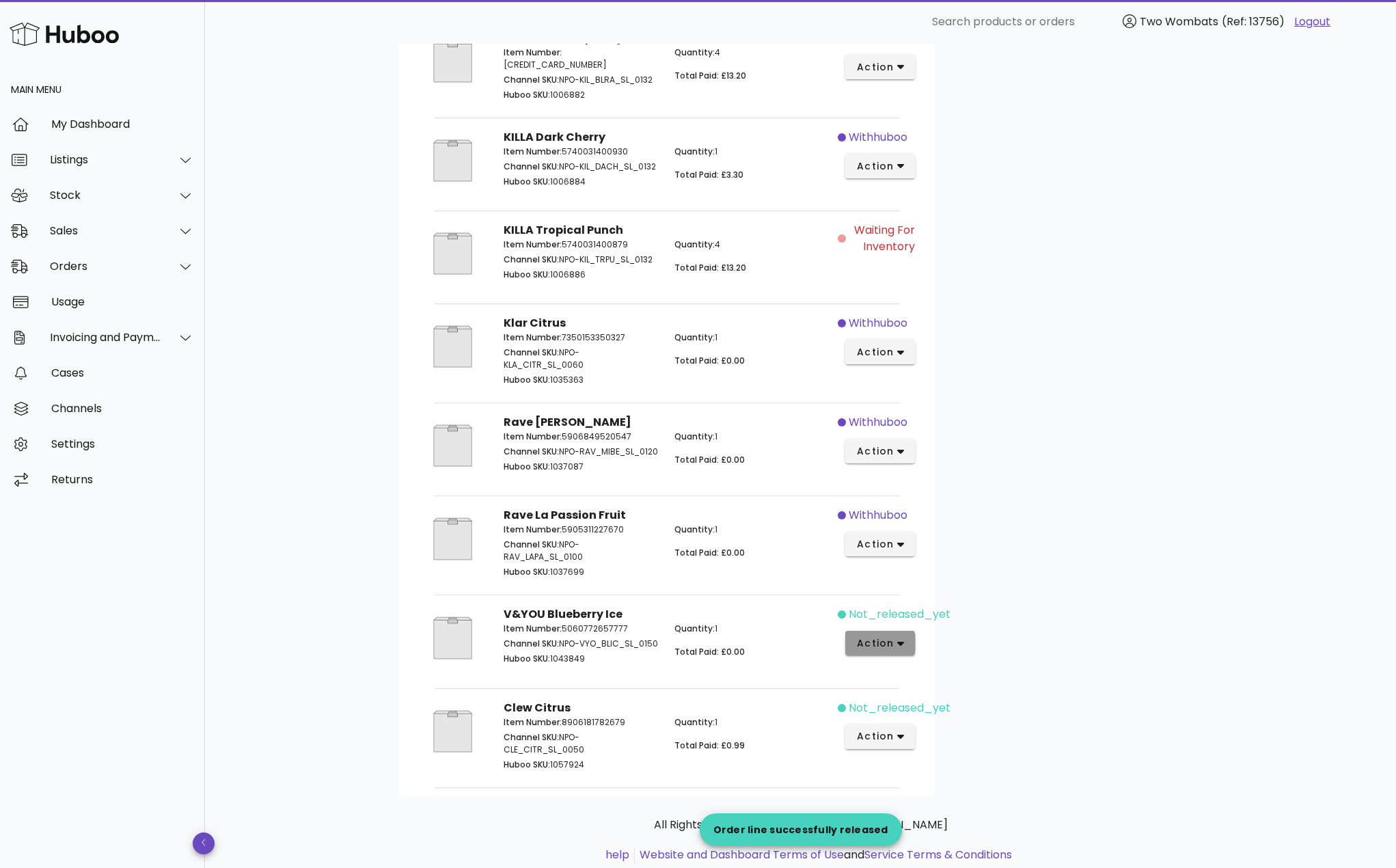
click at [896, 650] on span "action" at bounding box center [881, 643] width 49 height 14
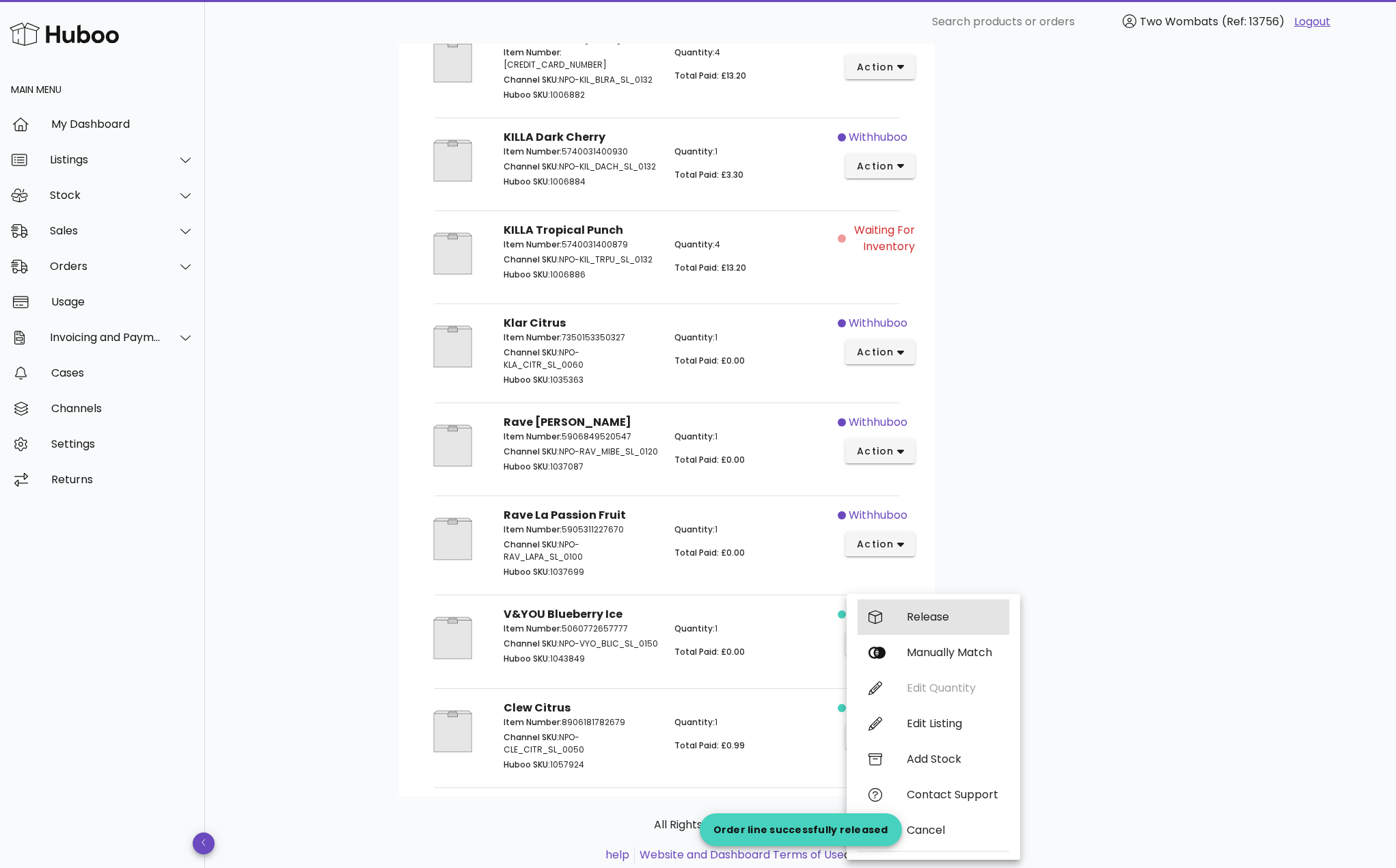
click at [917, 616] on div "Release" at bounding box center [953, 617] width 92 height 13
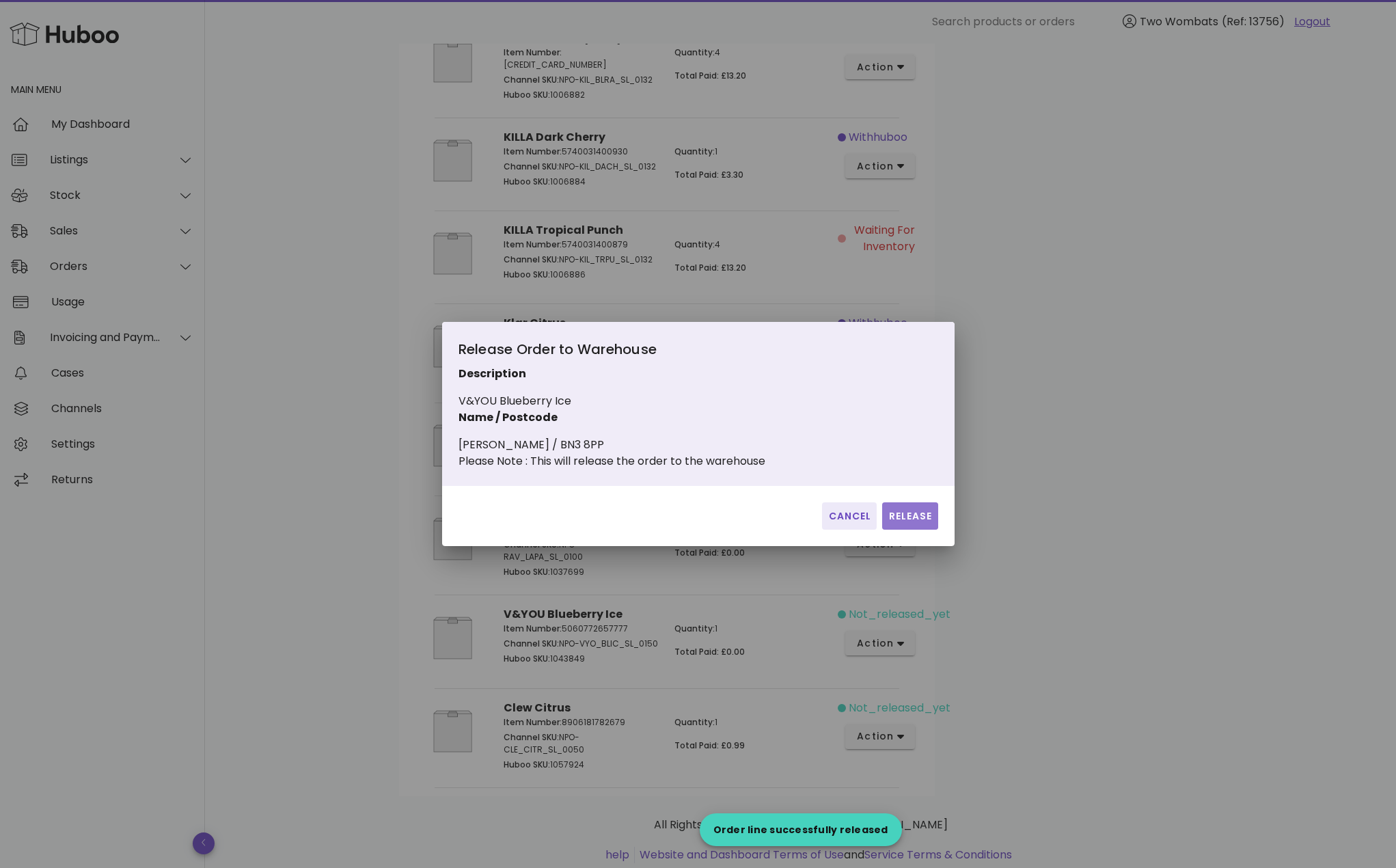
drag, startPoint x: 915, startPoint y: 532, endPoint x: 914, endPoint y: 596, distance: 64.0
click at [915, 530] on button "Release" at bounding box center [910, 515] width 55 height 27
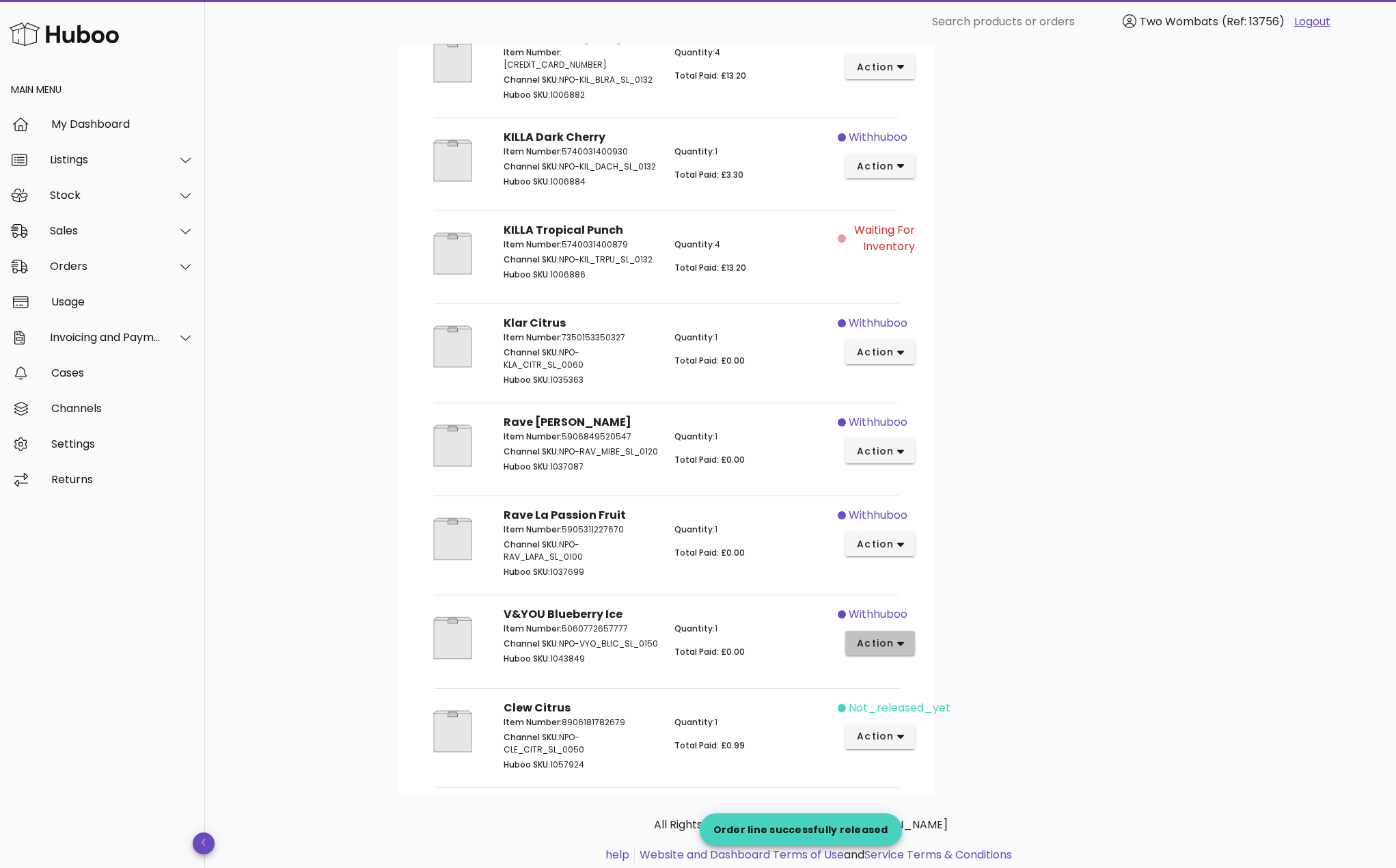
click at [900, 650] on icon "button" at bounding box center [901, 644] width 7 height 13
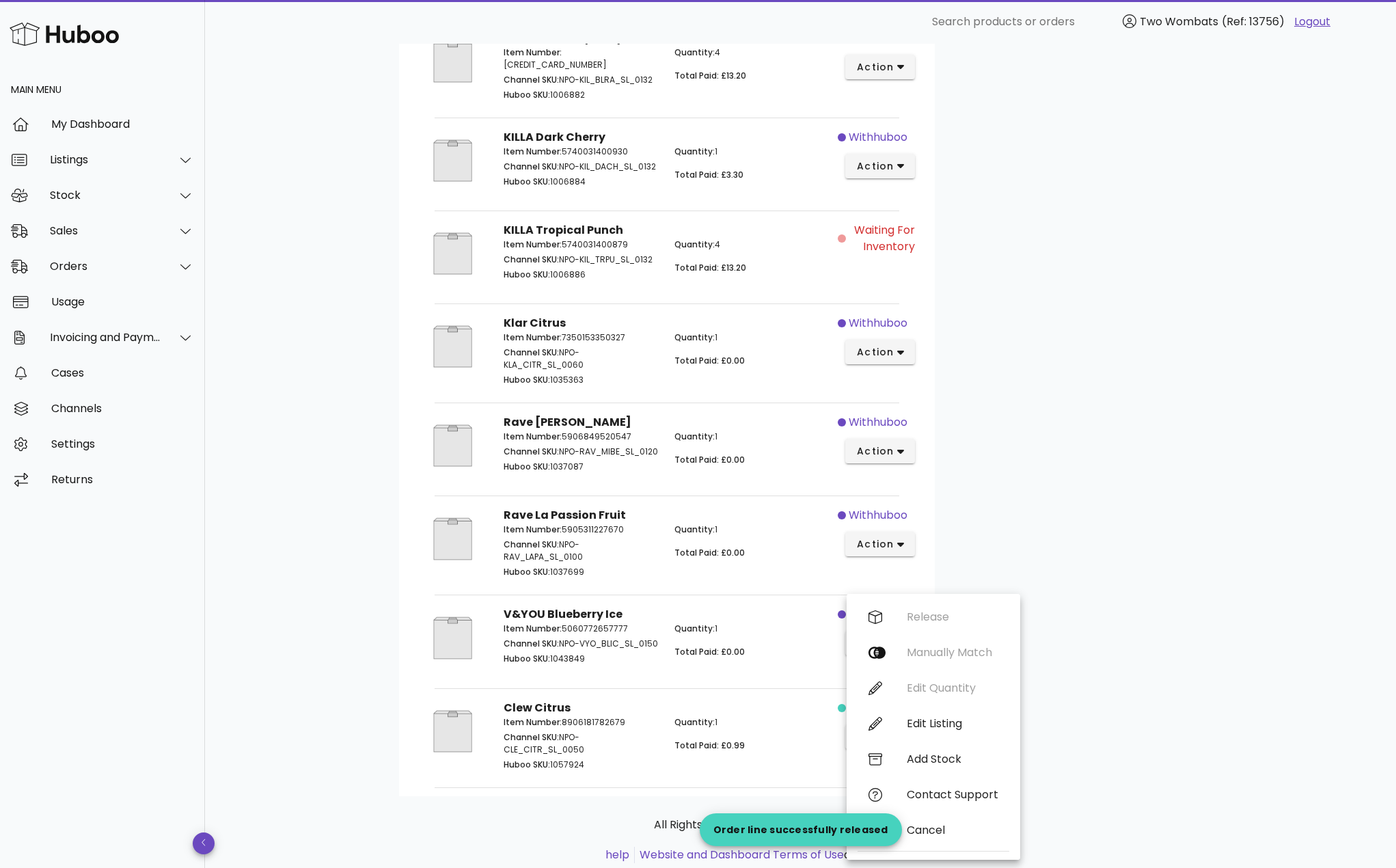
click at [907, 620] on div "Release Manually Match Edit Quantity Edit Listing Add Stock Contact Support Can…" at bounding box center [934, 726] width 152 height 255
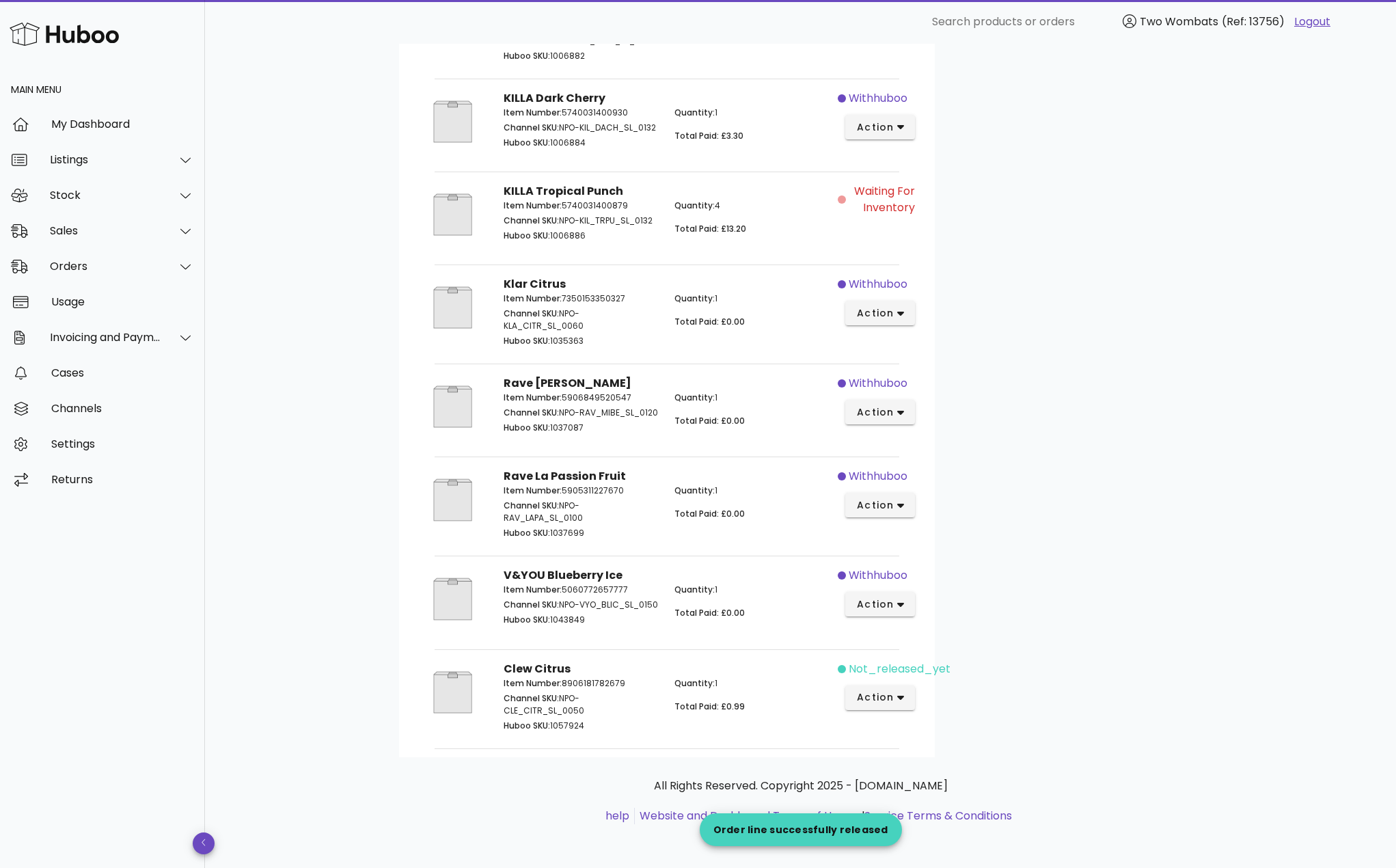
scroll to position [877, 0]
click at [865, 702] on span "action" at bounding box center [876, 697] width 38 height 14
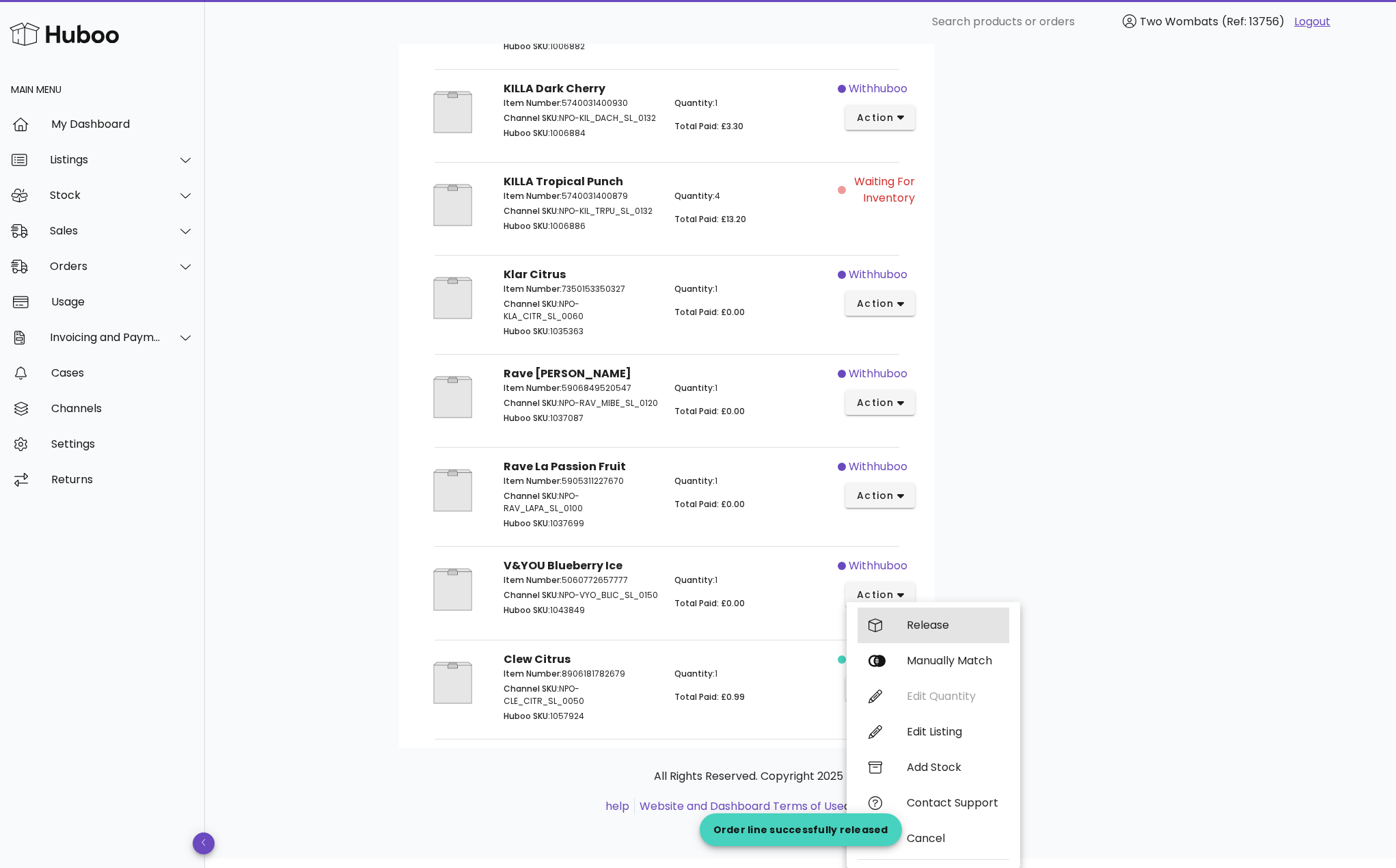
click at [924, 619] on div "Release" at bounding box center [953, 625] width 92 height 13
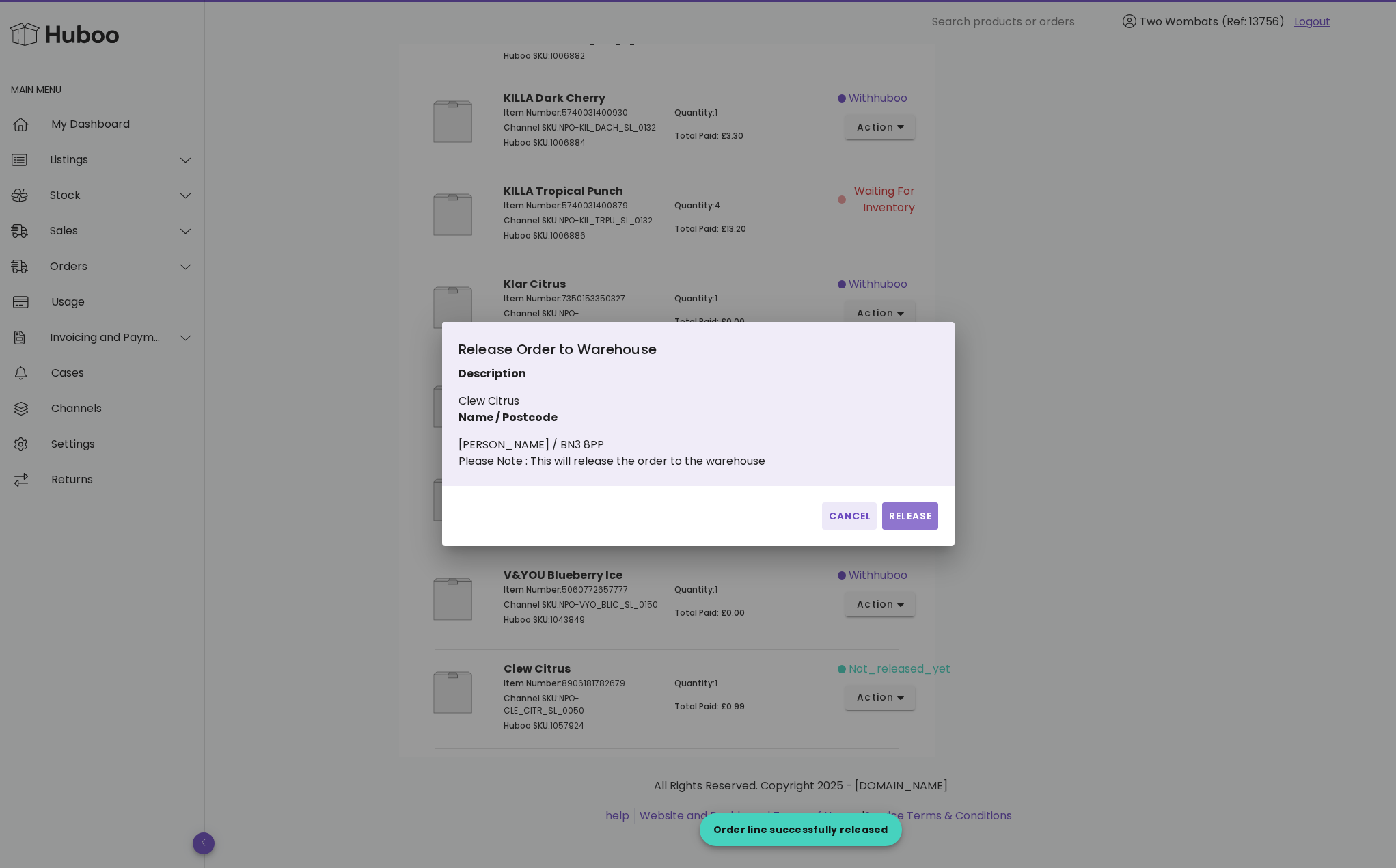
click at [916, 530] on button "Release" at bounding box center [910, 515] width 55 height 27
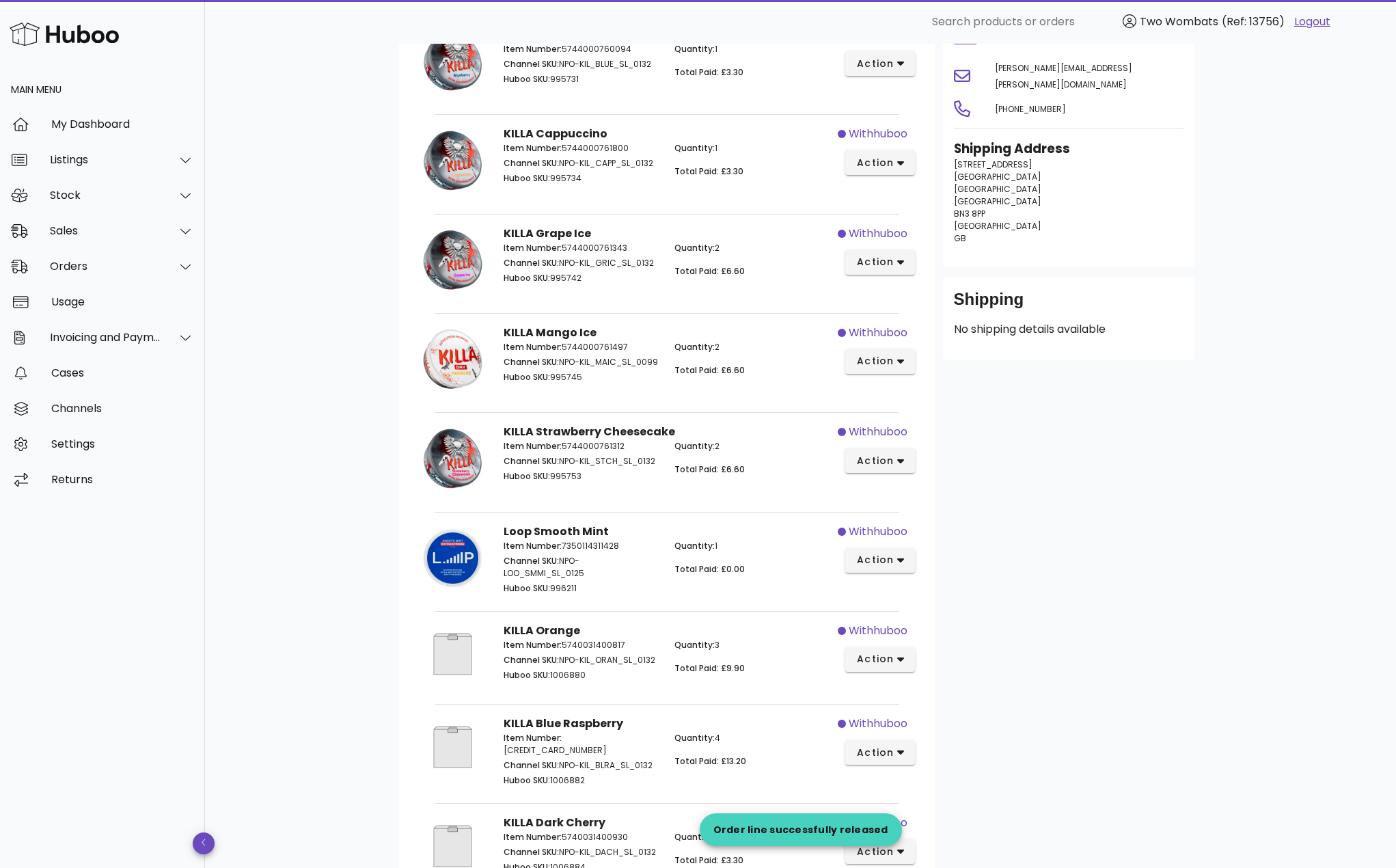
scroll to position [0, 0]
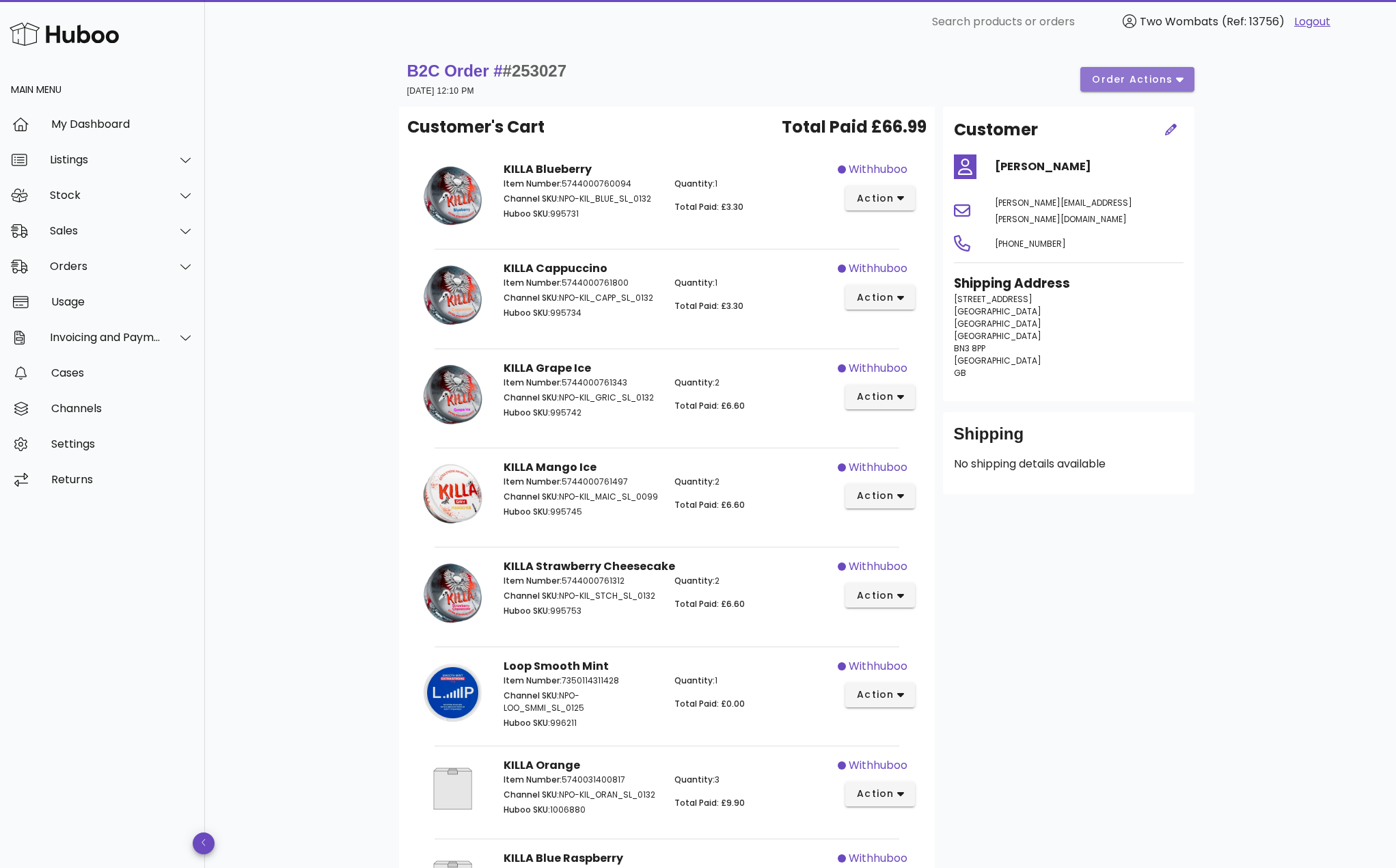
click at [1153, 78] on span "order actions" at bounding box center [1132, 79] width 82 height 14
click at [1265, 146] on div "B2C Order # #253027 [DATE] 12:10 PM order actions Customer's Cart Total Paid £6…" at bounding box center [801, 885] width 1192 height 1683
click at [112, 269] on div "Orders" at bounding box center [106, 266] width 111 height 13
click at [124, 237] on div "Sales" at bounding box center [106, 231] width 111 height 13
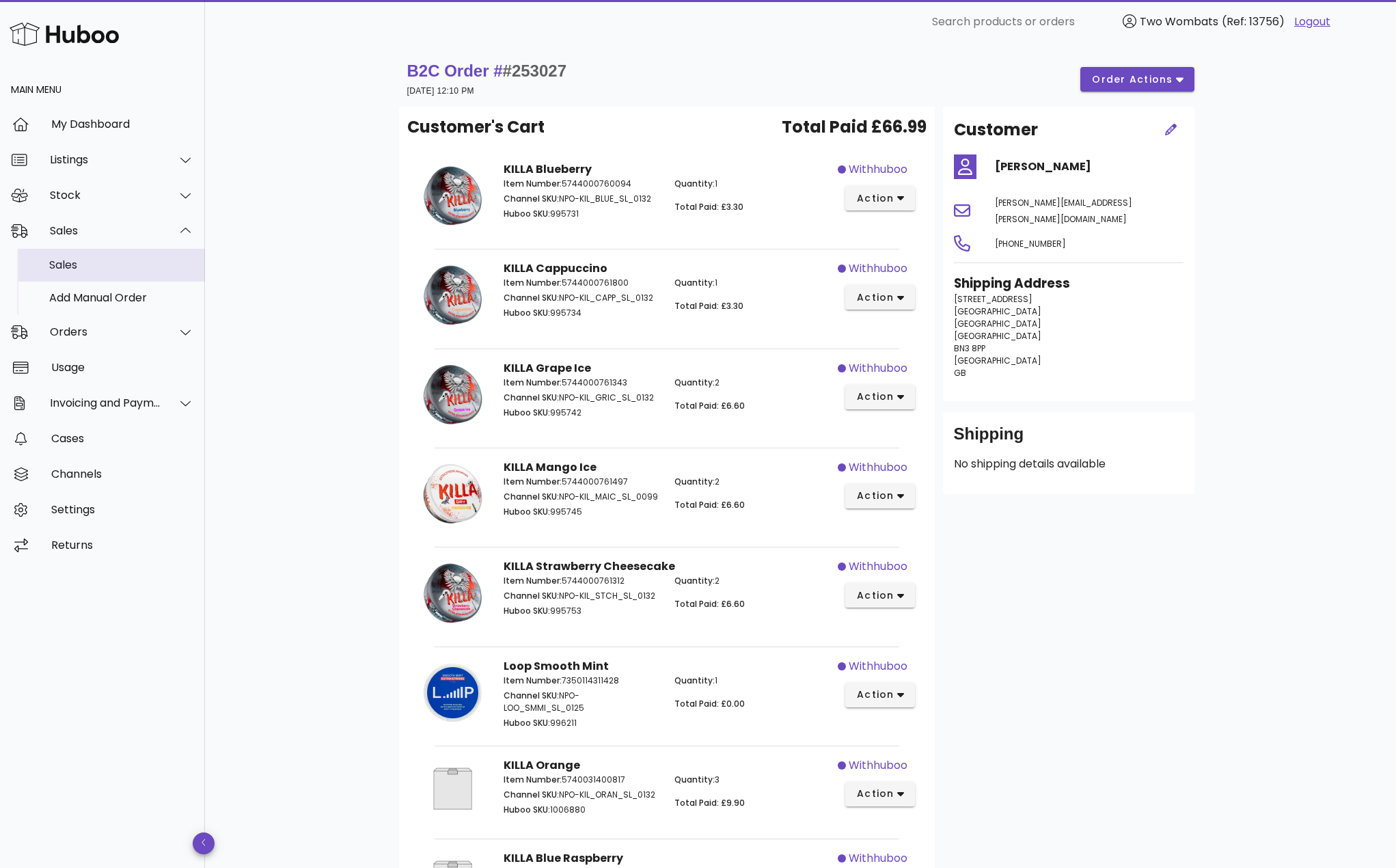
click at [115, 265] on div "Sales" at bounding box center [122, 265] width 145 height 13
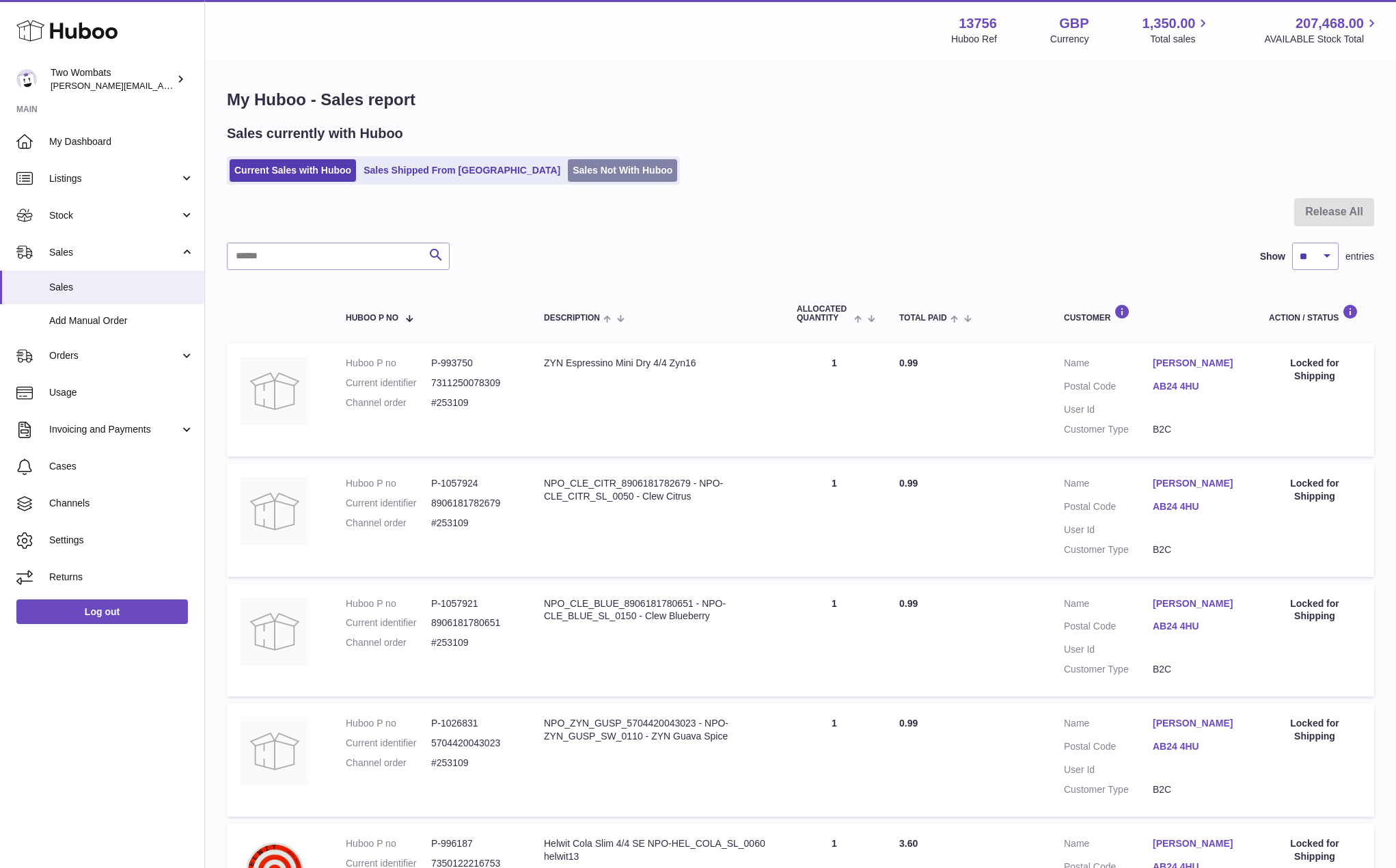
click at [568, 170] on link "Sales Not With Huboo" at bounding box center [622, 170] width 109 height 23
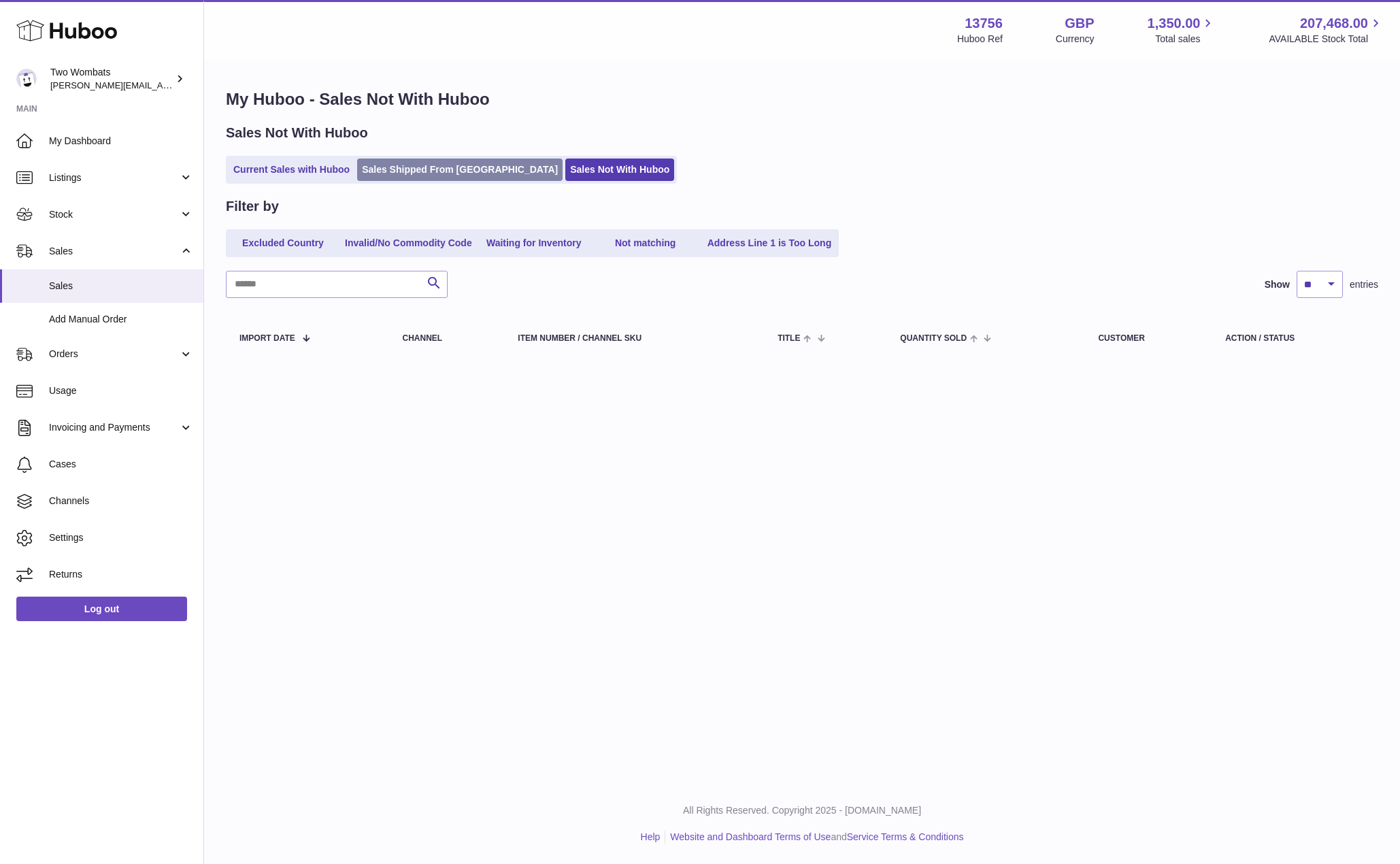
click at [428, 170] on link "Sales Shipped From [GEOGRAPHIC_DATA]" at bounding box center [460, 170] width 206 height 23
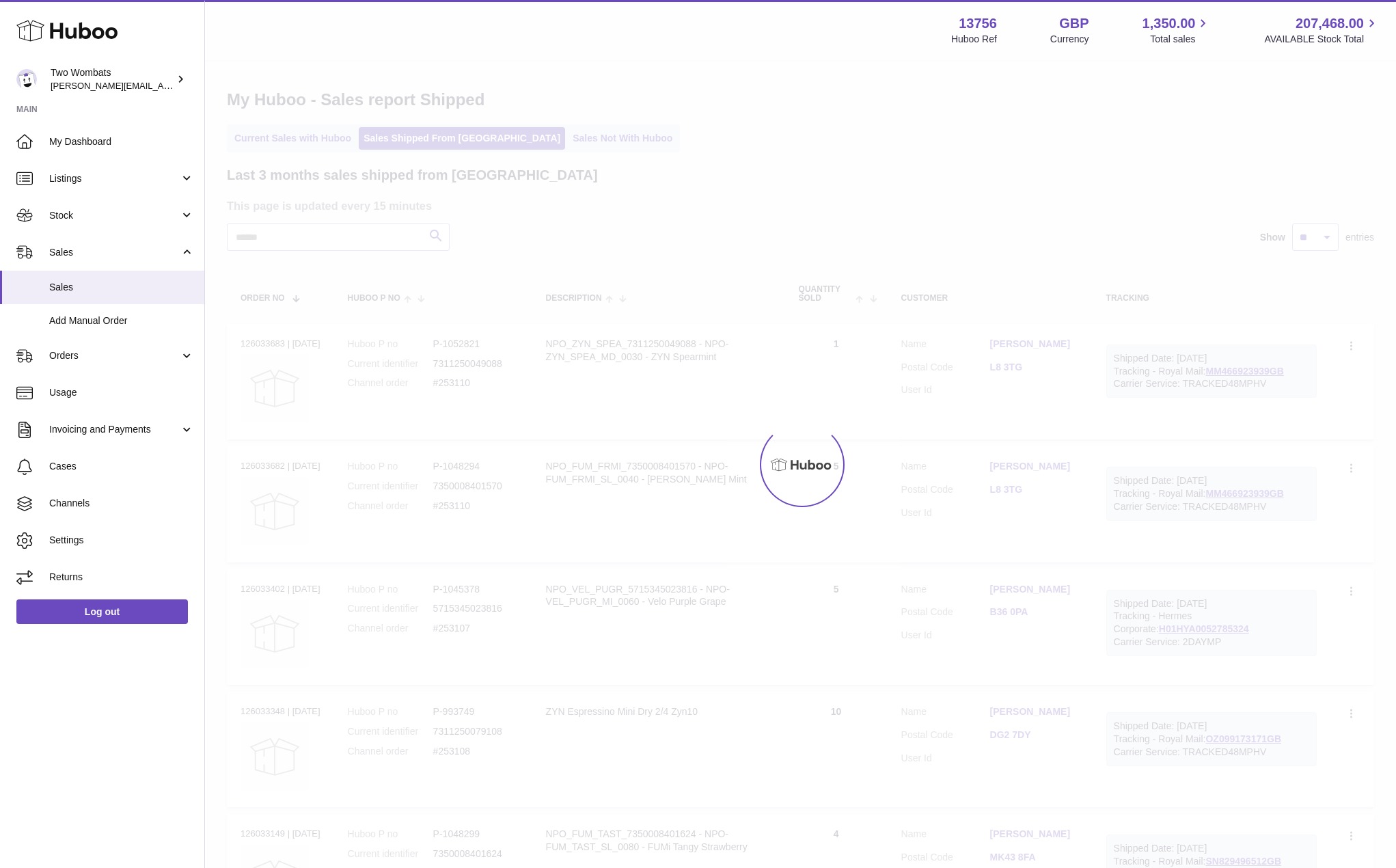
click at [319, 166] on h2 "Last 3 months sales shipped from [GEOGRAPHIC_DATA]" at bounding box center [412, 175] width 371 height 18
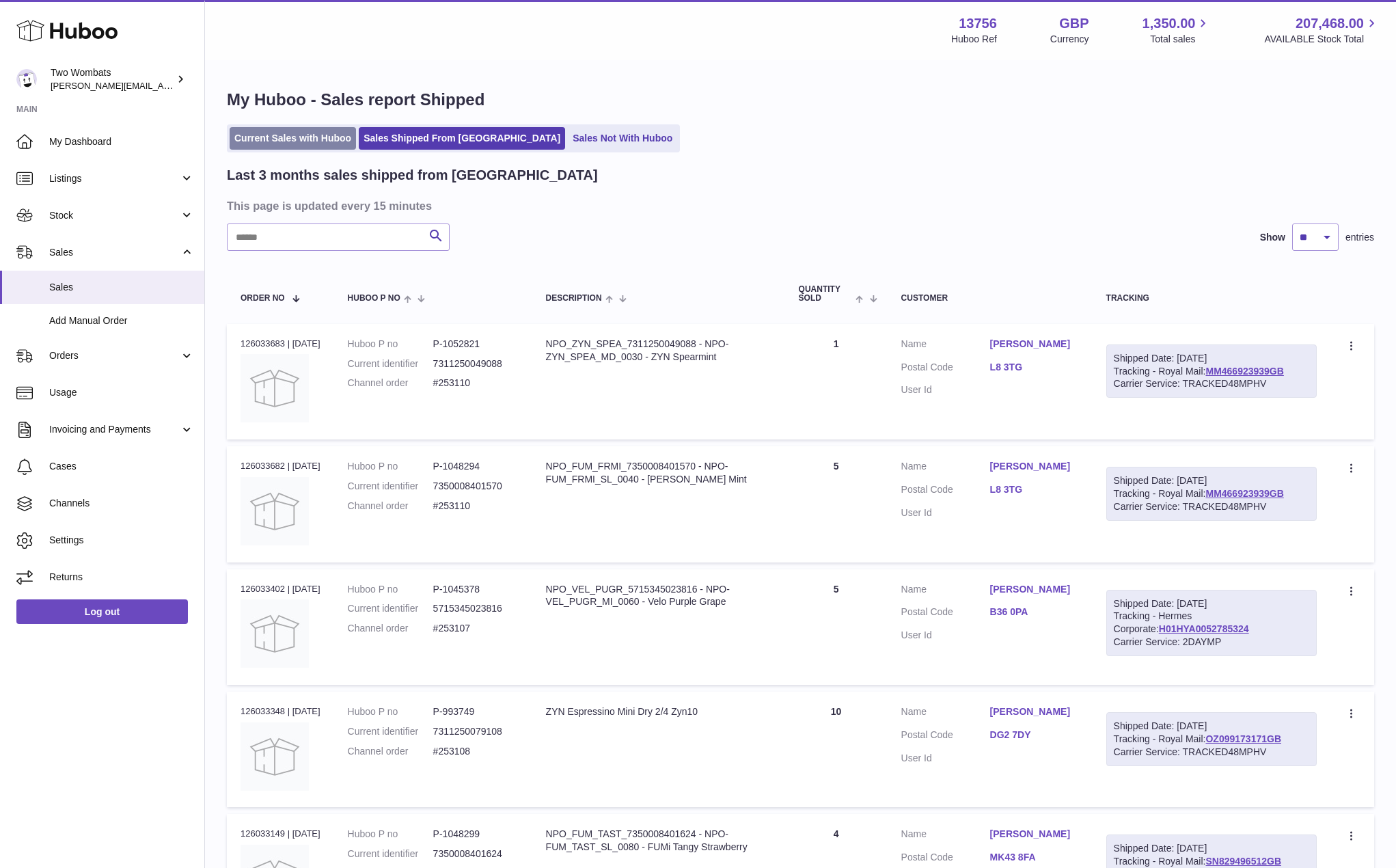
click at [322, 148] on link "Current Sales with Huboo" at bounding box center [292, 138] width 126 height 23
